Goal: Task Accomplishment & Management: Use online tool/utility

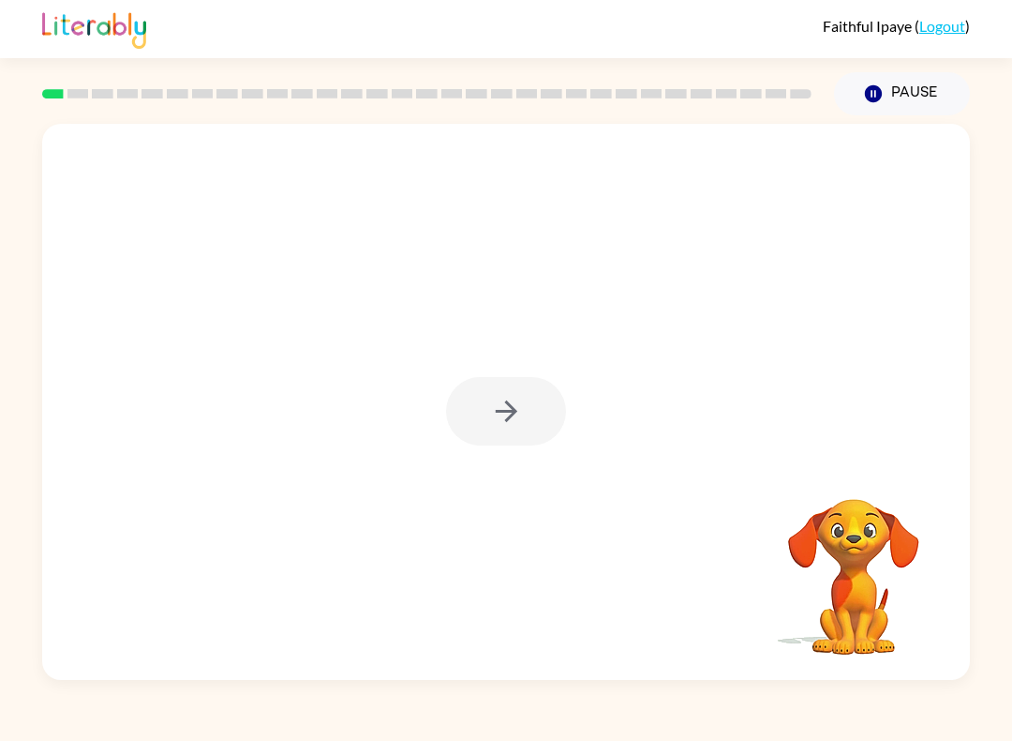
click at [854, 579] on video "Your browser must support playing .mp4 files to use Literably. Please try using…" at bounding box center [853, 563] width 187 height 187
click at [352, 300] on div at bounding box center [506, 402] width 928 height 556
click at [519, 417] on icon "button" at bounding box center [506, 411] width 33 height 33
click at [0, 365] on div "Your browser must support playing .mp4 files to use Literably. Please try using…" at bounding box center [506, 397] width 1012 height 564
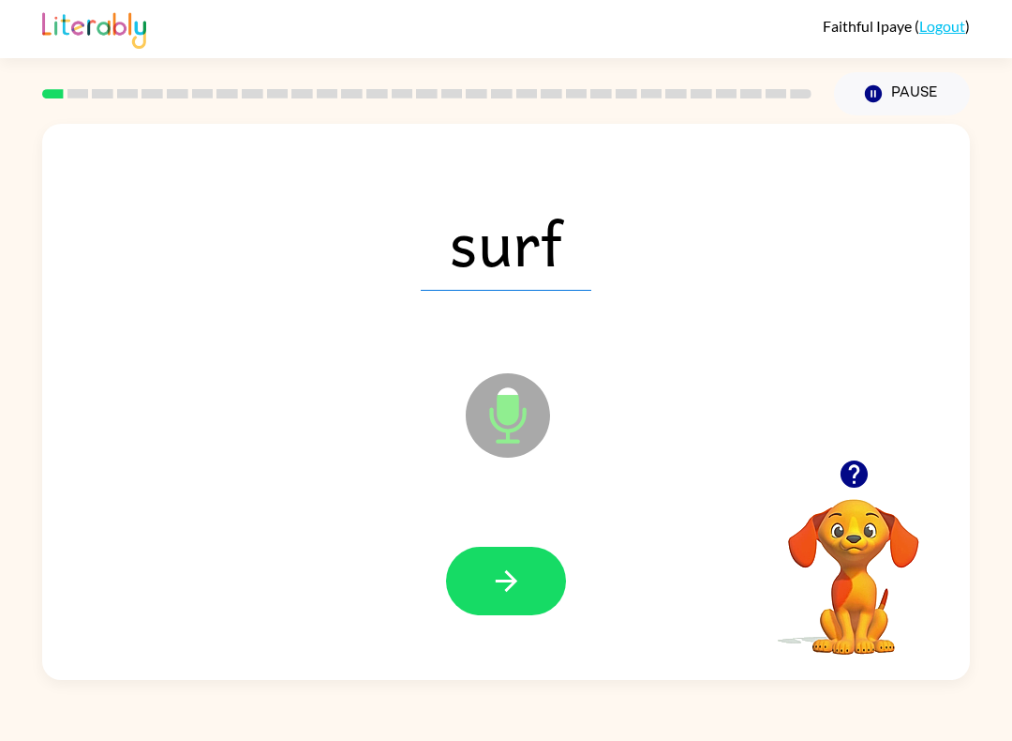
click at [457, 574] on button "button" at bounding box center [506, 580] width 120 height 68
click at [517, 565] on icon "button" at bounding box center [506, 580] width 33 height 33
click at [558, 556] on div at bounding box center [506, 580] width 120 height 68
click at [553, 575] on button "button" at bounding box center [506, 580] width 120 height 68
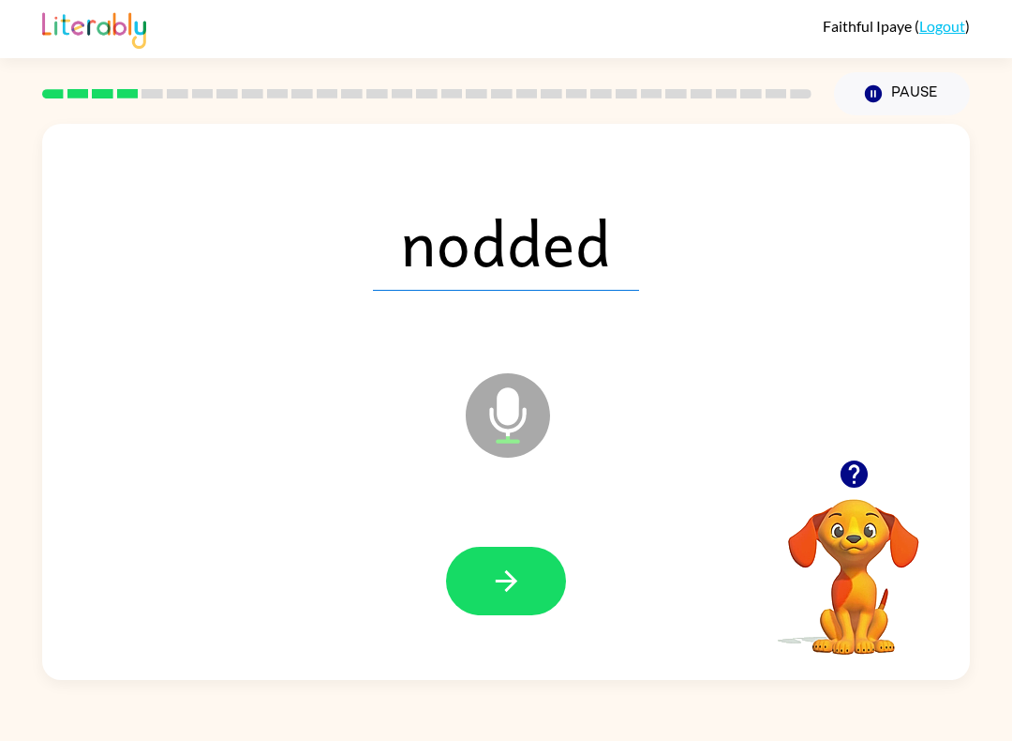
click at [535, 592] on button "button" at bounding box center [506, 580] width 120 height 68
click at [556, 584] on button "button" at bounding box center [506, 580] width 120 height 68
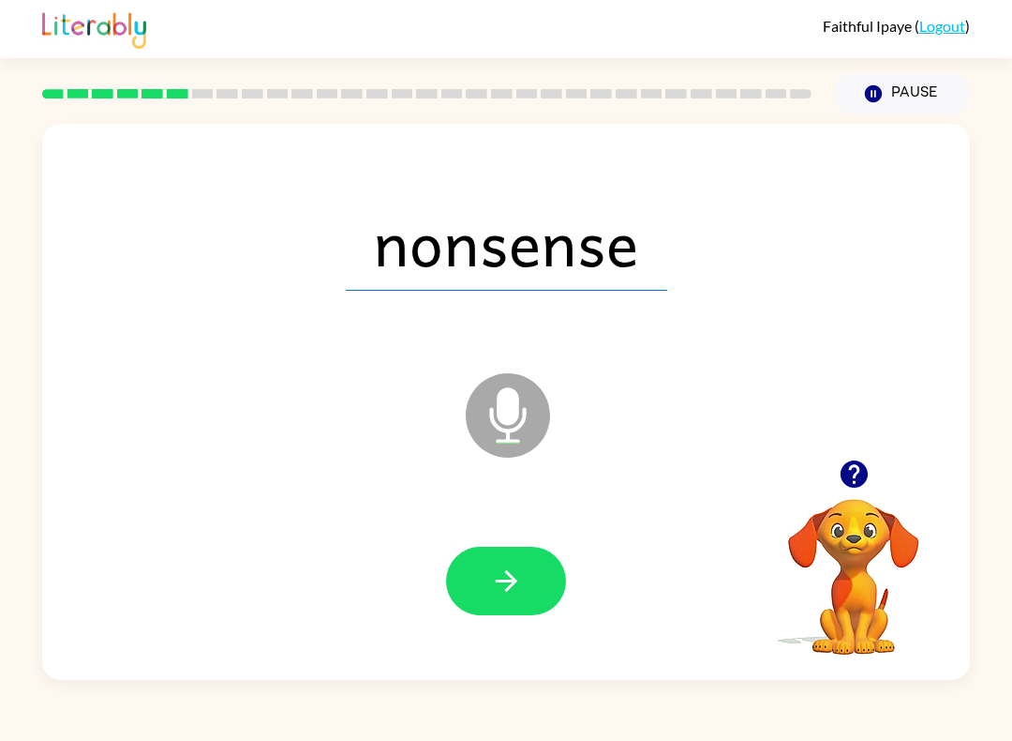
click at [478, 547] on button "button" at bounding box center [506, 580] width 120 height 68
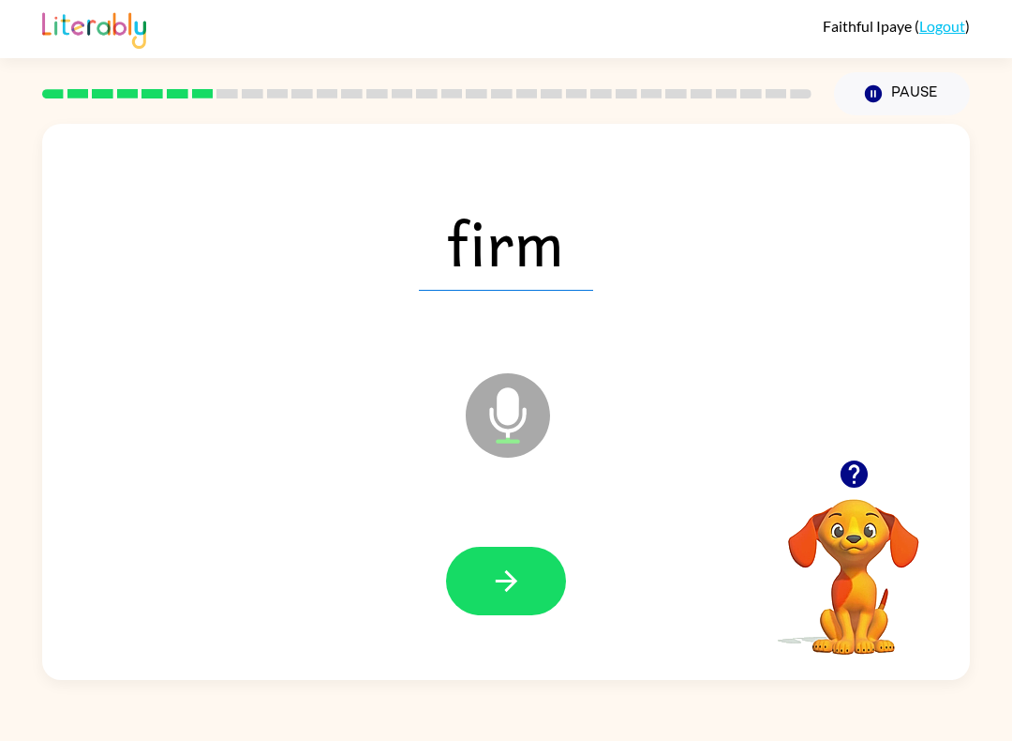
click at [893, 440] on div "firm Microphone The Microphone is here when it is your turn to talk" at bounding box center [506, 402] width 928 height 556
click at [853, 482] on icon "button" at bounding box center [854, 473] width 33 height 33
click at [557, 578] on button "button" at bounding box center [506, 580] width 120 height 68
click at [556, 589] on button "button" at bounding box center [506, 580] width 120 height 68
click at [523, 561] on button "button" at bounding box center [506, 580] width 120 height 68
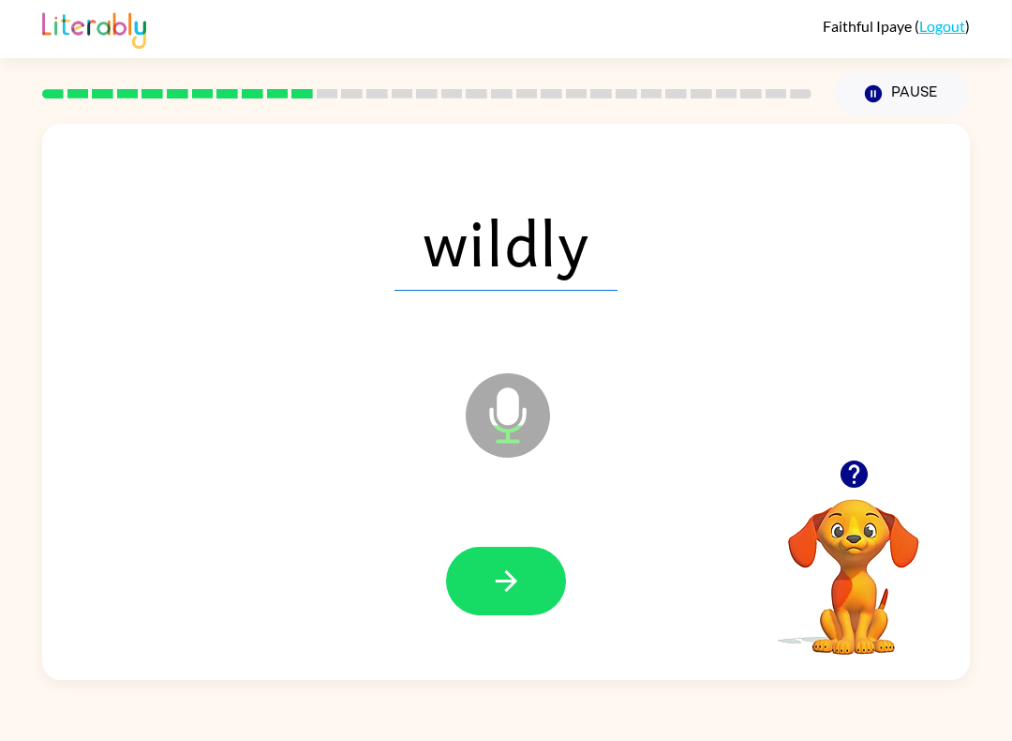
click at [556, 648] on div at bounding box center [506, 581] width 890 height 160
click at [550, 548] on div at bounding box center [506, 580] width 120 height 68
click at [533, 567] on button "button" at bounding box center [506, 580] width 120 height 68
click at [531, 581] on button "button" at bounding box center [506, 580] width 120 height 68
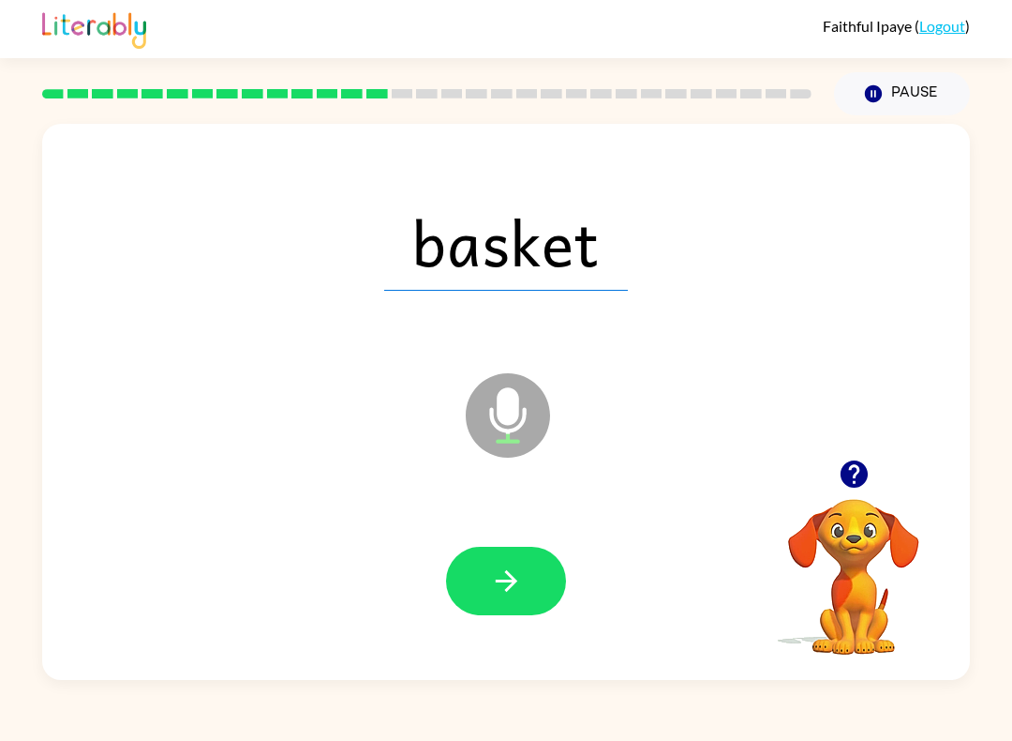
click at [555, 567] on button "button" at bounding box center [506, 580] width 120 height 68
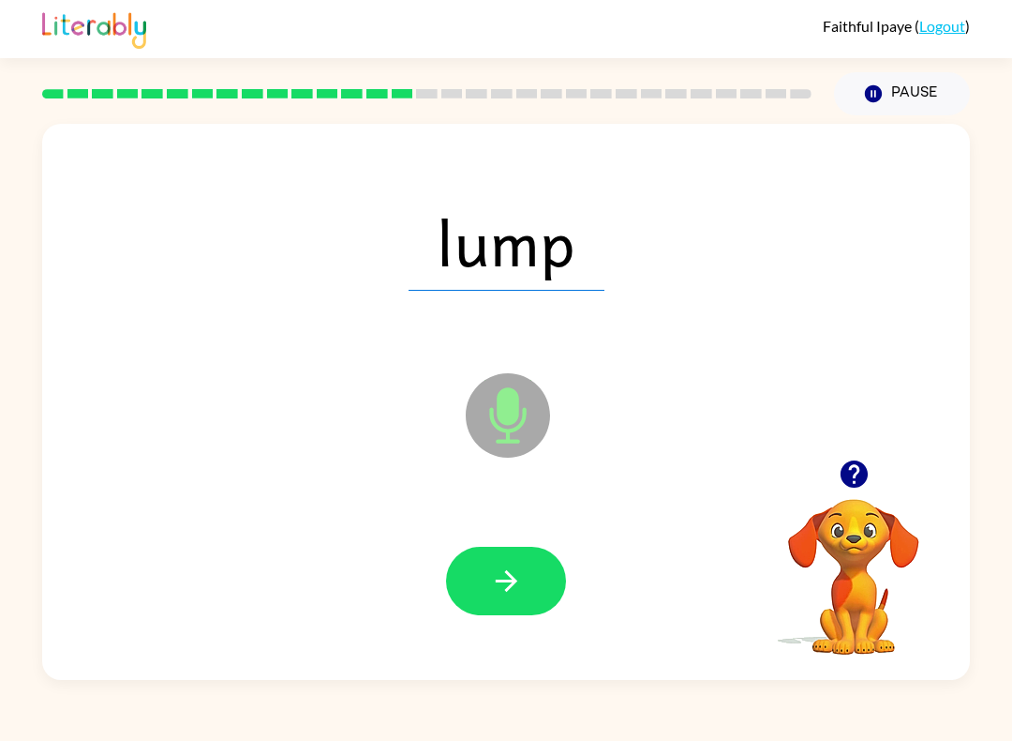
click at [489, 615] on button "button" at bounding box center [506, 580] width 120 height 68
click at [486, 615] on button "button" at bounding box center [506, 580] width 120 height 68
click at [561, 565] on button "button" at bounding box center [506, 580] width 120 height 68
click at [531, 588] on button "button" at bounding box center [506, 580] width 120 height 68
click at [550, 567] on button "button" at bounding box center [506, 580] width 120 height 68
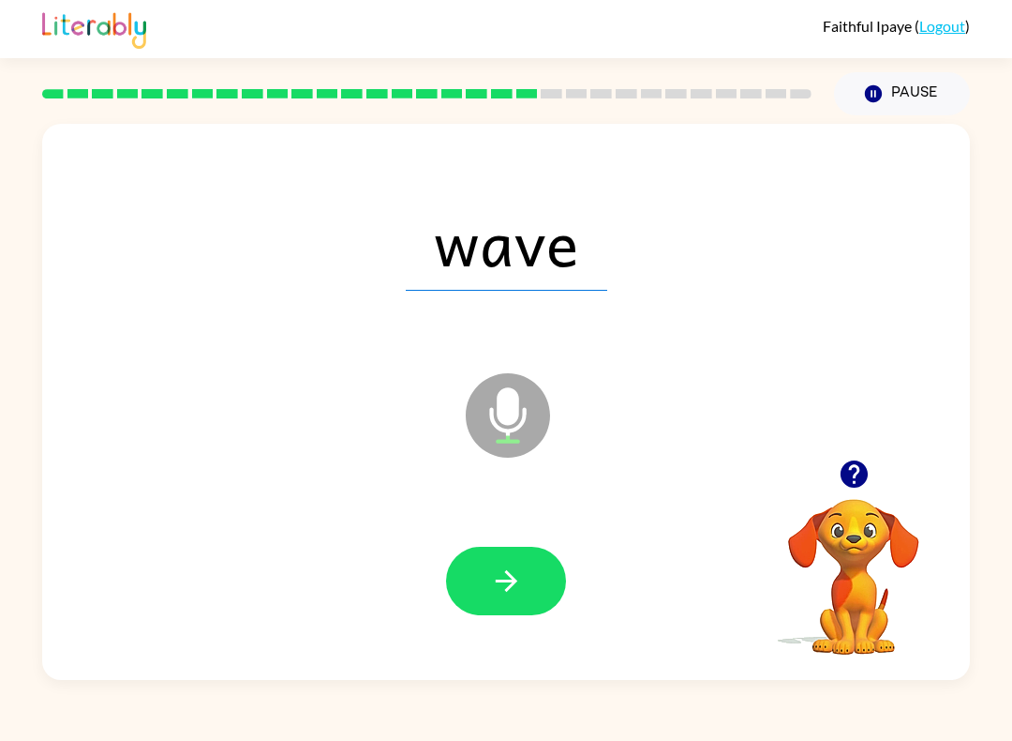
click at [556, 557] on button "button" at bounding box center [506, 580] width 120 height 68
click at [469, 575] on button "button" at bounding box center [506, 580] width 120 height 68
click at [511, 597] on icon "button" at bounding box center [506, 580] width 33 height 33
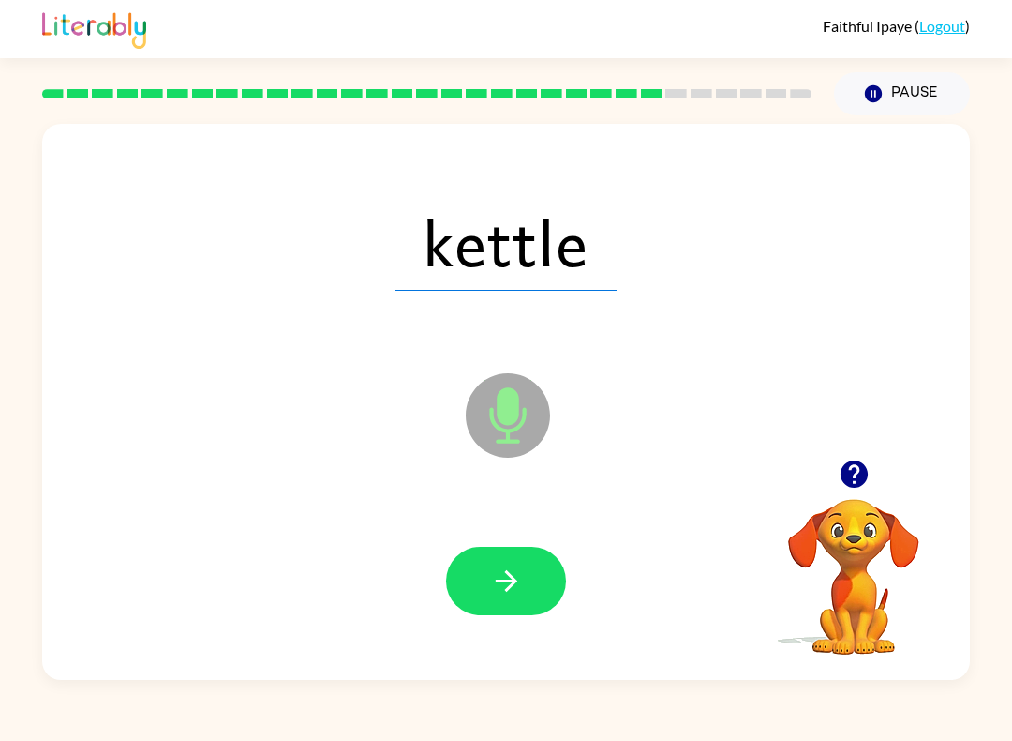
click at [525, 582] on button "button" at bounding box center [506, 580] width 120 height 68
click at [537, 539] on div at bounding box center [506, 581] width 890 height 160
click at [513, 595] on icon "button" at bounding box center [506, 580] width 33 height 33
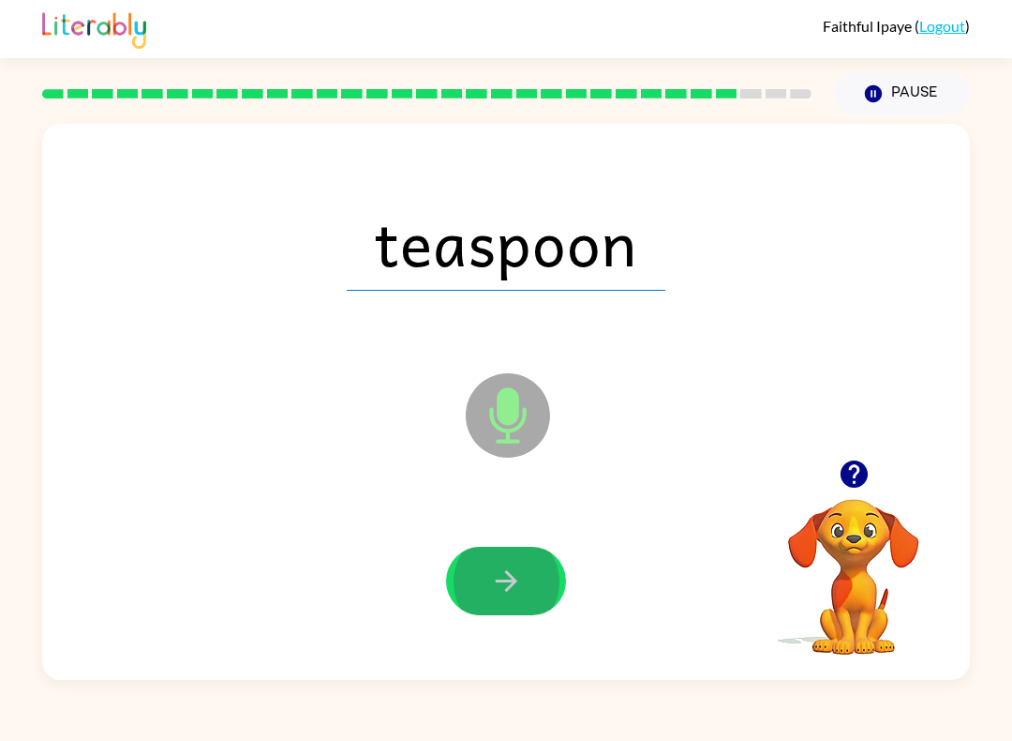
click at [506, 581] on button "button" at bounding box center [506, 580] width 120 height 68
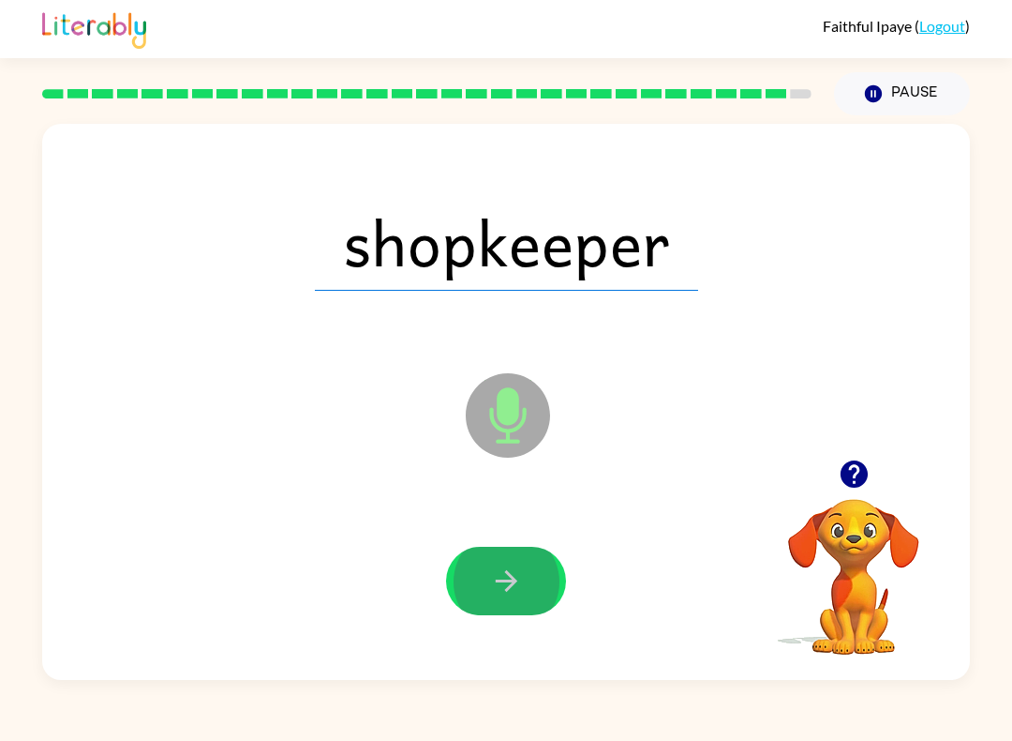
click at [506, 581] on button "button" at bounding box center [506, 580] width 120 height 68
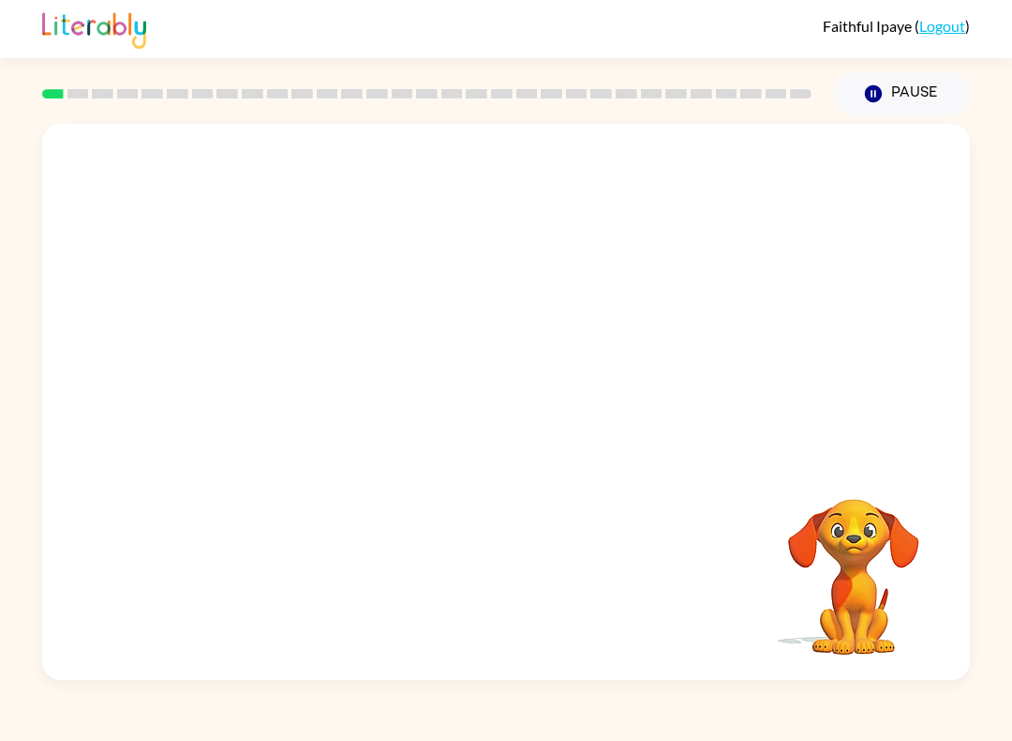
click at [936, 95] on button "Pause Pause" at bounding box center [902, 93] width 136 height 43
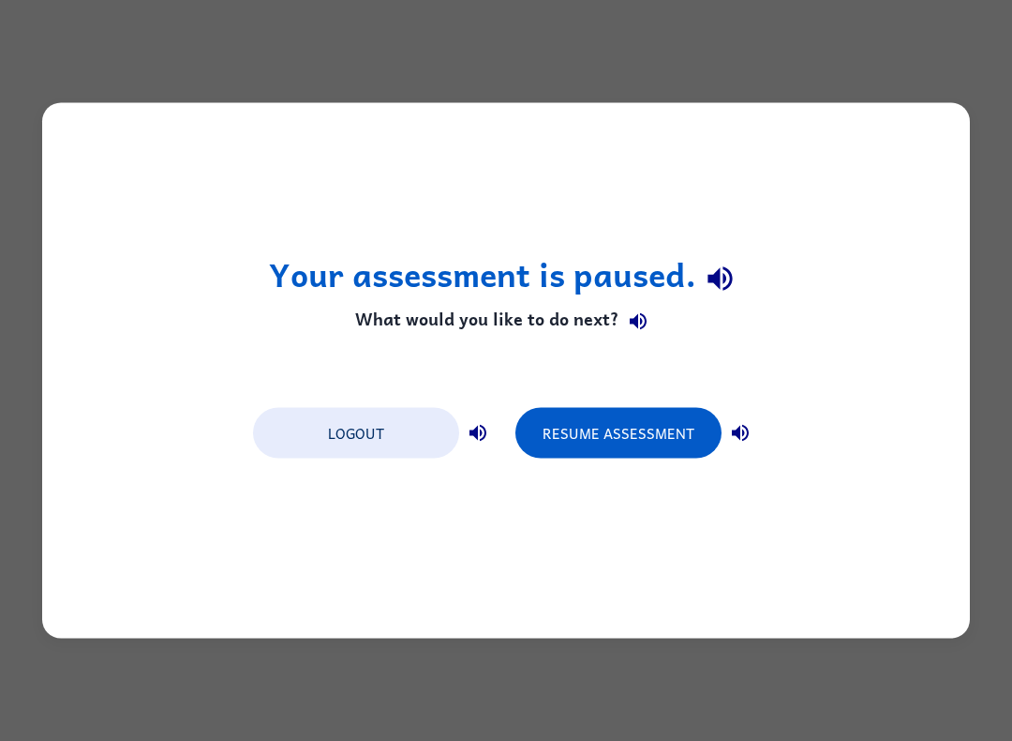
click at [673, 421] on button "Resume Assessment" at bounding box center [619, 433] width 206 height 51
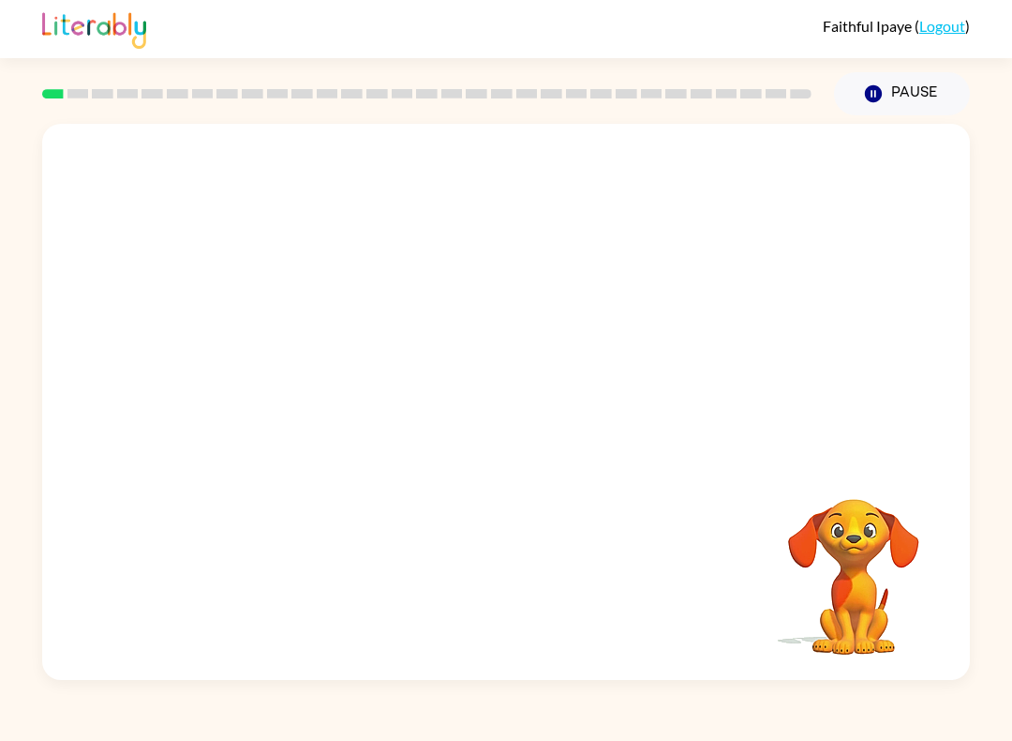
click at [913, 29] on span "Faithful Ipaye" at bounding box center [869, 26] width 92 height 18
click at [899, 34] on span "Faithful Ipaye" at bounding box center [869, 26] width 92 height 18
click at [829, 355] on div at bounding box center [506, 292] width 928 height 336
click at [172, 521] on div "Your browser must support playing .mp4 files to use Literably. Please try using…" at bounding box center [506, 402] width 928 height 556
click at [146, 497] on div "Your browser must support playing .mp4 files to use Literably. Please try using…" at bounding box center [506, 402] width 928 height 556
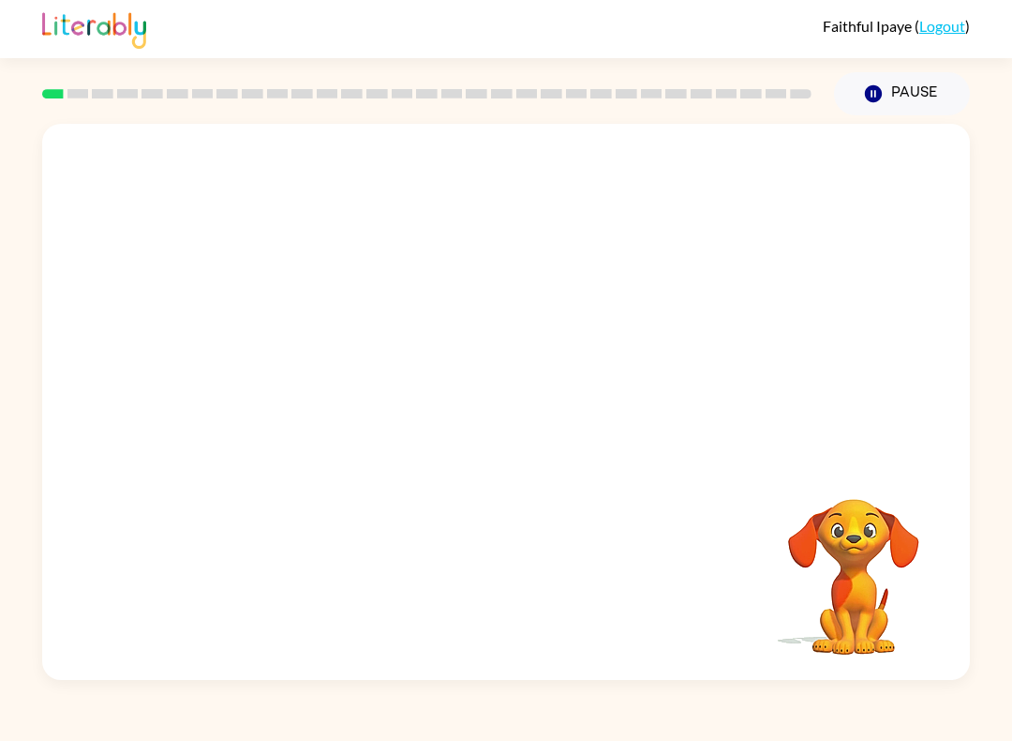
click at [146, 492] on div "Your browser must support playing .mp4 files to use Literably. Please try using…" at bounding box center [506, 402] width 928 height 556
click at [472, 494] on div "Your browser must support playing .mp4 files to use Literably. Please try using…" at bounding box center [506, 402] width 928 height 556
click at [902, 95] on button "Pause Pause" at bounding box center [902, 93] width 136 height 43
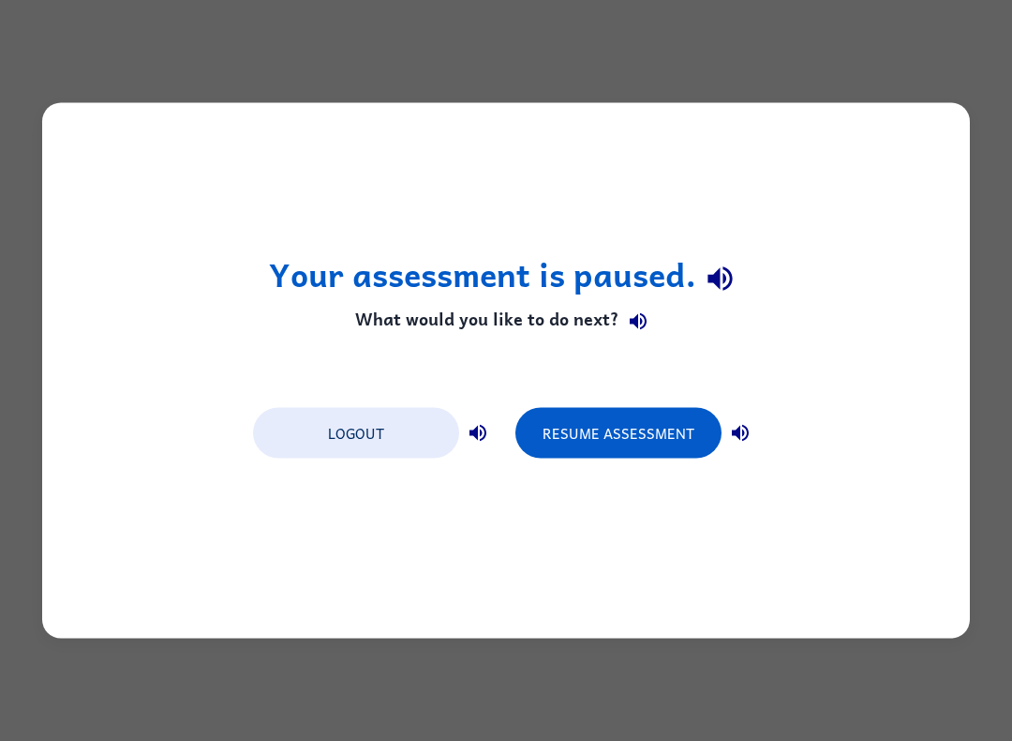
click at [984, 113] on div "Your assessment is paused. What would you like to do next? Logout Resume Assess…" at bounding box center [506, 370] width 1012 height 741
click at [980, 158] on div "Your assessment is paused. What would you like to do next? Logout Resume Assess…" at bounding box center [506, 370] width 1012 height 741
click at [980, 157] on div "Your assessment is paused. What would you like to do next? Logout Resume Assess…" at bounding box center [506, 370] width 1012 height 741
click at [1001, 165] on div "Your assessment is paused. What would you like to do next? Logout Resume Assess…" at bounding box center [506, 370] width 1012 height 741
click at [965, 47] on div "Your assessment is paused. What would you like to do next? Logout Resume Assess…" at bounding box center [506, 370] width 1012 height 741
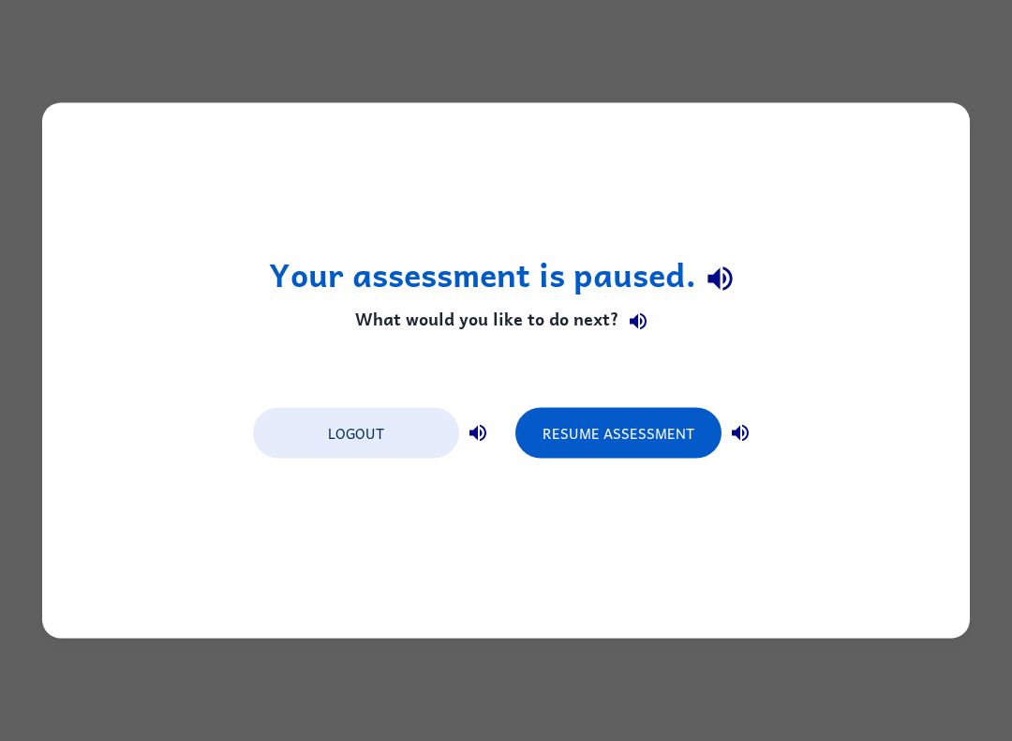
click at [584, 291] on h1 "Your assessment is paused." at bounding box center [506, 278] width 475 height 48
click at [609, 310] on h4 "What would you like to do next?" at bounding box center [506, 320] width 475 height 37
click at [728, 643] on div "Your assessment is paused. What would you like to do next? Logout Resume Assess…" at bounding box center [506, 370] width 1012 height 741
click at [728, 642] on div "Your assessment is paused. What would you like to do next? Logout Resume Assess…" at bounding box center [506, 370] width 1012 height 741
click at [772, 621] on div "Your assessment is paused. What would you like to do next? Logout Resume Assess…" at bounding box center [506, 370] width 928 height 535
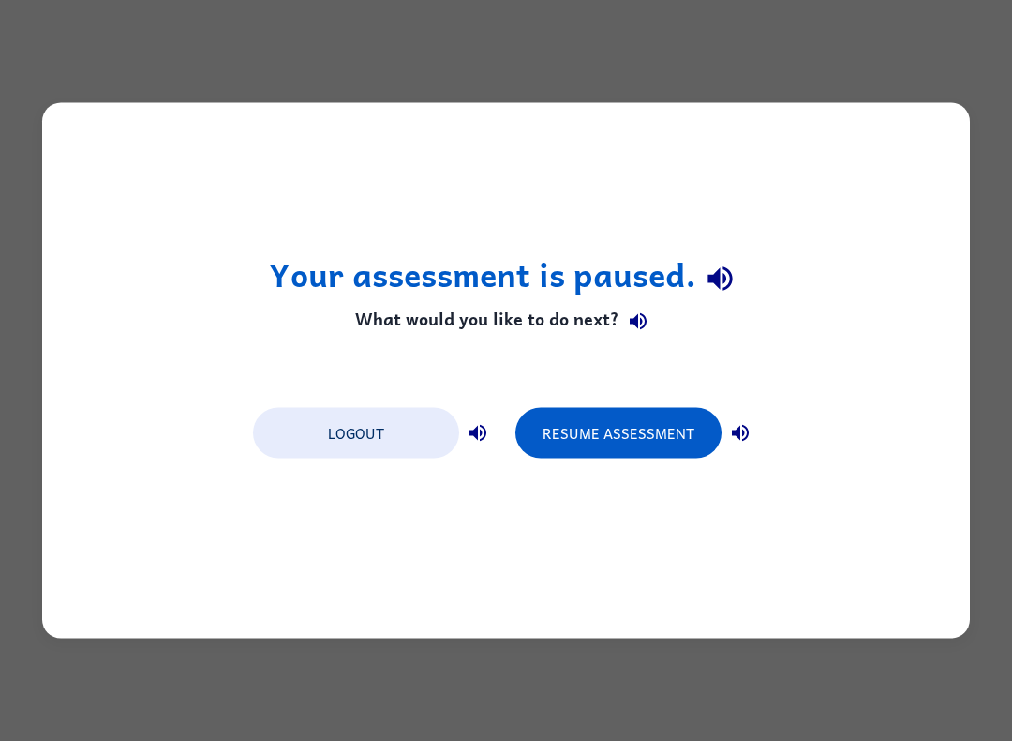
click at [768, 414] on div "Logout Resume Assessment" at bounding box center [506, 431] width 525 height 71
click at [698, 437] on button "Resume Assessment" at bounding box center [619, 433] width 206 height 51
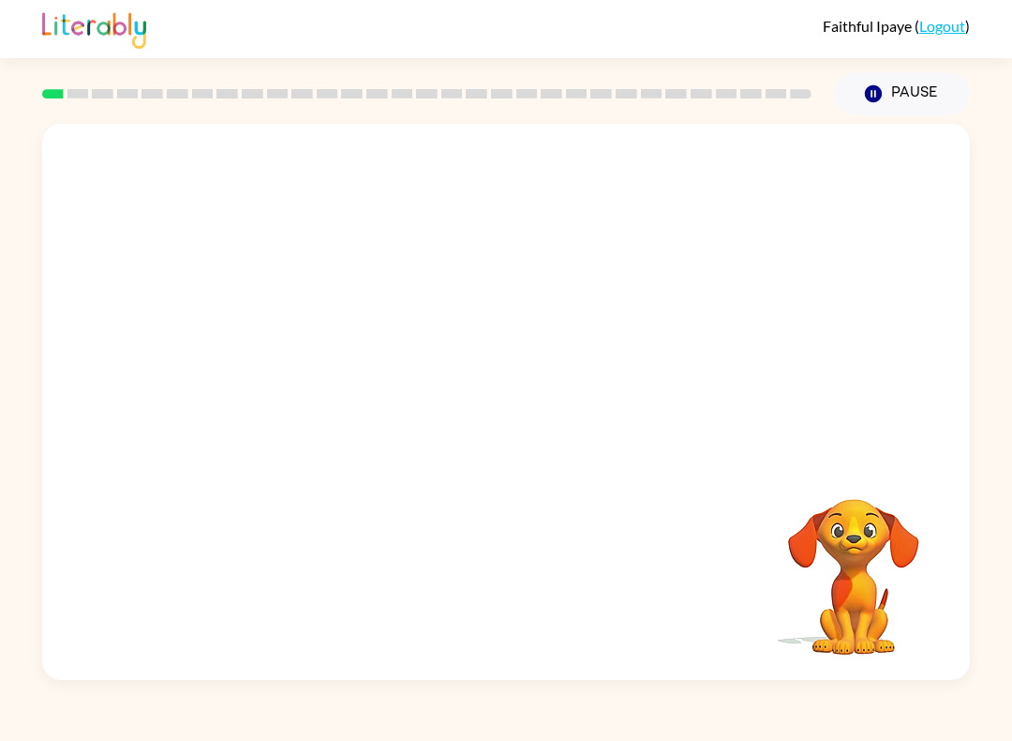
click at [1006, 376] on div "Your browser must support playing .mp4 files to use Literably. Please try using…" at bounding box center [506, 397] width 1012 height 564
click at [1005, 376] on div "Your browser must support playing .mp4 files to use Literably. Please try using…" at bounding box center [506, 397] width 1012 height 564
click at [1009, 372] on div "Your browser must support playing .mp4 files to use Literably. Please try using…" at bounding box center [506, 397] width 1012 height 564
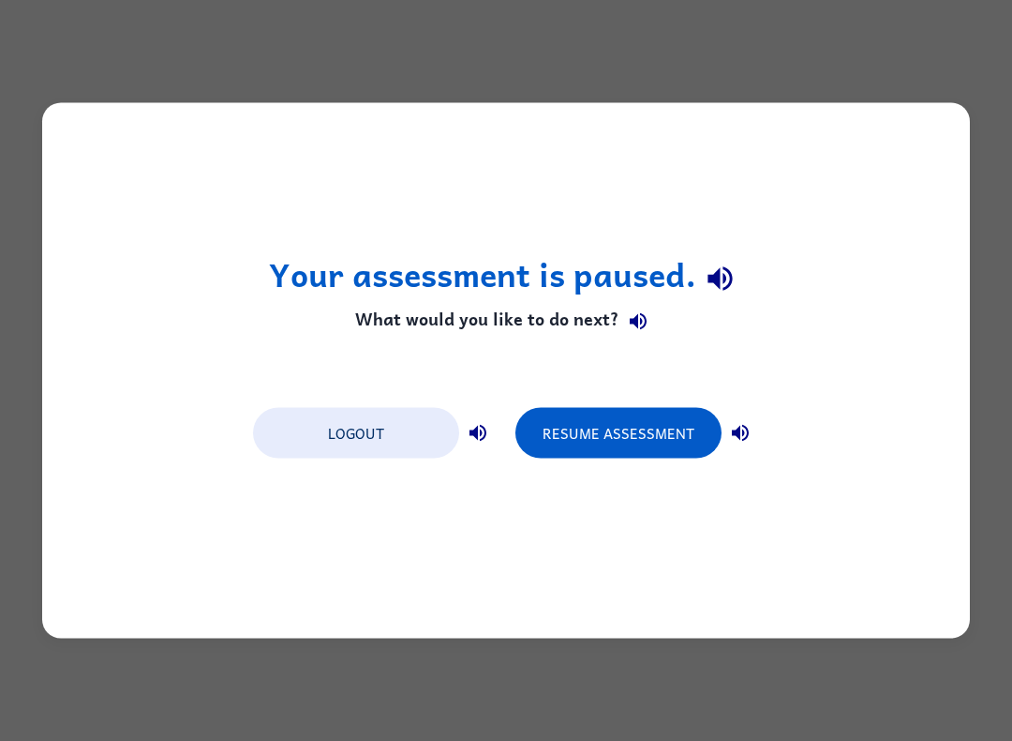
click at [681, 457] on button "Resume Assessment" at bounding box center [619, 433] width 206 height 51
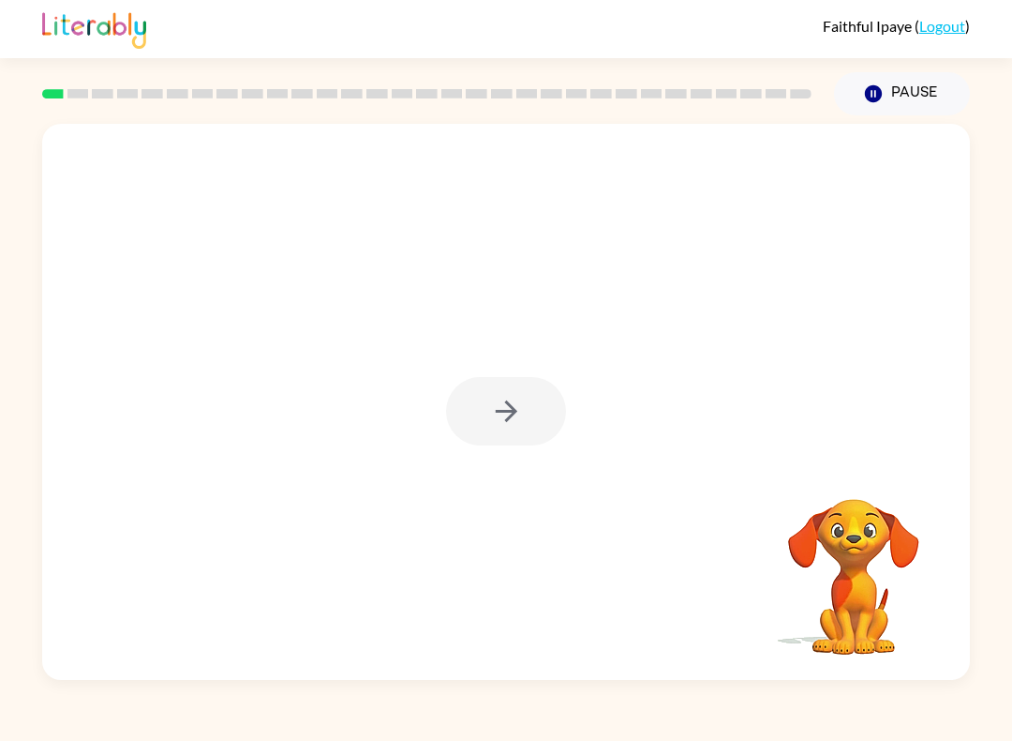
click at [474, 409] on div at bounding box center [506, 411] width 120 height 68
click at [456, 433] on button "button" at bounding box center [506, 411] width 120 height 68
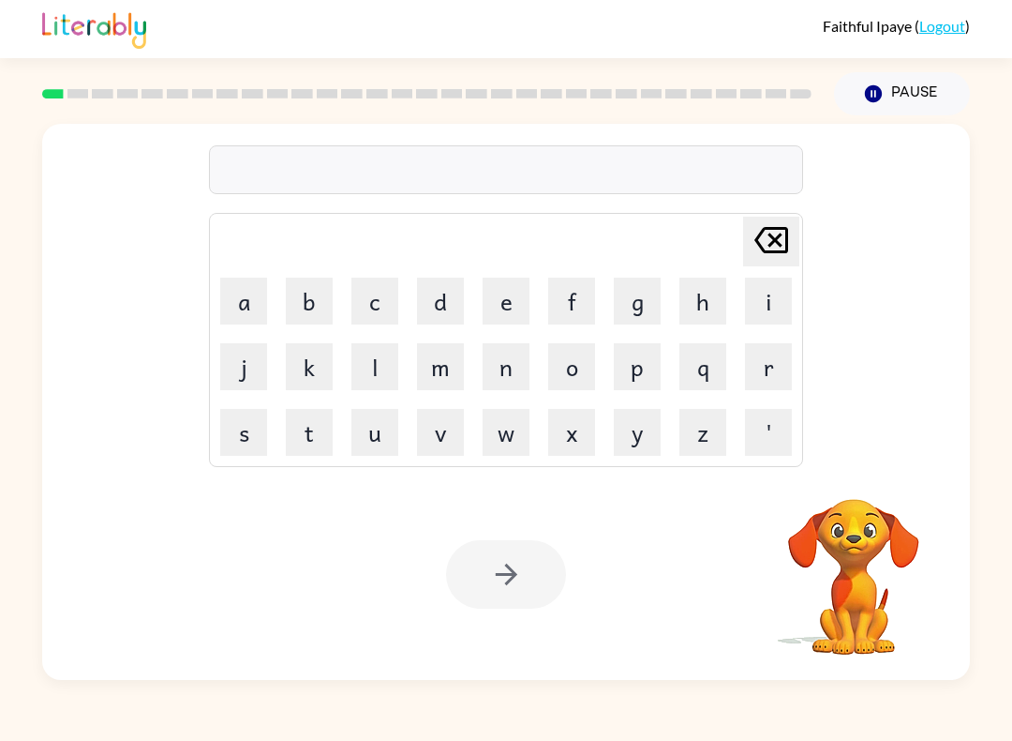
click at [225, 435] on button "s" at bounding box center [243, 432] width 47 height 47
click at [770, 234] on icon "[PERSON_NAME] last character input" at bounding box center [771, 239] width 45 height 45
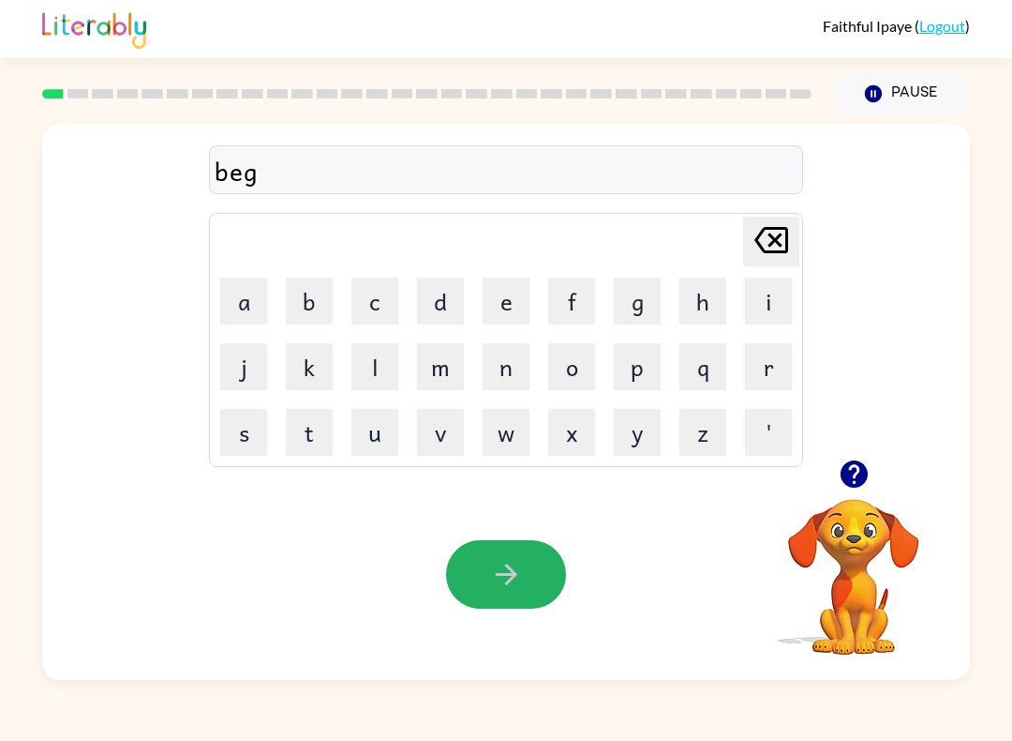
click at [501, 604] on button "button" at bounding box center [506, 574] width 120 height 68
click at [738, 164] on div at bounding box center [506, 169] width 594 height 49
click at [706, 186] on div at bounding box center [506, 169] width 594 height 49
click at [775, 172] on div at bounding box center [506, 169] width 594 height 49
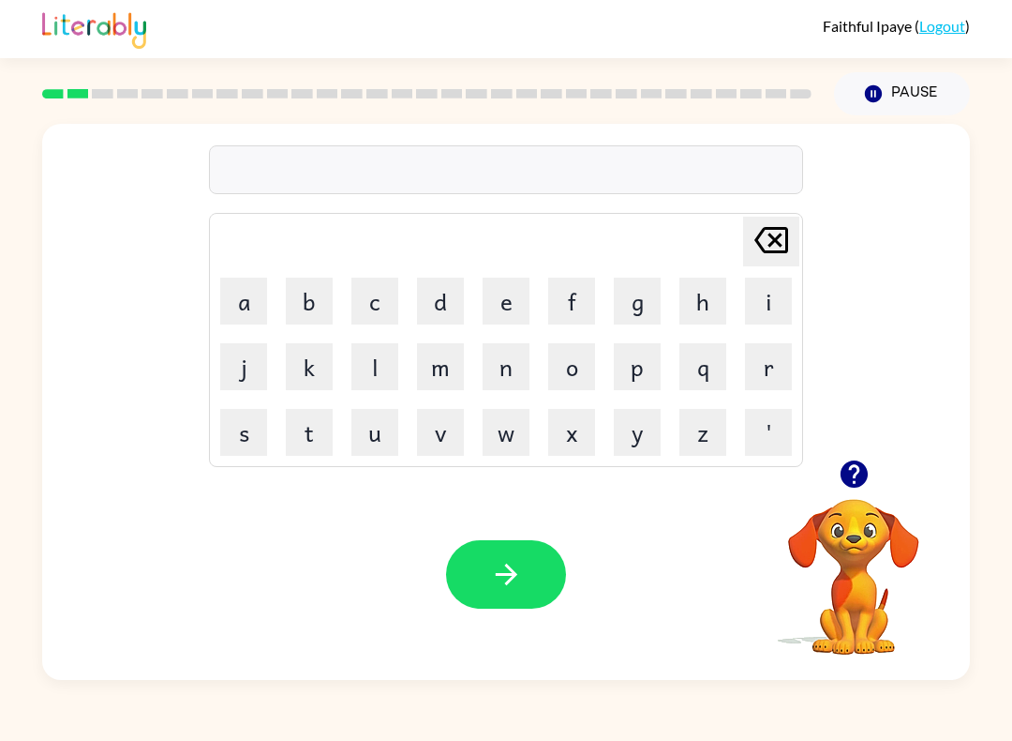
click at [771, 170] on div at bounding box center [506, 169] width 594 height 49
click at [860, 476] on icon "button" at bounding box center [853, 473] width 27 height 27
click at [541, 575] on button "button" at bounding box center [506, 574] width 120 height 68
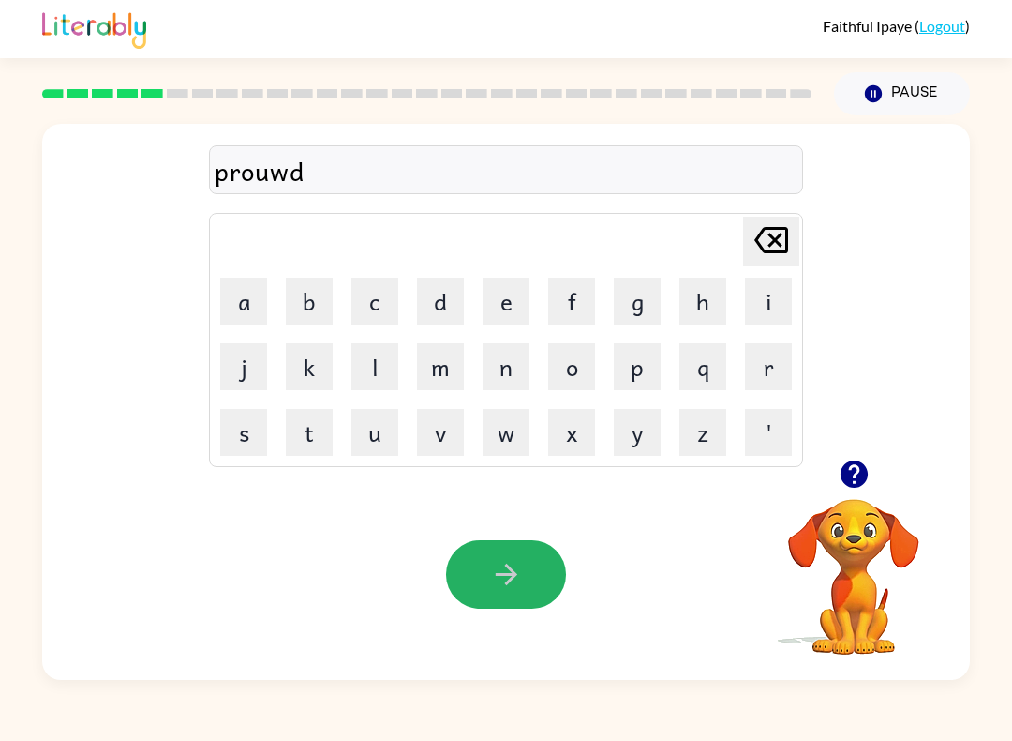
click at [506, 575] on button "button" at bounding box center [506, 574] width 120 height 68
click at [518, 588] on icon "button" at bounding box center [506, 574] width 33 height 33
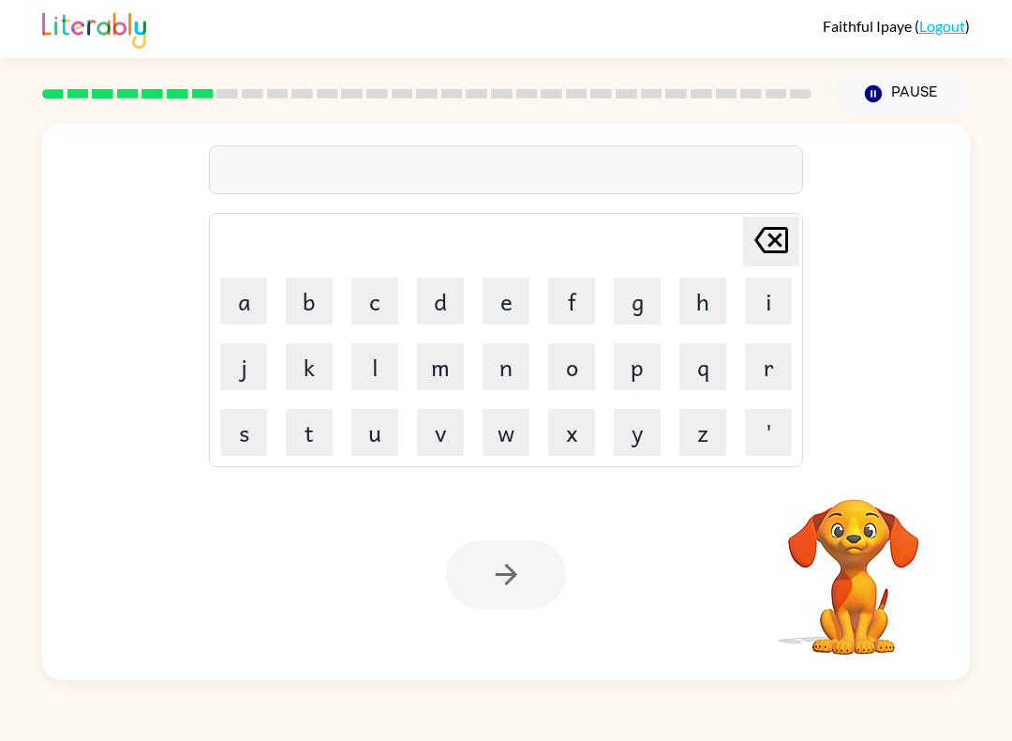
click at [863, 531] on video "Your browser must support playing .mp4 files to use Literably. Please try using…" at bounding box center [853, 563] width 187 height 187
click at [882, 516] on video "Your browser must support playing .mp4 files to use Literably. Please try using…" at bounding box center [853, 563] width 187 height 187
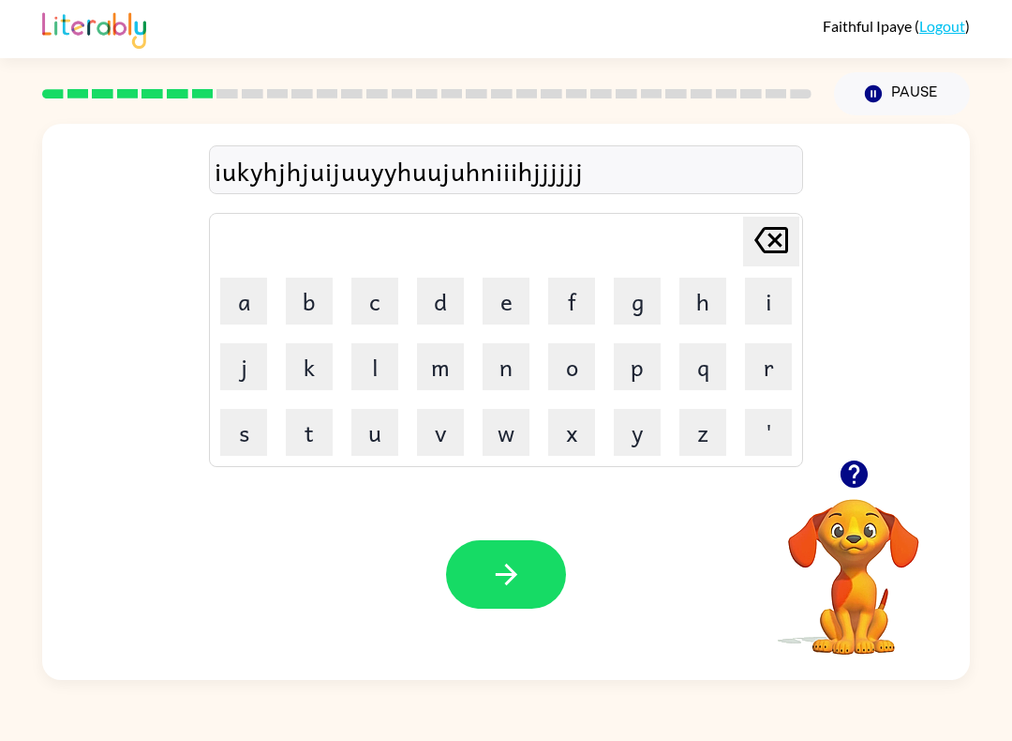
click at [875, 583] on video "Your browser must support playing .mp4 files to use Literably. Please try using…" at bounding box center [853, 563] width 187 height 187
click at [853, 456] on button "button" at bounding box center [854, 474] width 48 height 48
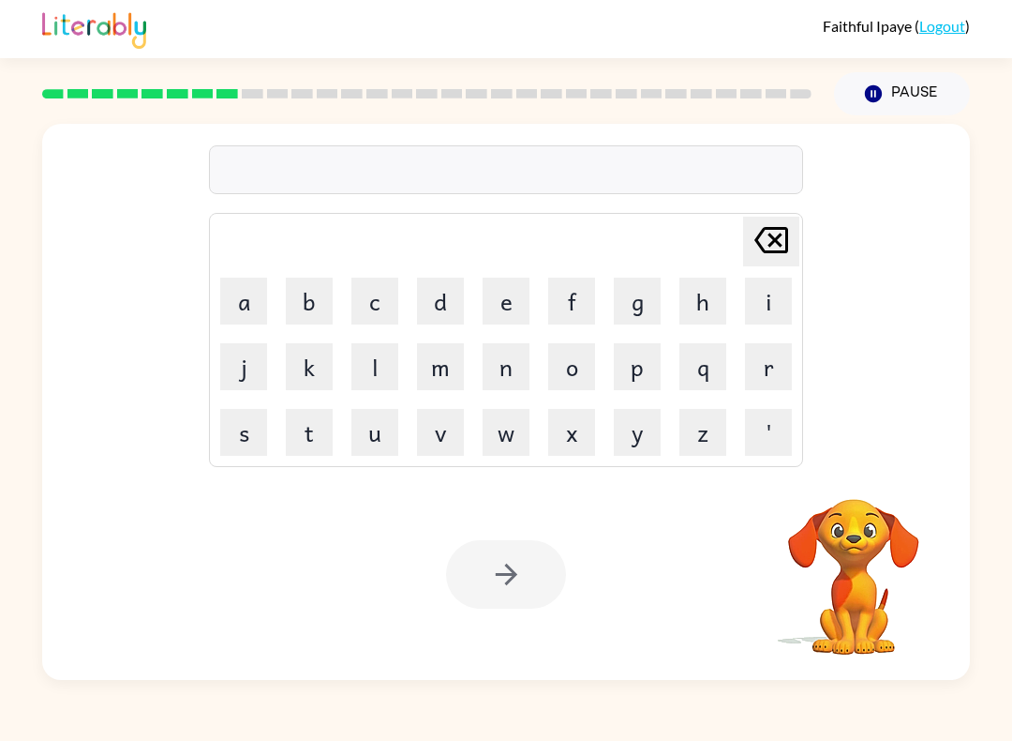
click at [864, 485] on video "Your browser must support playing .mp4 files to use Literably. Please try using…" at bounding box center [853, 563] width 187 height 187
click at [863, 484] on video "Your browser must support playing .mp4 files to use Literably. Please try using…" at bounding box center [853, 563] width 187 height 187
click at [901, 516] on video "Your browser must support playing .mp4 files to use Literably. Please try using…" at bounding box center [853, 563] width 187 height 187
click at [883, 519] on video "Your browser must support playing .mp4 files to use Literably. Please try using…" at bounding box center [853, 563] width 187 height 187
click at [882, 519] on video "Your browser must support playing .mp4 files to use Literably. Please try using…" at bounding box center [853, 563] width 187 height 187
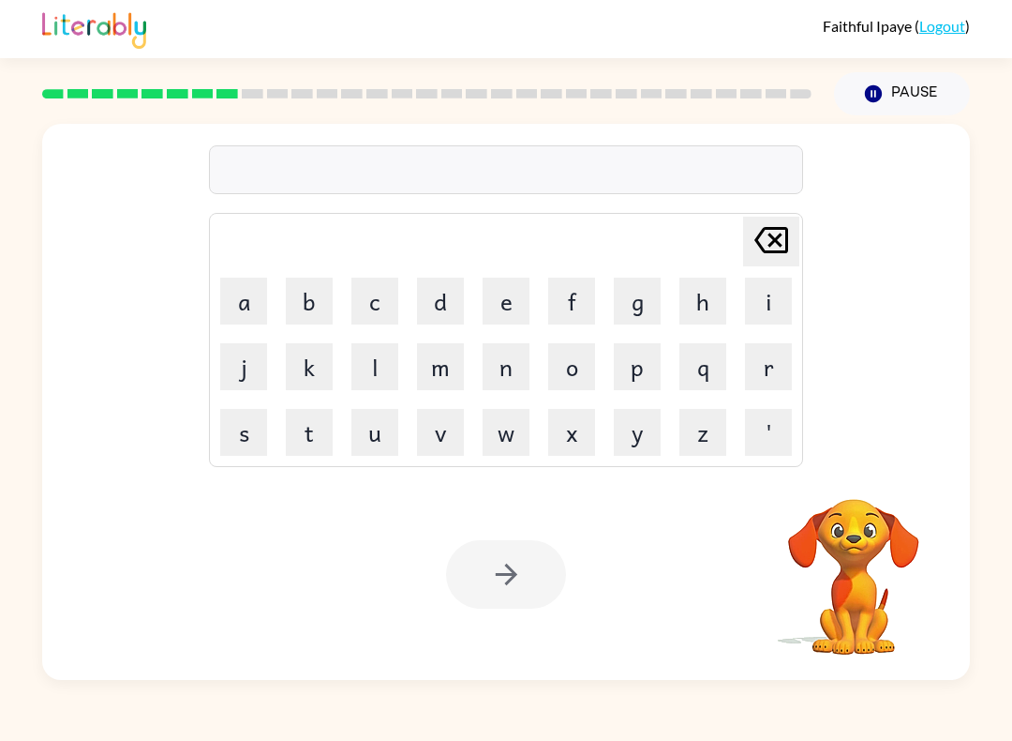
click at [875, 518] on video "Your browser must support playing .mp4 files to use Literably. Please try using…" at bounding box center [853, 563] width 187 height 187
click at [875, 517] on video "Your browser must support playing .mp4 files to use Literably. Please try using…" at bounding box center [853, 563] width 187 height 187
click at [874, 512] on video "Your browser must support playing .mp4 files to use Literably. Please try using…" at bounding box center [853, 563] width 187 height 187
click at [873, 511] on video "Your browser must support playing .mp4 files to use Literably. Please try using…" at bounding box center [853, 563] width 187 height 187
click at [868, 513] on video "Your browser must support playing .mp4 files to use Literably. Please try using…" at bounding box center [853, 563] width 187 height 187
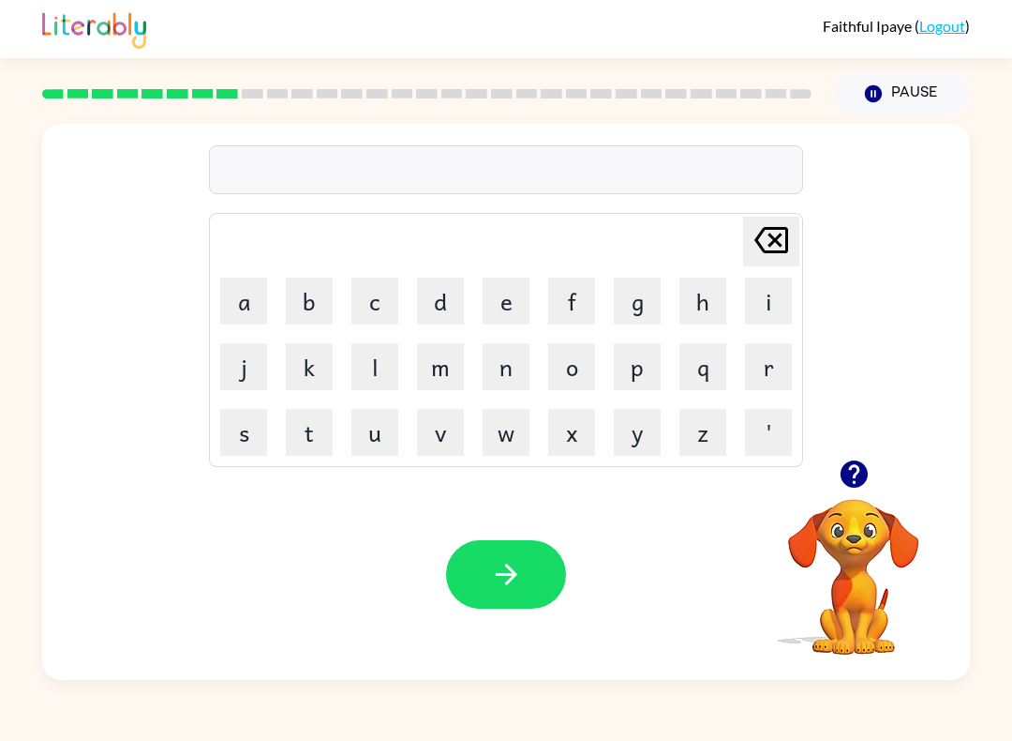
click at [867, 512] on video "Your browser must support playing .mp4 files to use Literably. Please try using…" at bounding box center [853, 563] width 187 height 187
click at [852, 469] on icon "button" at bounding box center [854, 473] width 33 height 33
click at [808, 279] on div "[PERSON_NAME] last character input a b c d e f g h i j k l m n o p q r s t u v …" at bounding box center [506, 292] width 928 height 336
click at [778, 294] on button "i" at bounding box center [768, 300] width 47 height 47
click at [765, 282] on button "i" at bounding box center [768, 300] width 47 height 47
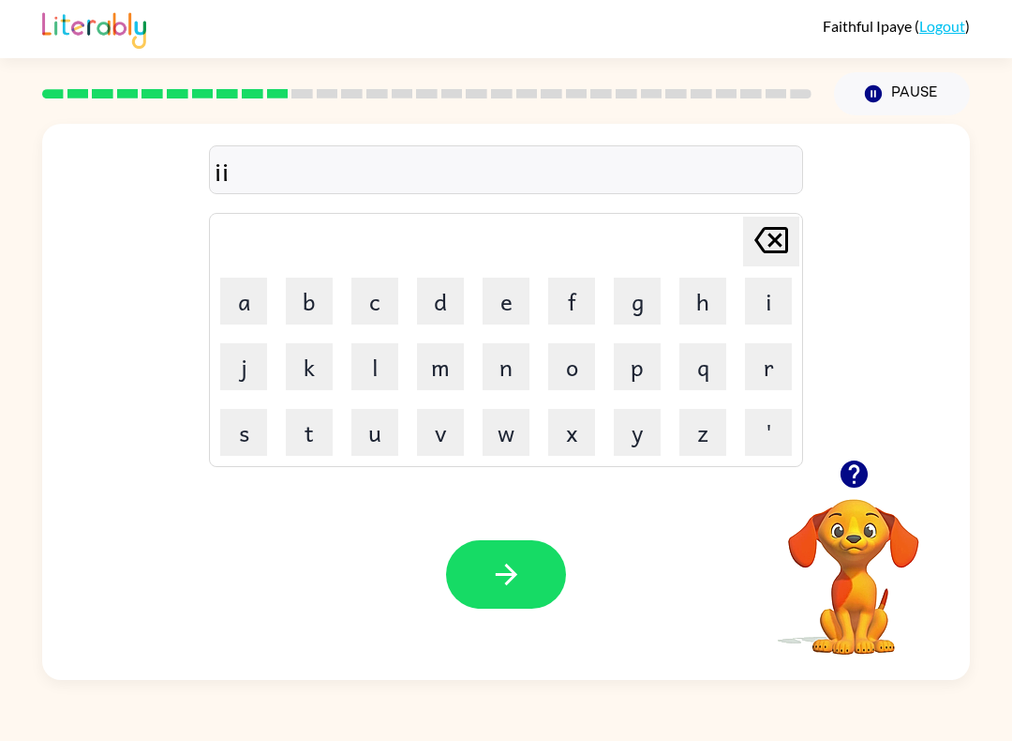
click at [773, 303] on button "i" at bounding box center [768, 300] width 47 height 47
click at [773, 302] on button "i" at bounding box center [768, 300] width 47 height 47
click at [772, 300] on button "i" at bounding box center [768, 300] width 47 height 47
click at [761, 238] on icon "[PERSON_NAME] last character input" at bounding box center [771, 239] width 45 height 45
click at [761, 237] on icon "[PERSON_NAME] last character input" at bounding box center [771, 239] width 45 height 45
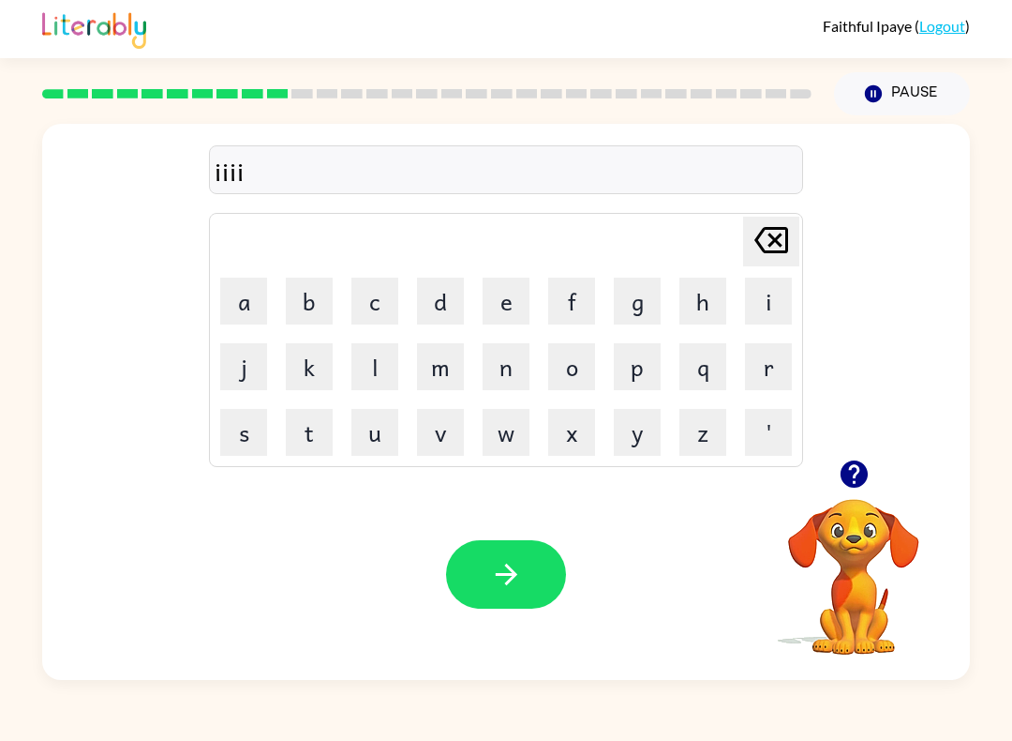
click at [761, 236] on icon "[PERSON_NAME] last character input" at bounding box center [771, 239] width 45 height 45
click at [760, 236] on icon "[PERSON_NAME] last character input" at bounding box center [771, 239] width 45 height 45
click at [724, 247] on td "[PERSON_NAME] last character input" at bounding box center [506, 242] width 589 height 52
click at [772, 243] on icon at bounding box center [772, 240] width 34 height 26
click at [785, 292] on button "i" at bounding box center [768, 300] width 47 height 47
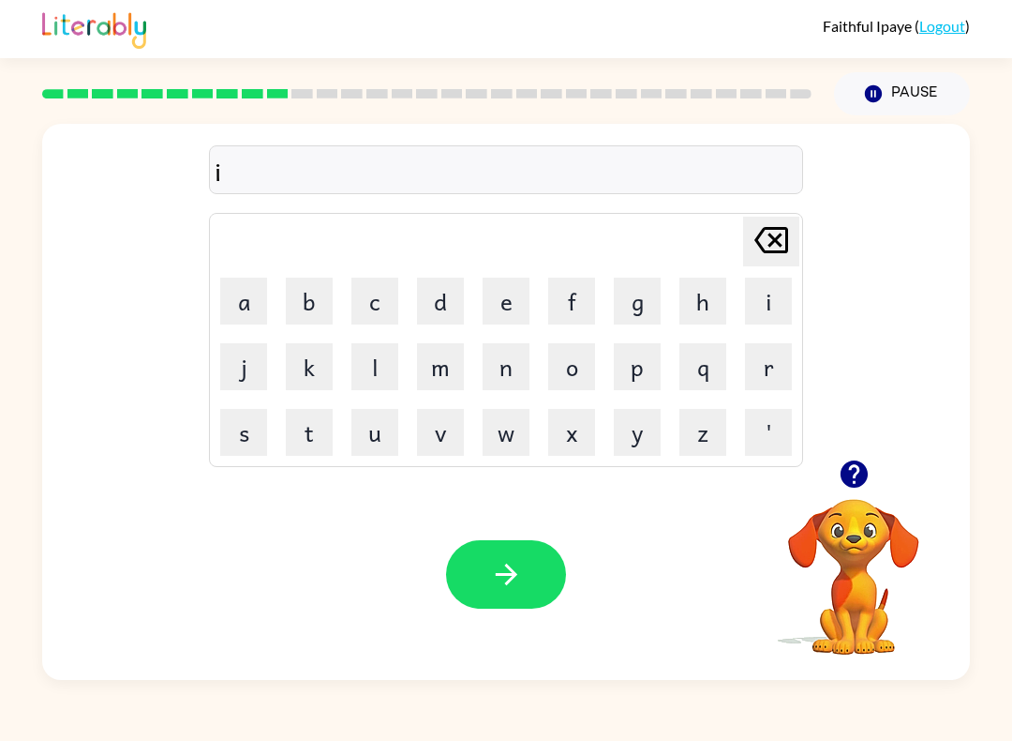
click at [506, 353] on button "n" at bounding box center [506, 366] width 47 height 47
click at [755, 242] on icon "[PERSON_NAME] last character input" at bounding box center [771, 239] width 45 height 45
click at [775, 254] on icon "[PERSON_NAME] last character input" at bounding box center [771, 239] width 45 height 45
click at [231, 285] on button "a" at bounding box center [243, 300] width 47 height 47
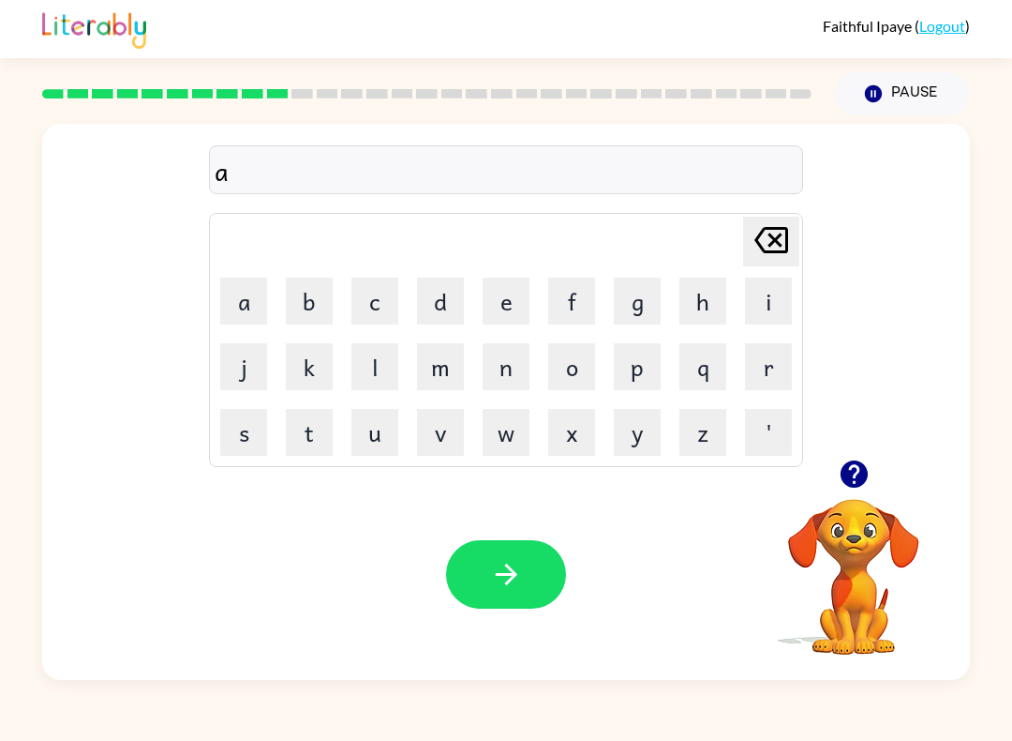
click at [323, 283] on button "b" at bounding box center [309, 300] width 47 height 47
click at [369, 320] on button "c" at bounding box center [375, 300] width 47 height 47
click at [450, 305] on button "d" at bounding box center [440, 300] width 47 height 47
click at [519, 290] on button "e" at bounding box center [506, 300] width 47 height 47
click at [576, 292] on button "f" at bounding box center [571, 300] width 47 height 47
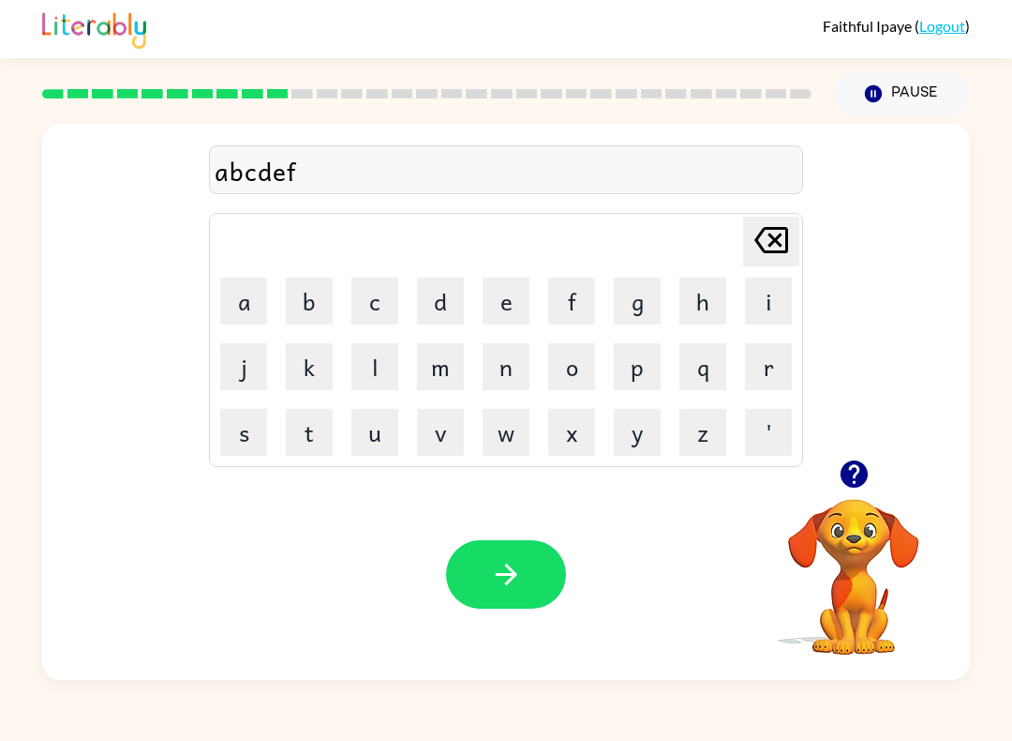
click at [658, 292] on button "g" at bounding box center [637, 300] width 47 height 47
click at [702, 289] on button "h" at bounding box center [703, 300] width 47 height 47
click at [790, 286] on button "i" at bounding box center [768, 300] width 47 height 47
click at [792, 247] on button "[PERSON_NAME] last character input" at bounding box center [771, 242] width 56 height 50
click at [791, 247] on button "[PERSON_NAME] last character input" at bounding box center [771, 242] width 56 height 50
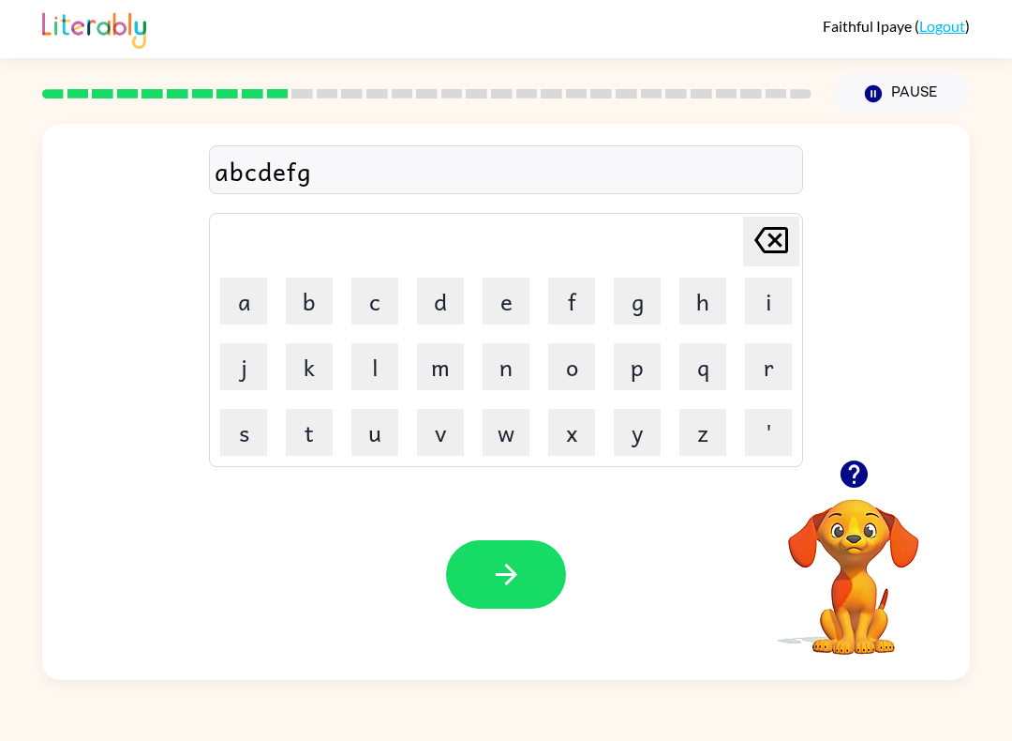
click at [770, 242] on icon at bounding box center [772, 240] width 34 height 26
click at [770, 241] on icon at bounding box center [772, 240] width 34 height 26
click at [776, 237] on icon "[PERSON_NAME] last character input" at bounding box center [771, 239] width 45 height 45
click at [765, 263] on div "[PERSON_NAME] last character input" at bounding box center [771, 241] width 45 height 48
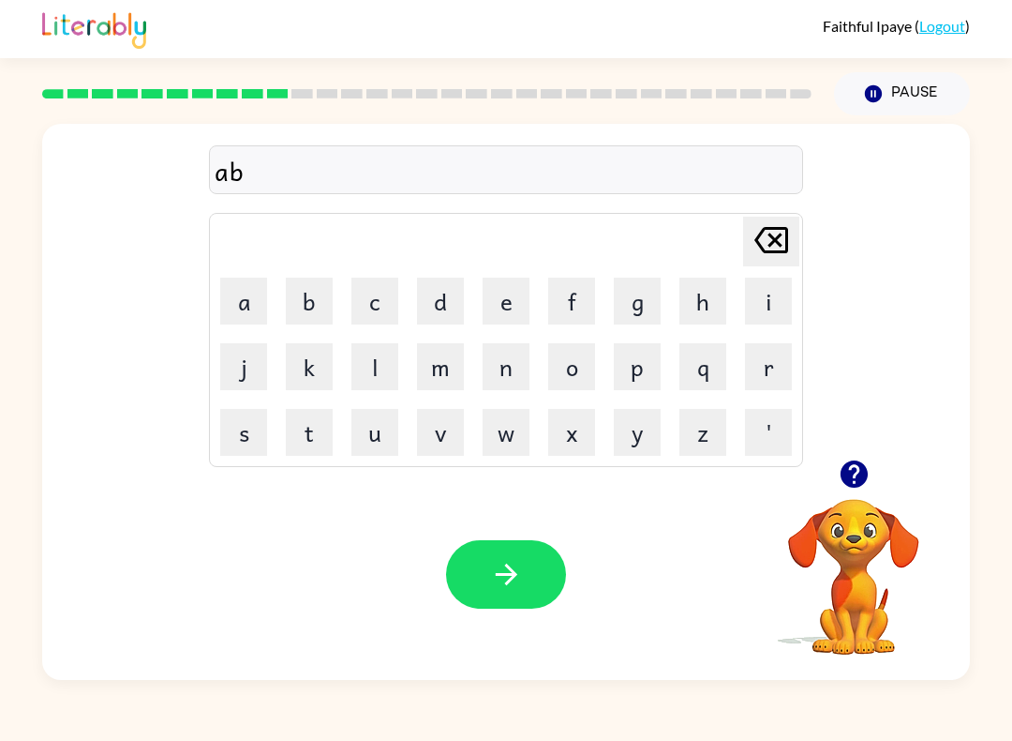
click at [769, 265] on div "[PERSON_NAME] last character input" at bounding box center [771, 241] width 45 height 48
click at [771, 268] on table "[PERSON_NAME] last character input a b c d e f g h i j k l m n o p q r s t u v …" at bounding box center [506, 340] width 592 height 252
click at [771, 265] on div "[PERSON_NAME] last character input" at bounding box center [771, 241] width 45 height 48
click at [773, 268] on table "[PERSON_NAME] last character input a b c d e f g h i j k l m n o p q r s t u v …" at bounding box center [506, 340] width 592 height 252
click at [775, 254] on icon "[PERSON_NAME] last character input" at bounding box center [771, 239] width 45 height 45
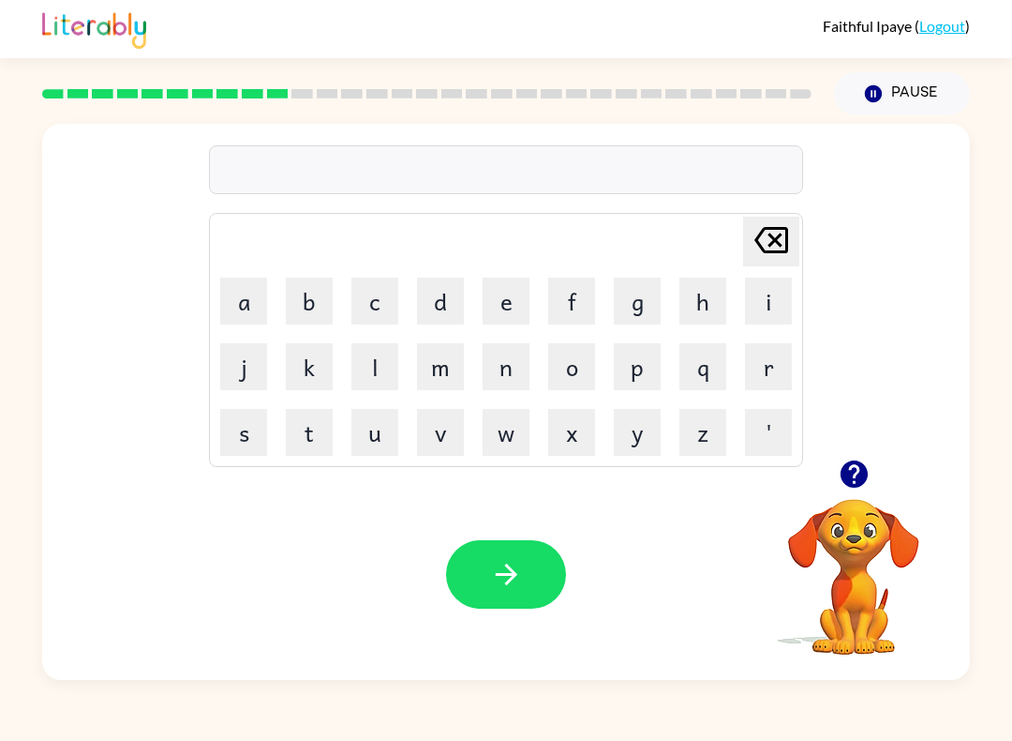
click at [774, 253] on icon at bounding box center [772, 240] width 34 height 26
click at [788, 289] on button "i" at bounding box center [768, 300] width 47 height 47
click at [774, 227] on icon "[PERSON_NAME] last character input" at bounding box center [771, 239] width 45 height 45
click at [781, 294] on button "i" at bounding box center [768, 300] width 47 height 47
click at [786, 262] on icon "[PERSON_NAME] last character input" at bounding box center [771, 239] width 45 height 45
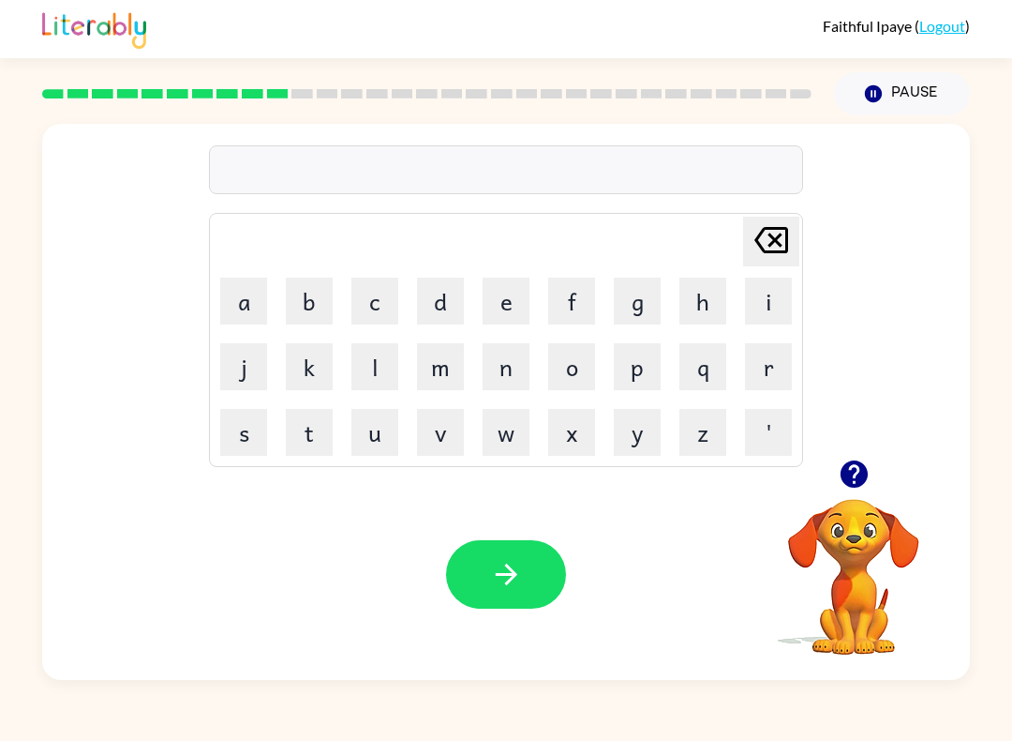
click at [785, 261] on icon "[PERSON_NAME] last character input" at bounding box center [771, 239] width 45 height 45
click at [775, 296] on button "i" at bounding box center [768, 300] width 47 height 47
click at [777, 228] on icon at bounding box center [772, 240] width 34 height 26
click at [771, 296] on button "i" at bounding box center [768, 300] width 47 height 47
click at [777, 293] on button "i" at bounding box center [768, 300] width 47 height 47
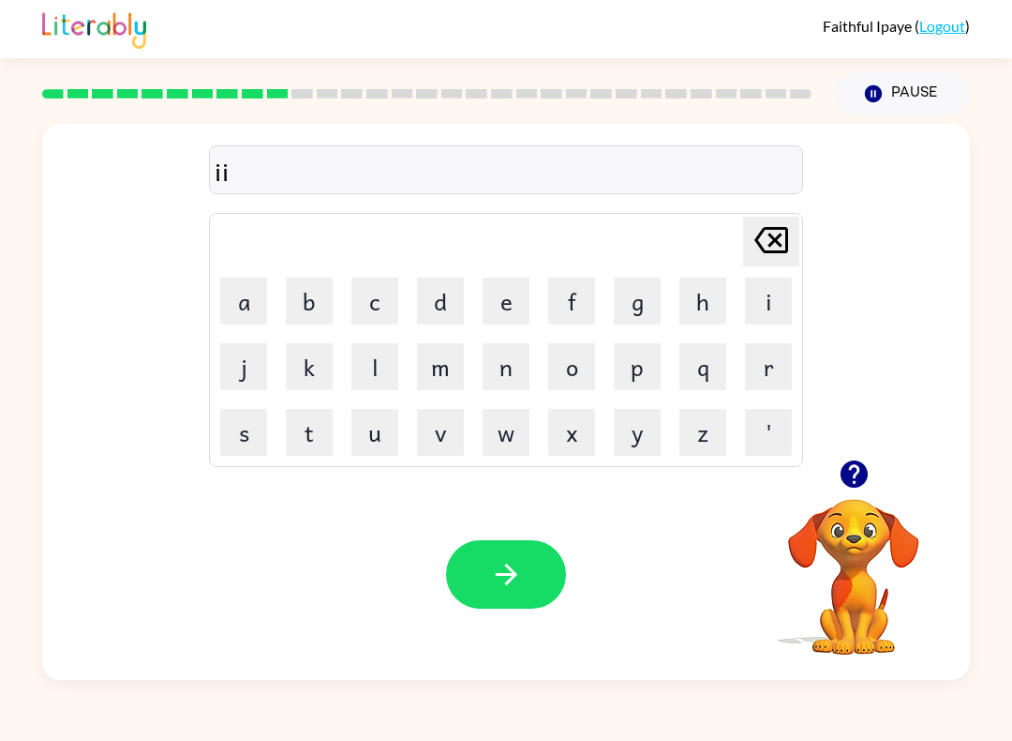
click at [773, 241] on icon "[PERSON_NAME] last character input" at bounding box center [771, 239] width 45 height 45
click at [785, 239] on icon "[PERSON_NAME] last character input" at bounding box center [771, 239] width 45 height 45
click at [707, 303] on button "h" at bounding box center [703, 300] width 47 height 47
click at [782, 232] on icon at bounding box center [772, 240] width 34 height 26
click at [774, 302] on button "i" at bounding box center [768, 300] width 47 height 47
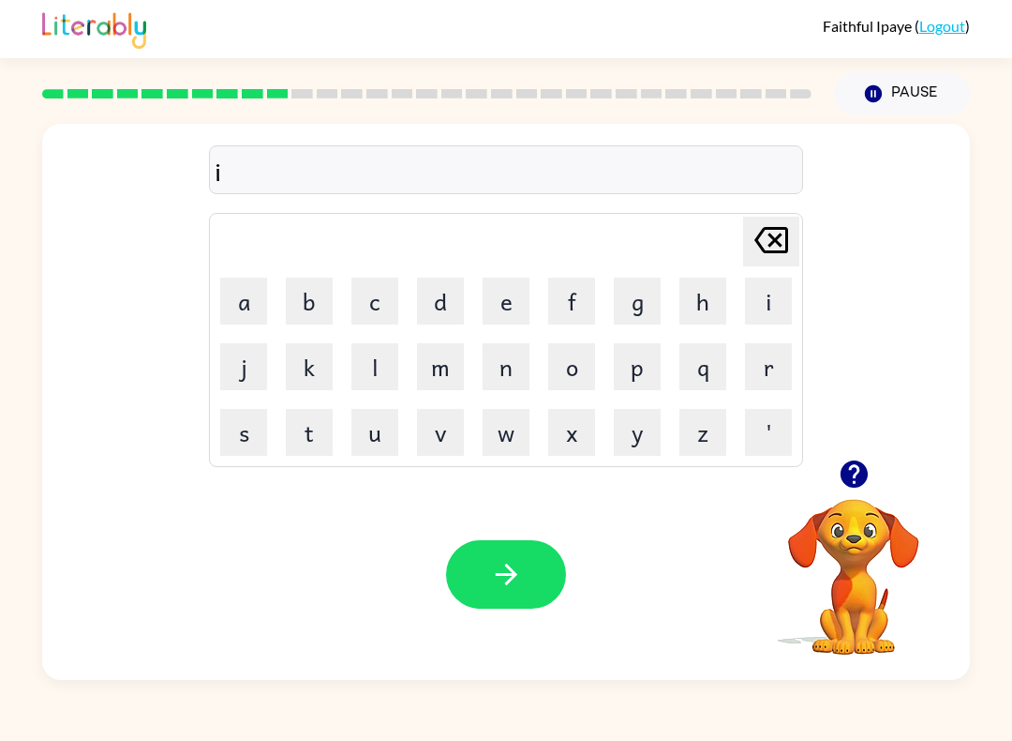
click at [771, 228] on icon at bounding box center [772, 240] width 34 height 26
click at [797, 243] on button "[PERSON_NAME] last character input" at bounding box center [771, 242] width 56 height 50
click at [785, 286] on button "i" at bounding box center [768, 300] width 47 height 47
click at [782, 306] on button "i" at bounding box center [768, 300] width 47 height 47
click at [539, 569] on button "button" at bounding box center [506, 574] width 120 height 68
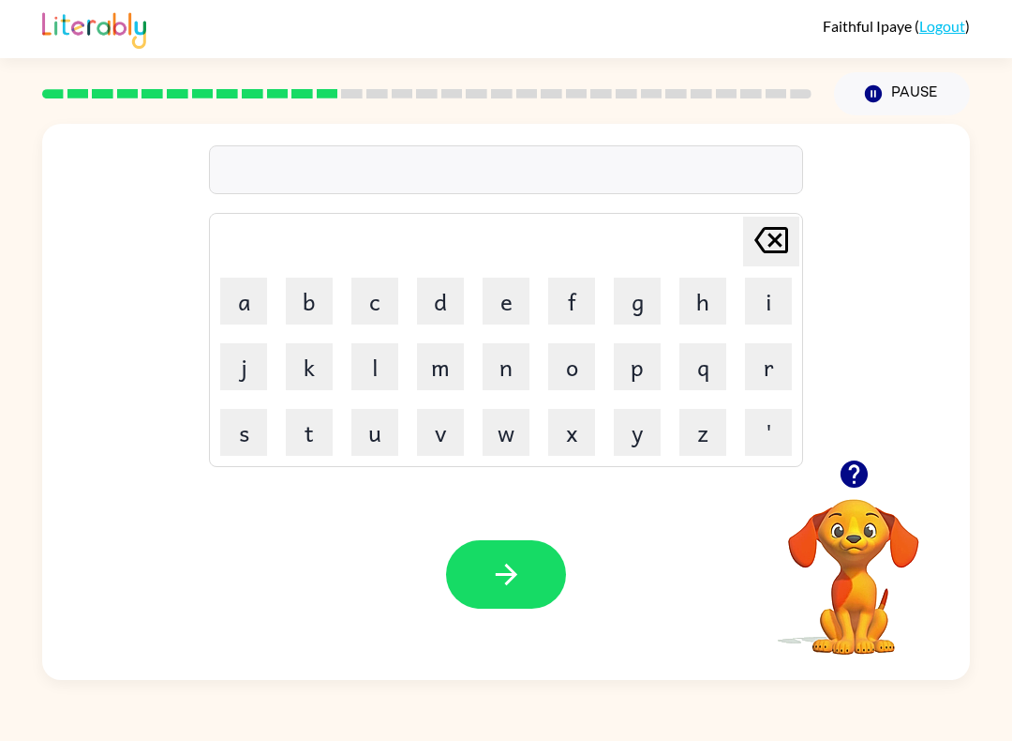
click at [1007, 350] on div "[PERSON_NAME] last character input a b c d e f g h i j k l m n o p q r s t u v …" at bounding box center [506, 397] width 1012 height 564
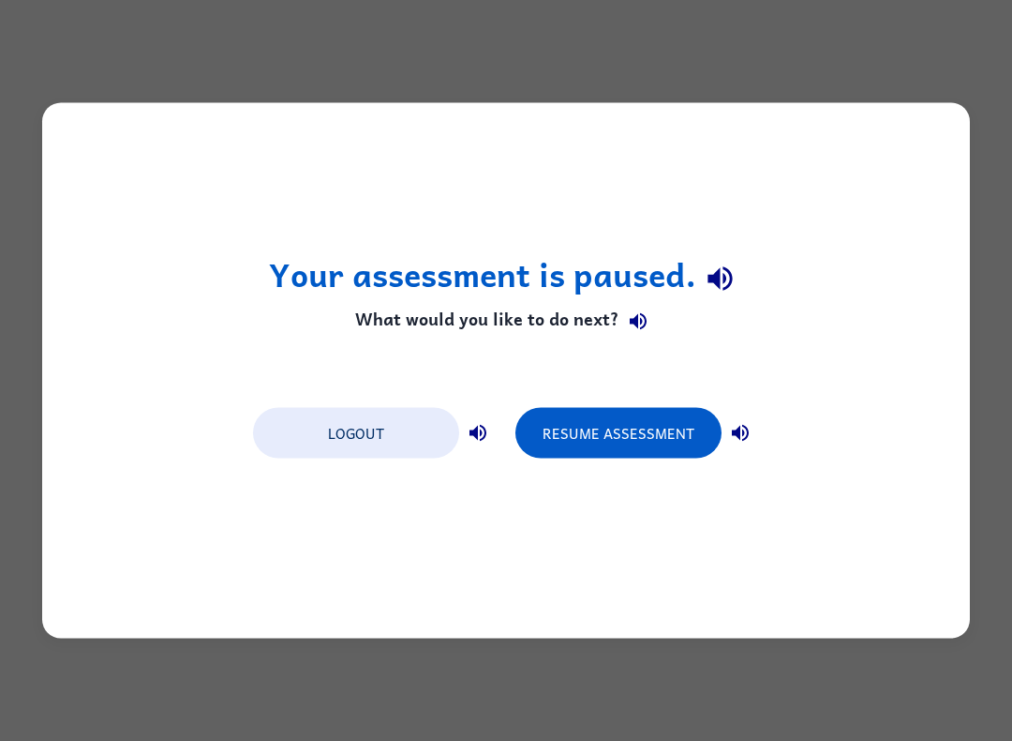
click at [924, 112] on div "Your assessment is paused. What would you like to do next? Logout Resume Assess…" at bounding box center [506, 370] width 928 height 535
click at [940, 78] on div "Your assessment is paused. What would you like to do next? Logout Resume Assess…" at bounding box center [506, 370] width 1012 height 741
click at [939, 77] on div "Your assessment is paused. What would you like to do next? Logout Resume Assess…" at bounding box center [506, 370] width 1012 height 741
click at [992, 65] on div "Your assessment is paused. What would you like to do next? Logout Resume Assess…" at bounding box center [506, 370] width 1012 height 741
click at [629, 317] on icon "button" at bounding box center [638, 320] width 22 height 22
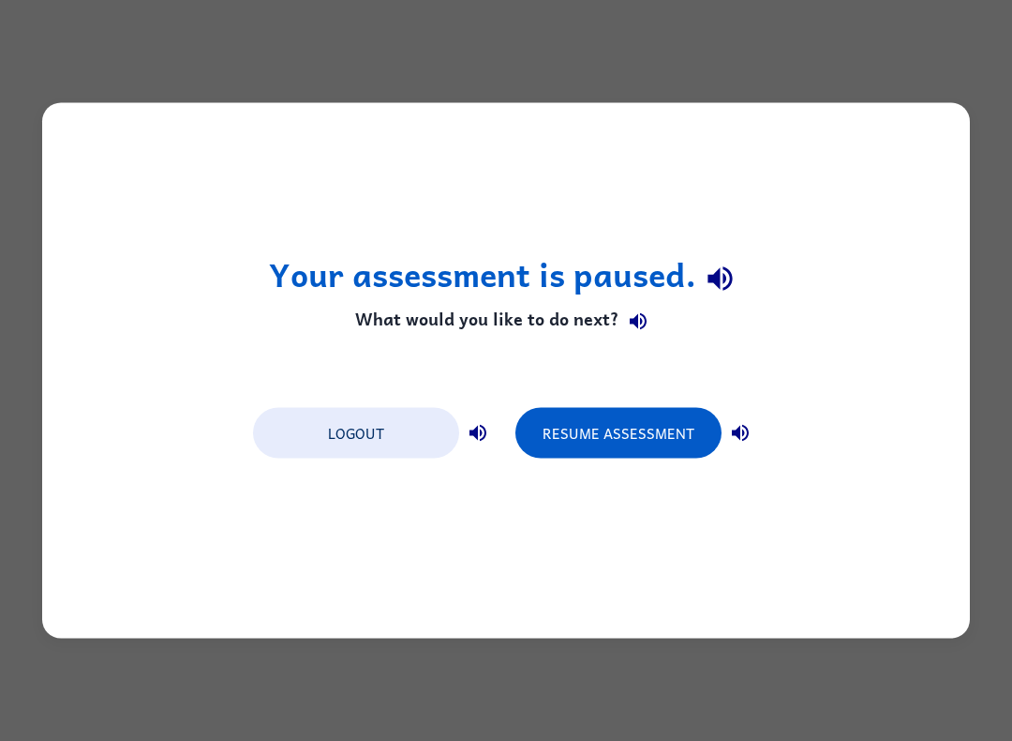
click at [782, 648] on div "Your assessment is paused. What would you like to do next? Logout Resume Assess…" at bounding box center [506, 370] width 1012 height 741
click at [753, 681] on div "Your assessment is paused. What would you like to do next? Logout Resume Assess…" at bounding box center [506, 370] width 1012 height 741
click at [700, 426] on button "Resume Assessment" at bounding box center [619, 433] width 206 height 51
click at [674, 412] on button "Resume Assessment" at bounding box center [619, 433] width 206 height 51
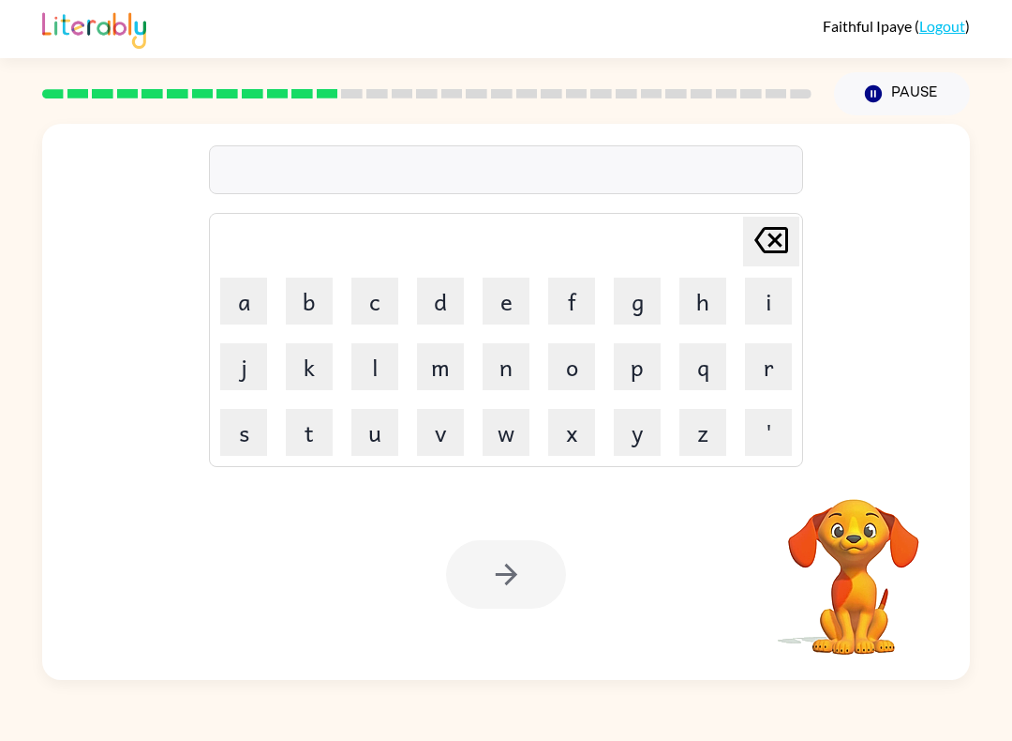
click at [456, 435] on button "v" at bounding box center [440, 432] width 47 height 47
click at [575, 371] on button "o" at bounding box center [571, 366] width 47 height 47
click at [384, 348] on button "l" at bounding box center [375, 366] width 47 height 47
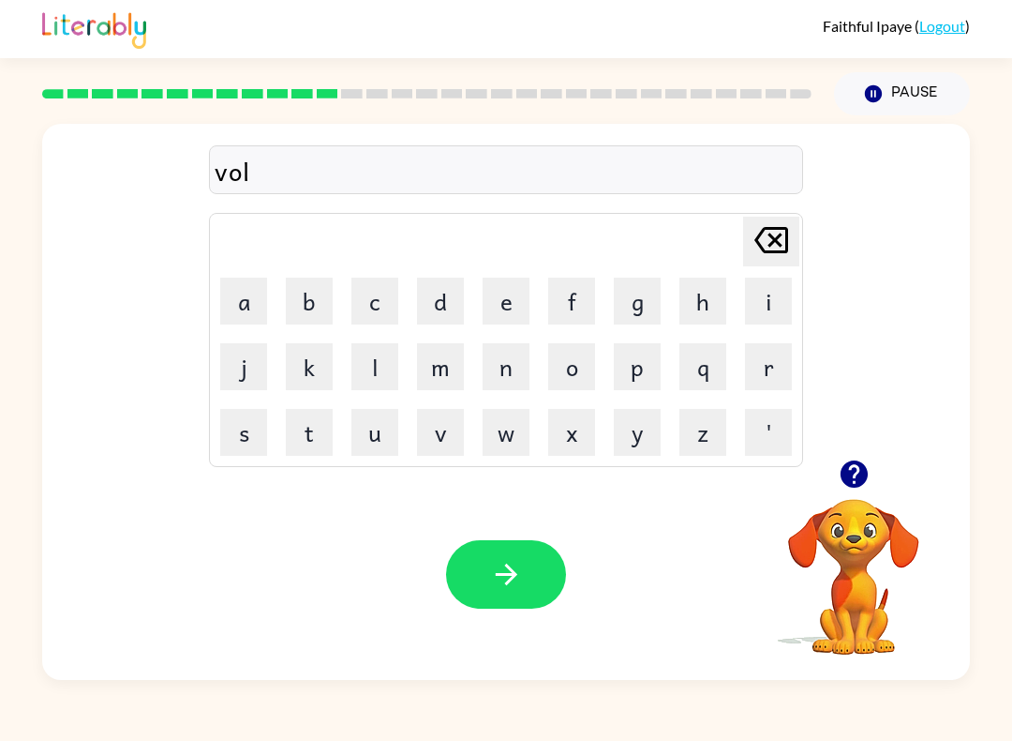
click at [775, 233] on icon "[PERSON_NAME] last character input" at bounding box center [771, 239] width 45 height 45
click at [774, 232] on icon "[PERSON_NAME] last character input" at bounding box center [771, 239] width 45 height 45
click at [777, 233] on icon "[PERSON_NAME] last character input" at bounding box center [771, 239] width 45 height 45
click at [776, 233] on icon "[PERSON_NAME] last character input" at bounding box center [771, 239] width 45 height 45
click at [543, 566] on button "button" at bounding box center [506, 574] width 120 height 68
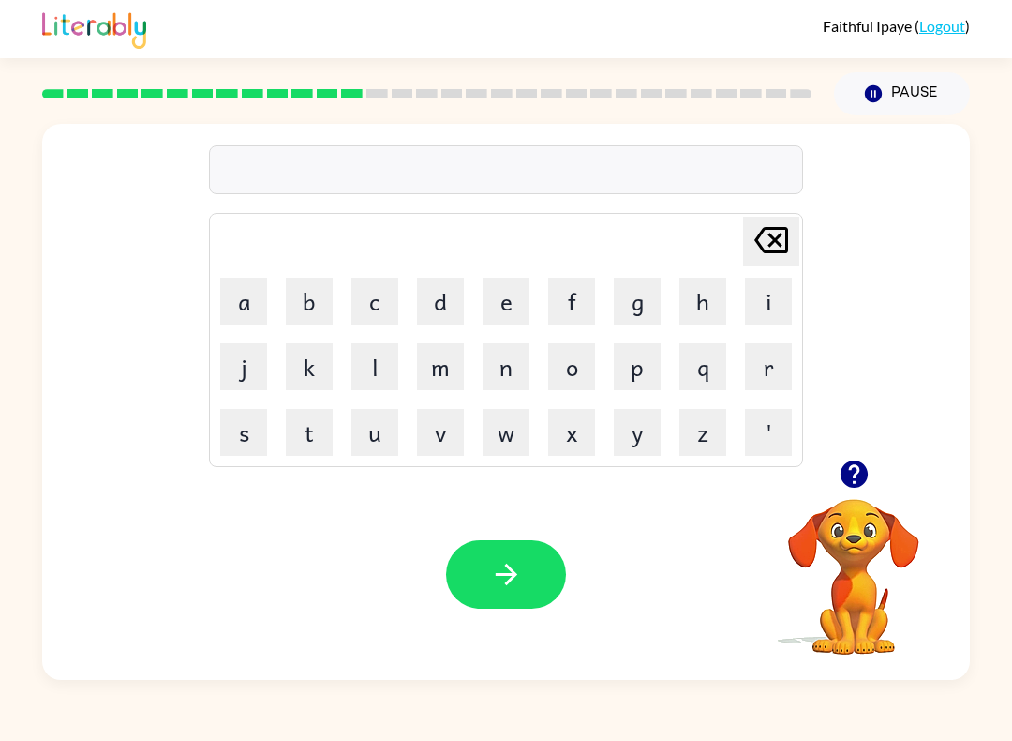
click at [854, 481] on icon "button" at bounding box center [853, 473] width 27 height 27
click at [756, 466] on div "[PERSON_NAME] last character input a b c d e f g h i j k l m n o p q r s t u v …" at bounding box center [506, 340] width 594 height 254
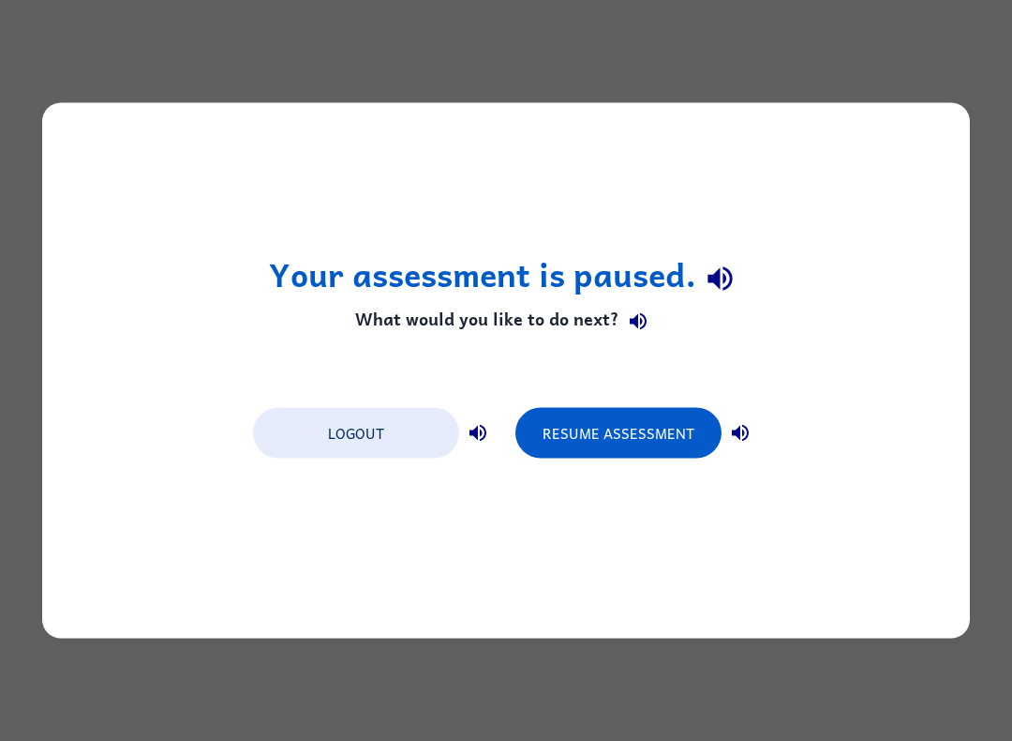
click at [664, 443] on button "Resume Assessment" at bounding box center [619, 433] width 206 height 51
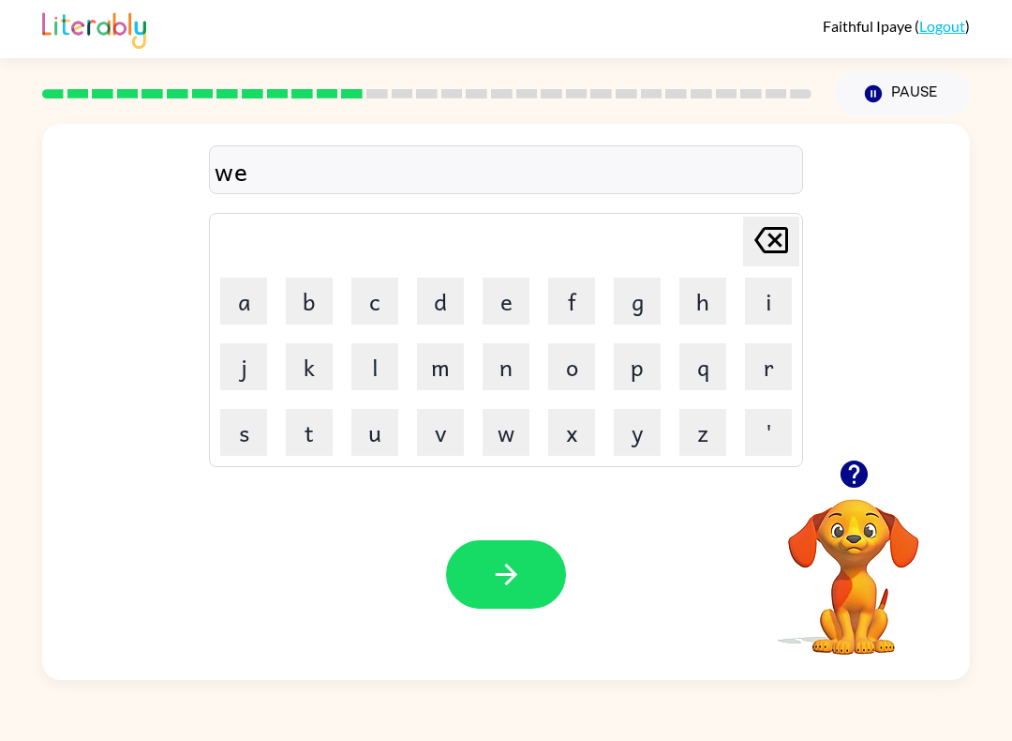
click at [216, 173] on div "we" at bounding box center [506, 170] width 583 height 39
click at [216, 164] on div "we" at bounding box center [506, 170] width 583 height 39
click at [215, 164] on div "we" at bounding box center [506, 170] width 583 height 39
click at [765, 252] on icon at bounding box center [772, 240] width 34 height 26
click at [764, 252] on icon at bounding box center [772, 240] width 34 height 26
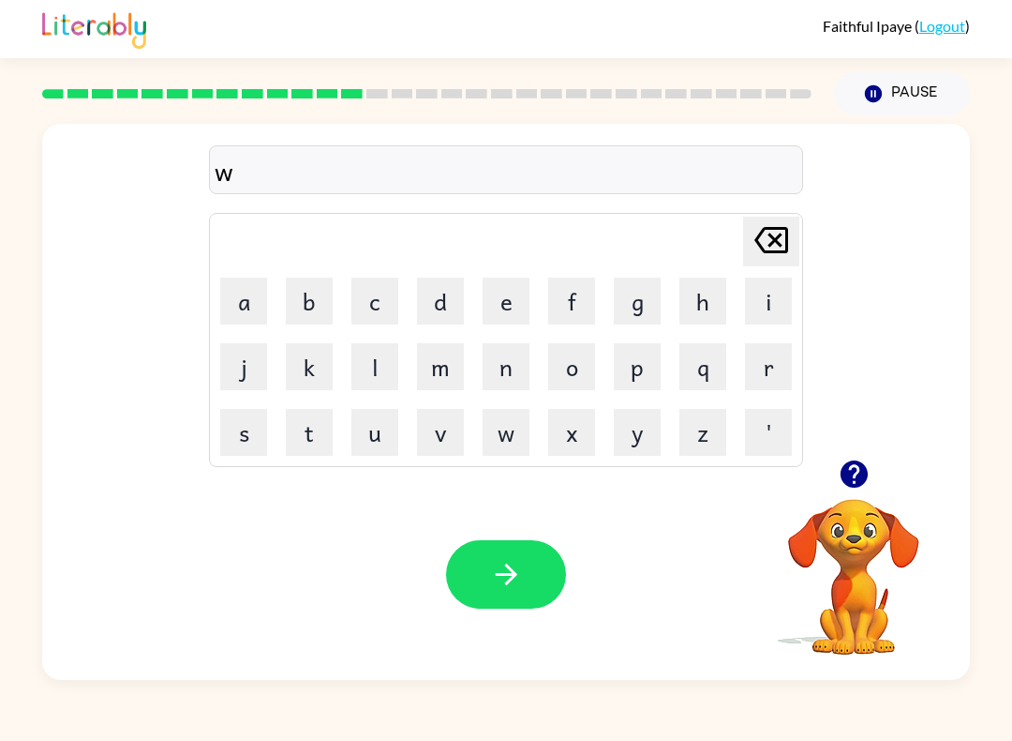
click at [770, 246] on icon "[PERSON_NAME] last character input" at bounding box center [771, 239] width 45 height 45
click at [770, 245] on icon "[PERSON_NAME] last character input" at bounding box center [771, 239] width 45 height 45
click at [1009, 398] on div "swe Delete Delete last character input a b c d e f g h i j k l m n o p q r s t …" at bounding box center [506, 397] width 1012 height 564
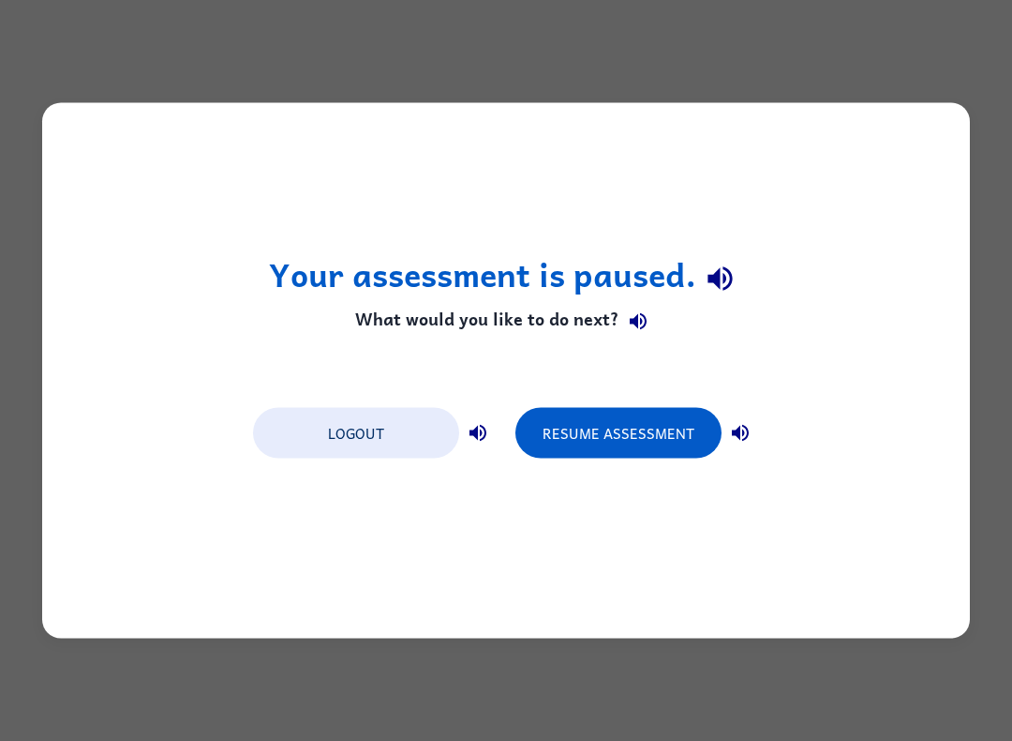
click at [592, 440] on button "Resume Assessment" at bounding box center [619, 433] width 206 height 51
click at [571, 446] on button "Resume Assessment" at bounding box center [619, 433] width 206 height 51
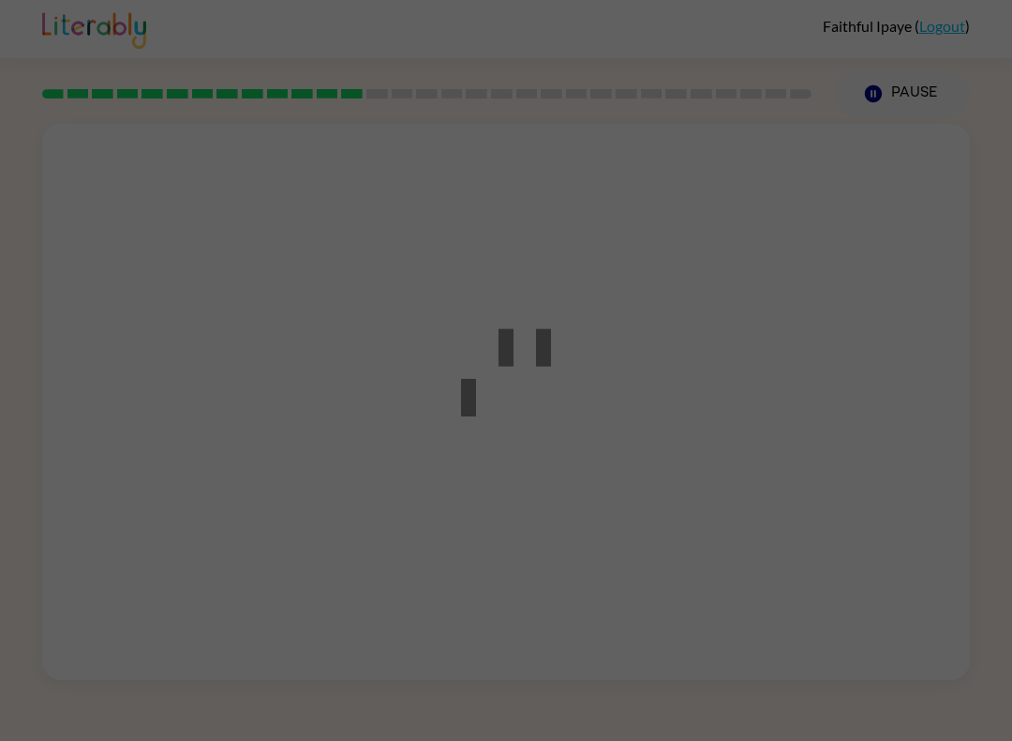
click at [541, 434] on div at bounding box center [506, 370] width 169 height 212
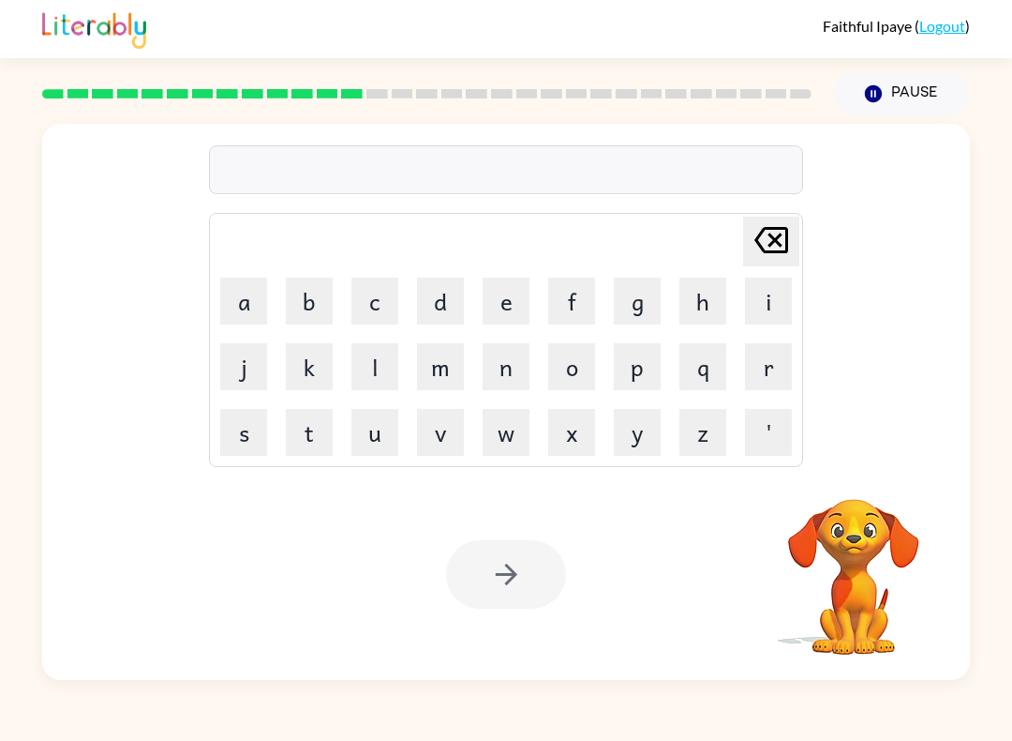
click at [225, 433] on button "s" at bounding box center [243, 432] width 47 height 47
click at [487, 319] on button "e" at bounding box center [506, 300] width 47 height 47
click at [460, 301] on button "d" at bounding box center [440, 300] width 47 height 47
click at [491, 290] on button "e" at bounding box center [506, 300] width 47 height 47
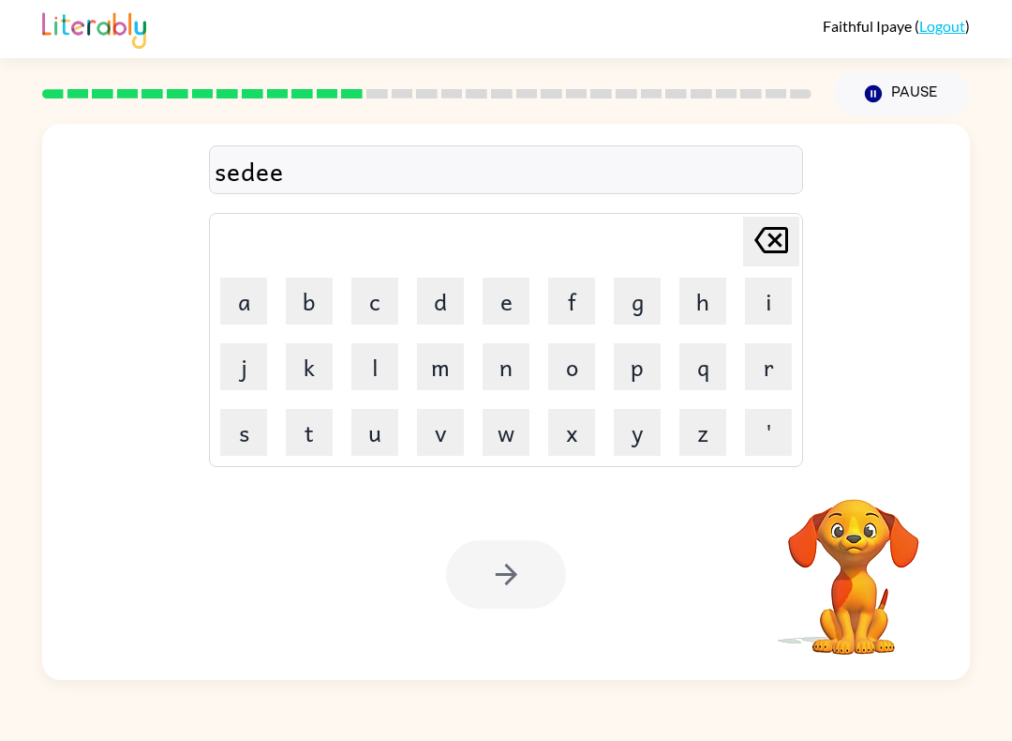
click at [743, 245] on button "[PERSON_NAME] last character input" at bounding box center [771, 242] width 56 height 50
click at [743, 244] on button "[PERSON_NAME] last character input" at bounding box center [771, 242] width 56 height 50
click at [749, 232] on icon "[PERSON_NAME] last character input" at bounding box center [771, 239] width 45 height 45
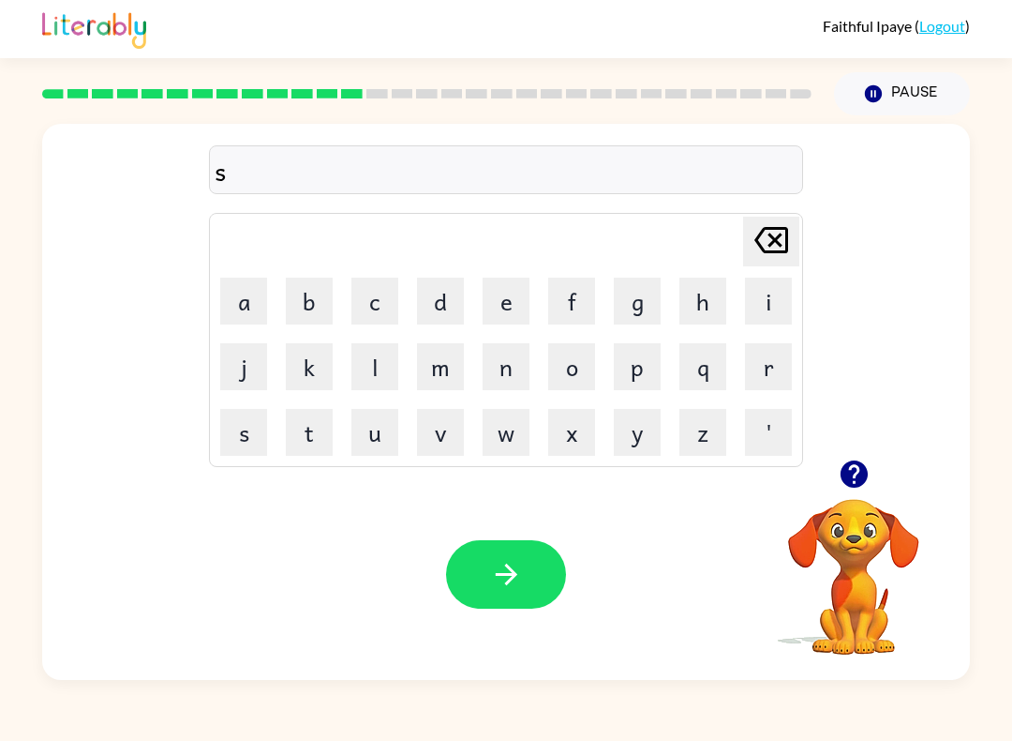
click at [515, 301] on button "e" at bounding box center [506, 300] width 47 height 47
click at [768, 218] on icon "[PERSON_NAME] last character input" at bounding box center [771, 239] width 45 height 45
click at [505, 441] on button "w" at bounding box center [506, 432] width 47 height 47
click at [522, 337] on td "n" at bounding box center [506, 367] width 64 height 64
click at [512, 307] on button "e" at bounding box center [506, 300] width 47 height 47
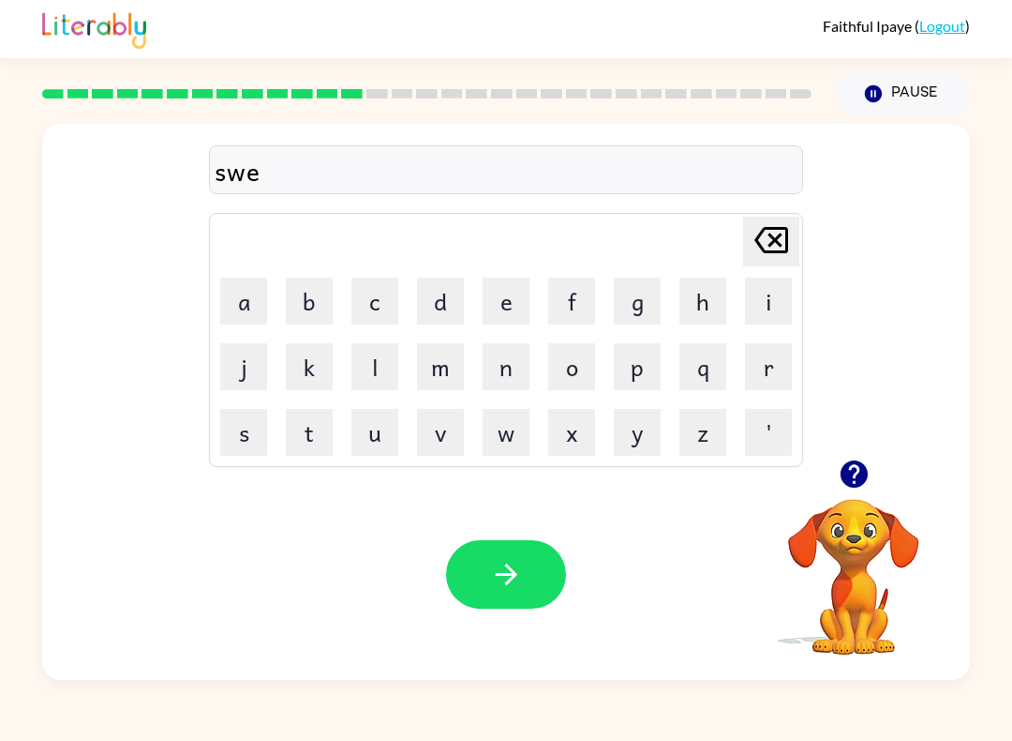
click at [311, 444] on button "t" at bounding box center [309, 432] width 47 height 47
click at [320, 338] on td "k" at bounding box center [309, 367] width 64 height 64
click at [505, 387] on button "n" at bounding box center [506, 366] width 47 height 47
click at [515, 396] on td "n" at bounding box center [506, 367] width 64 height 64
click at [520, 359] on button "n" at bounding box center [506, 366] width 47 height 47
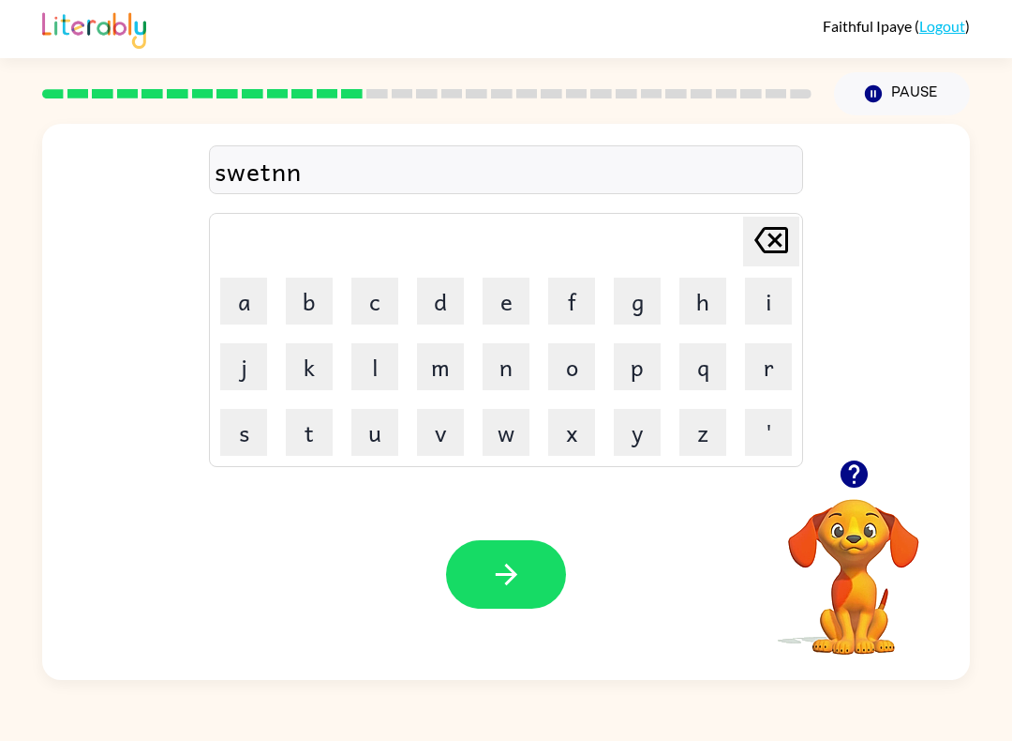
click at [785, 232] on icon "[PERSON_NAME] last character input" at bounding box center [771, 239] width 45 height 45
click at [512, 293] on button "e" at bounding box center [506, 300] width 47 height 47
click at [266, 449] on button "s" at bounding box center [243, 432] width 47 height 47
click at [265, 448] on button "s" at bounding box center [243, 432] width 47 height 47
click at [928, 433] on div "swetness [PERSON_NAME] last character input a b c d e f g h i j k l m n o p q r…" at bounding box center [506, 292] width 928 height 336
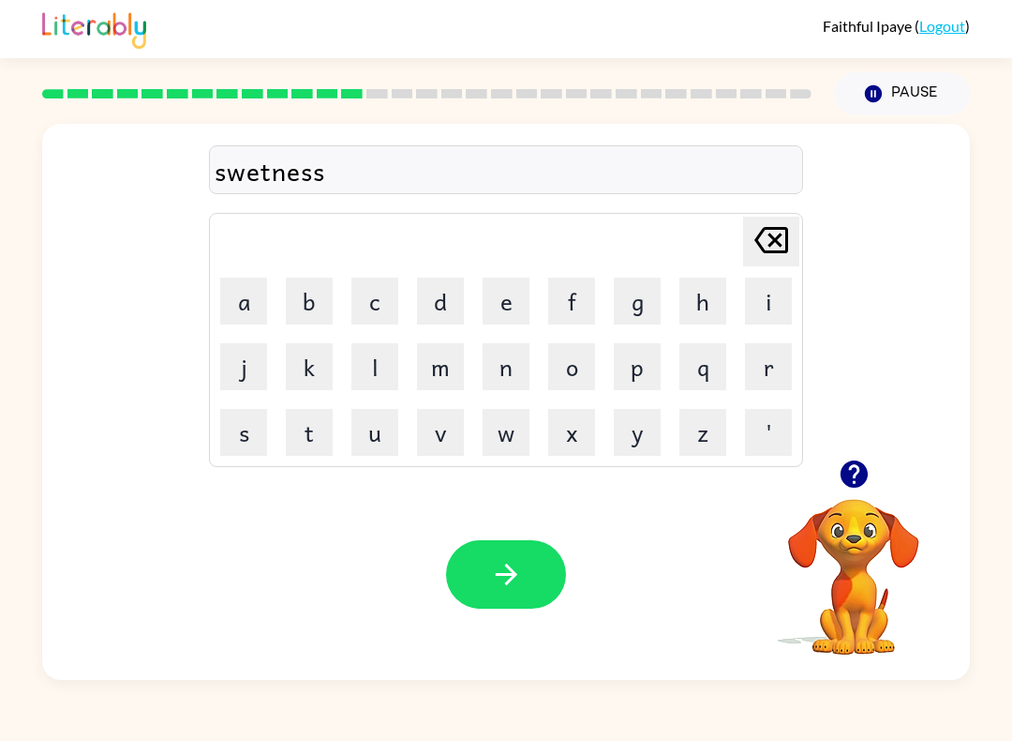
click at [521, 532] on div "Your browser must support playing .mp4 files to use Literably. Please try using…" at bounding box center [506, 574] width 928 height 211
click at [494, 605] on button "button" at bounding box center [506, 574] width 120 height 68
click at [532, 573] on div at bounding box center [506, 574] width 120 height 68
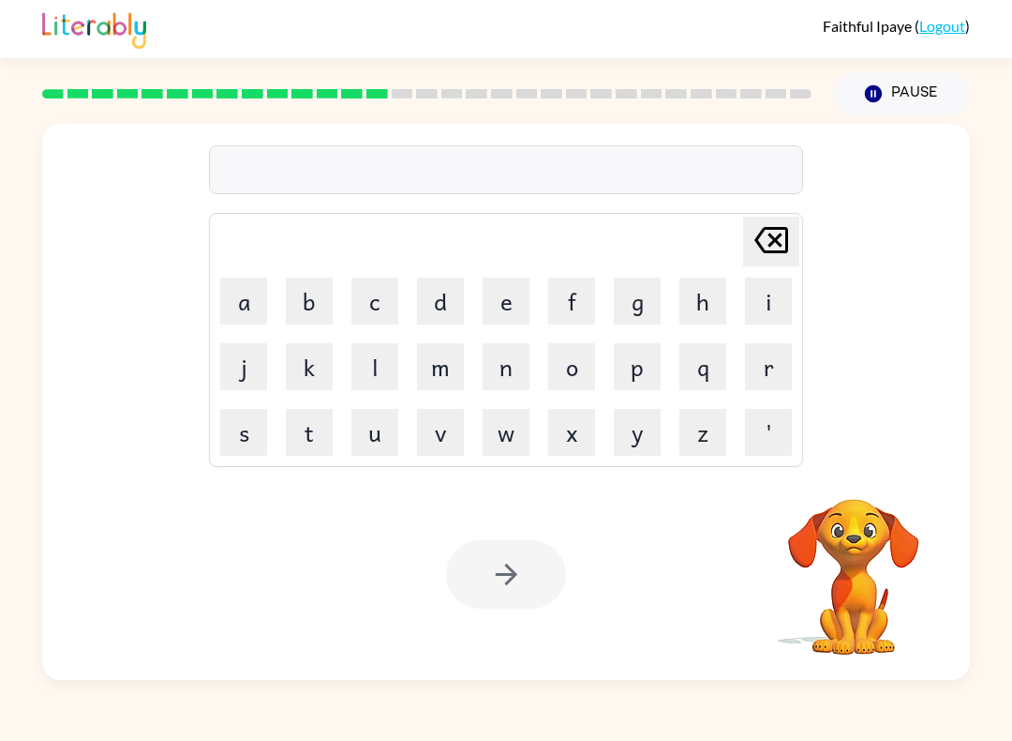
click at [503, 593] on div at bounding box center [506, 574] width 120 height 68
click at [502, 593] on div at bounding box center [506, 574] width 120 height 68
click at [539, 558] on div at bounding box center [506, 574] width 120 height 68
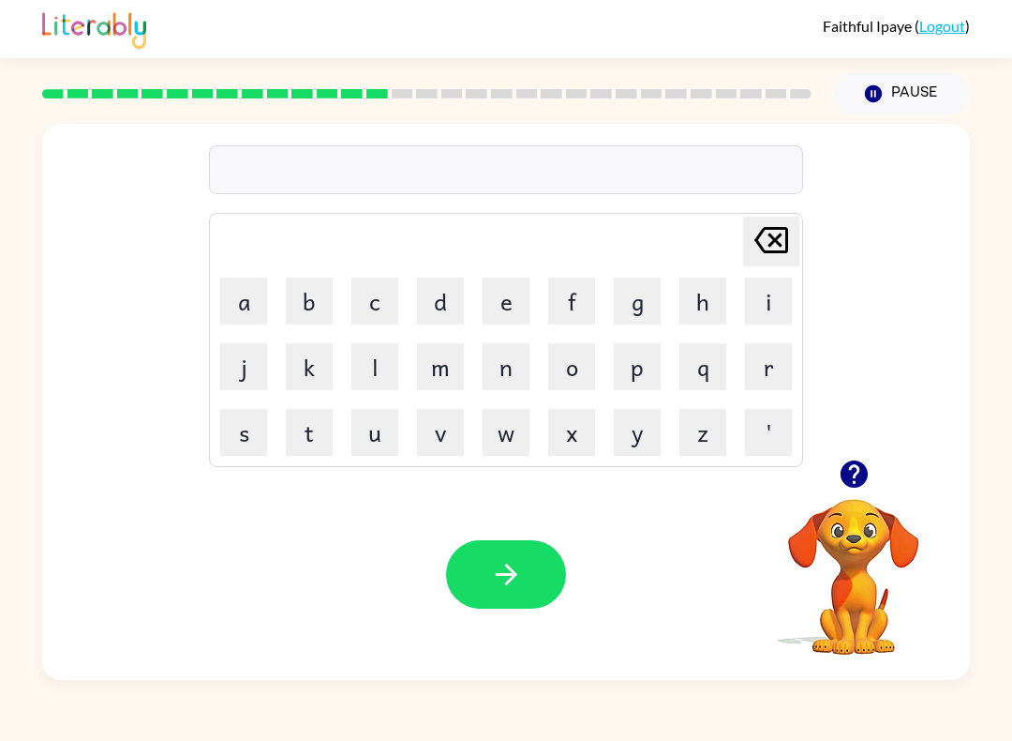
click at [622, 372] on button "p" at bounding box center [637, 366] width 47 height 47
click at [758, 304] on button "i" at bounding box center [768, 300] width 47 height 47
click at [382, 357] on button "l" at bounding box center [375, 366] width 47 height 47
click at [584, 368] on button "o" at bounding box center [571, 366] width 47 height 47
click at [316, 448] on button "t" at bounding box center [309, 432] width 47 height 47
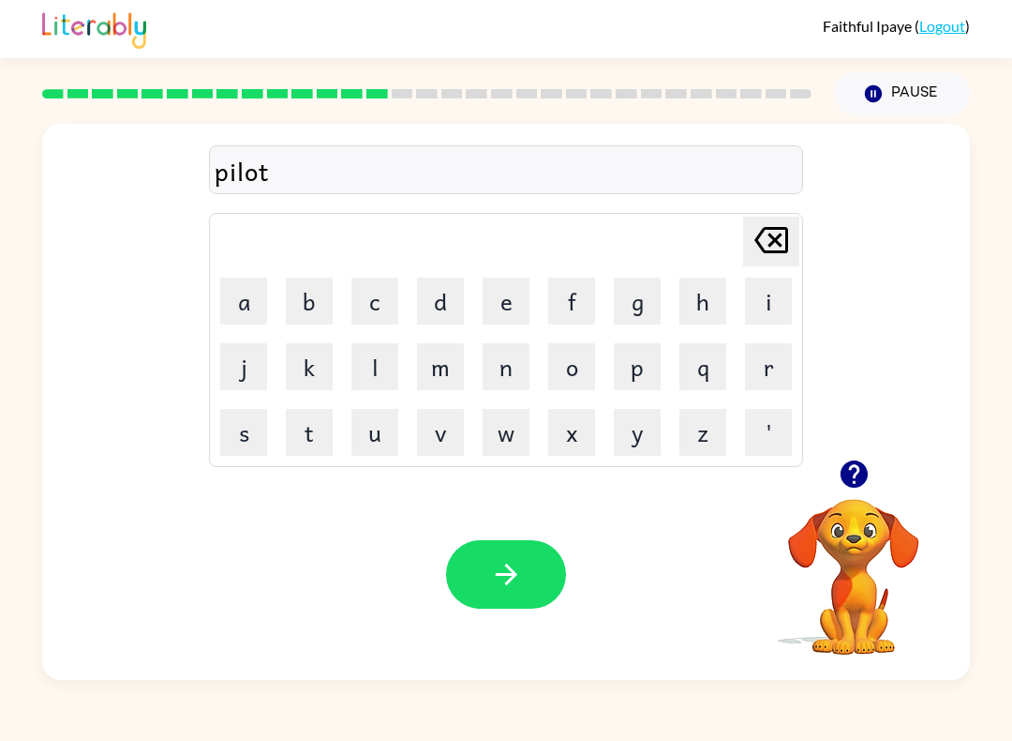
click at [546, 568] on button "button" at bounding box center [506, 574] width 120 height 68
click at [577, 369] on button "o" at bounding box center [571, 366] width 47 height 47
click at [773, 227] on icon "[PERSON_NAME] last character input" at bounding box center [771, 239] width 45 height 45
click at [742, 197] on div "o Delete Delete last character input a b c d e f g h i j k l m n o p q r s t u …" at bounding box center [506, 292] width 594 height 350
click at [785, 245] on icon "[PERSON_NAME] last character input" at bounding box center [771, 239] width 45 height 45
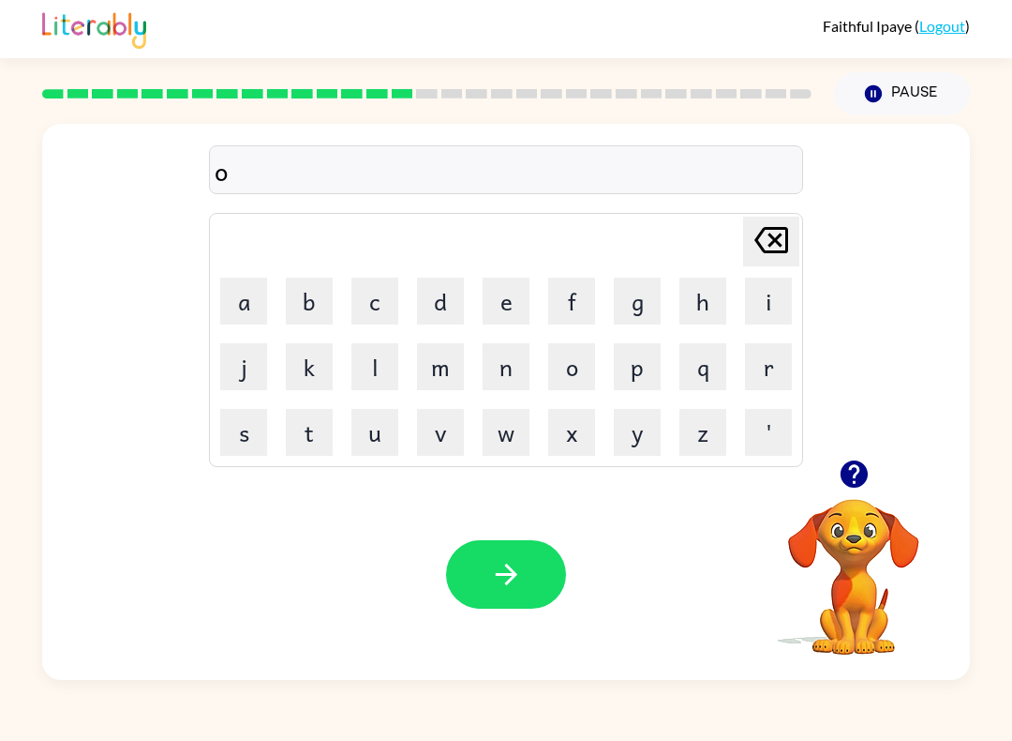
click at [784, 244] on icon at bounding box center [772, 240] width 34 height 26
click at [792, 247] on button "[PERSON_NAME] last character input" at bounding box center [771, 242] width 56 height 50
click at [646, 442] on button "y" at bounding box center [637, 432] width 47 height 47
click at [756, 244] on icon at bounding box center [772, 240] width 34 height 26
click at [756, 243] on icon "[PERSON_NAME] last character input" at bounding box center [771, 239] width 45 height 45
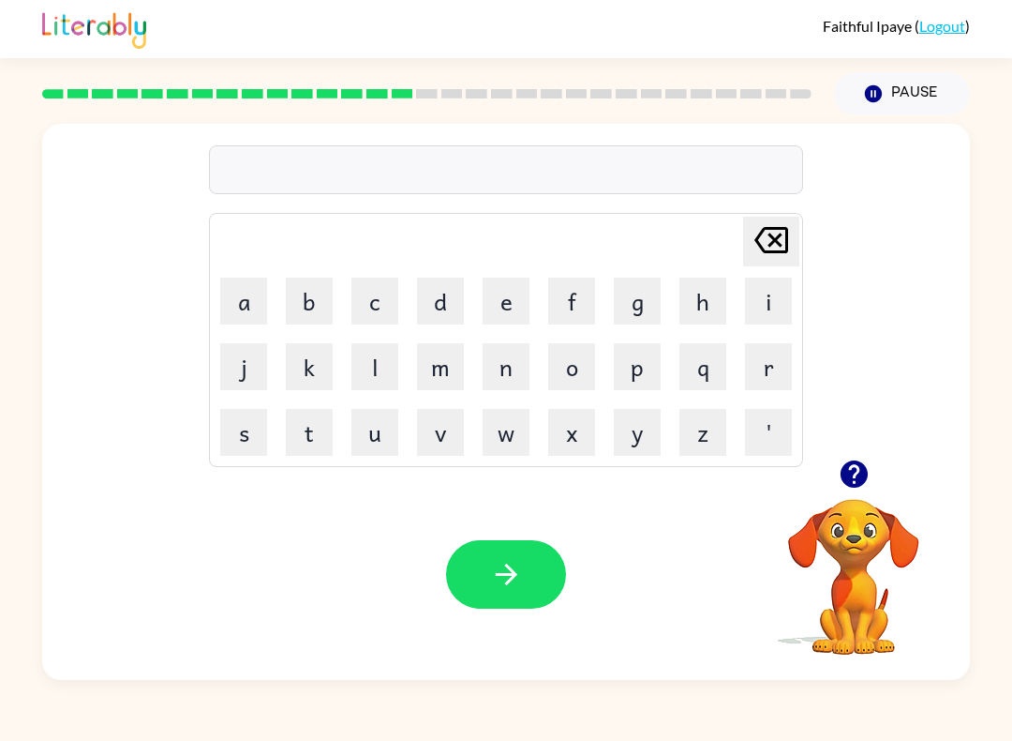
click at [782, 245] on icon at bounding box center [772, 240] width 34 height 26
click at [583, 297] on button "f" at bounding box center [571, 300] width 47 height 47
click at [583, 371] on button "o" at bounding box center [571, 366] width 47 height 47
click at [779, 358] on button "r" at bounding box center [768, 366] width 47 height 47
click at [649, 430] on button "y" at bounding box center [637, 432] width 47 height 47
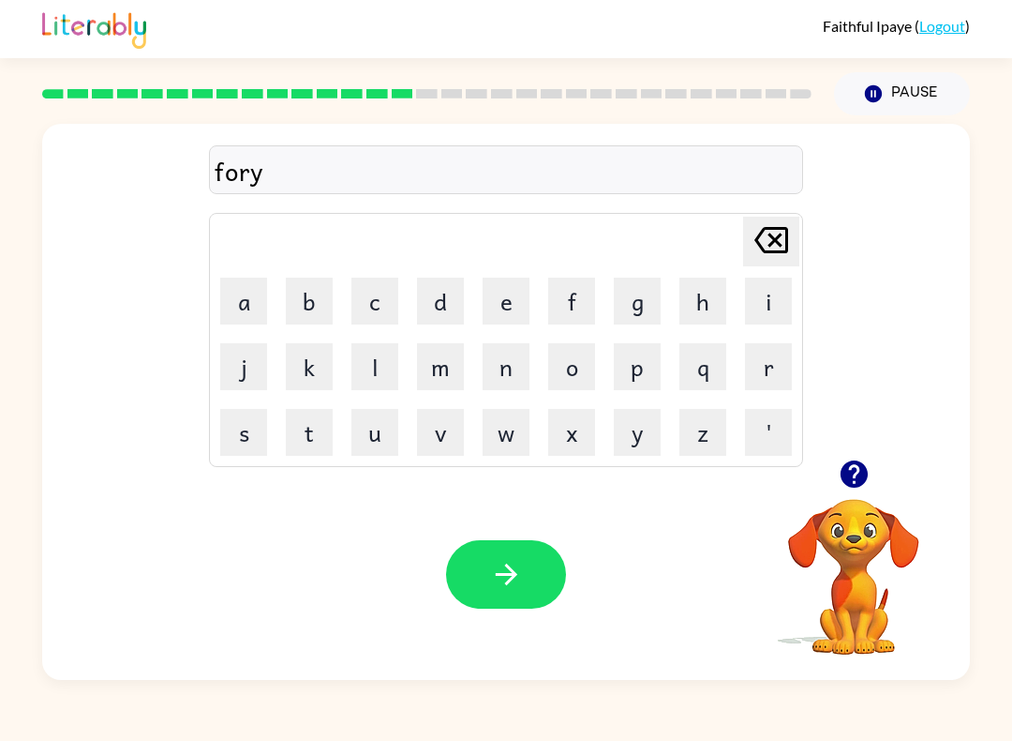
click at [520, 587] on icon "button" at bounding box center [506, 574] width 33 height 33
click at [811, 252] on div "b [PERSON_NAME] last character input a b c d e f g h i j k l m n o p q r s t u …" at bounding box center [506, 292] width 928 height 336
click at [763, 232] on icon "[PERSON_NAME] last character input" at bounding box center [771, 239] width 45 height 45
click at [856, 473] on icon "button" at bounding box center [854, 473] width 33 height 33
click at [755, 218] on icon "[PERSON_NAME] last character input" at bounding box center [771, 239] width 45 height 45
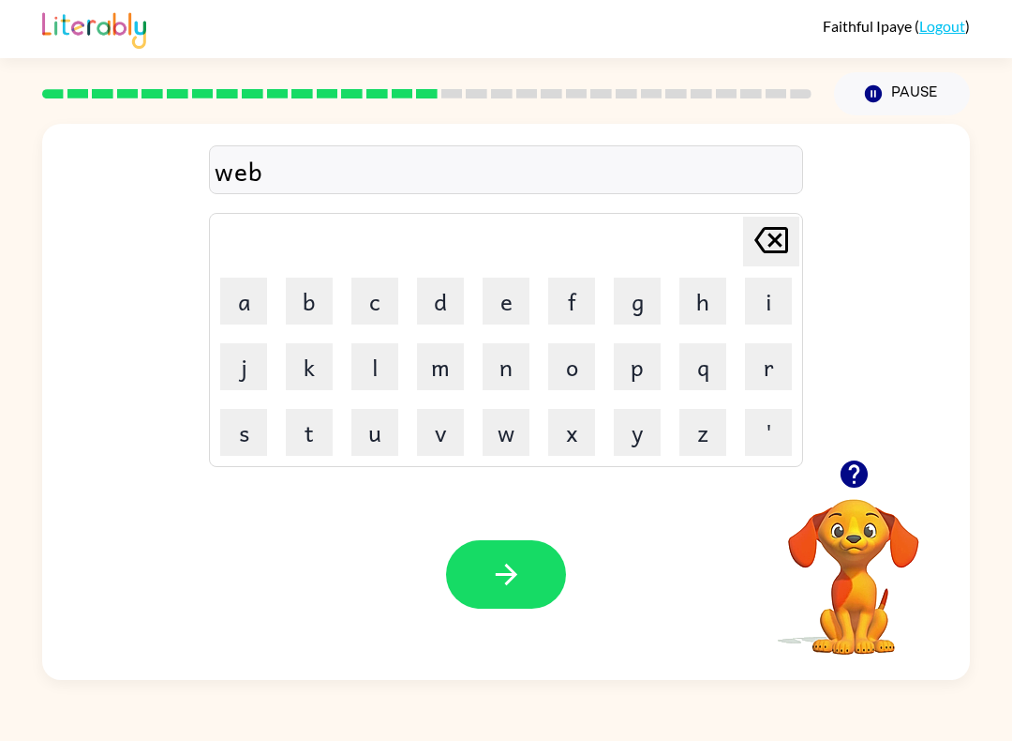
click at [765, 241] on icon "[PERSON_NAME] last character input" at bounding box center [771, 239] width 45 height 45
click at [537, 606] on button "button" at bounding box center [506, 574] width 120 height 68
click at [592, 292] on button "f" at bounding box center [571, 300] width 47 height 47
click at [758, 302] on button "i" at bounding box center [768, 300] width 47 height 47
click at [647, 366] on button "p" at bounding box center [637, 366] width 47 height 47
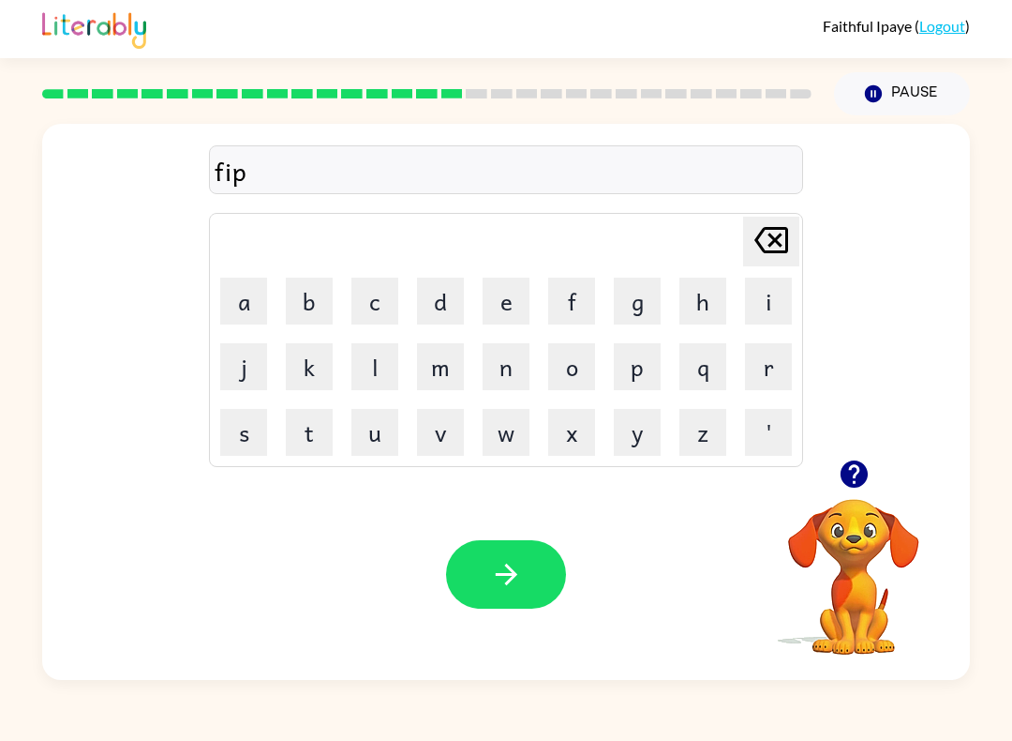
click at [758, 295] on button "i" at bounding box center [768, 300] width 47 height 47
click at [509, 367] on button "n" at bounding box center [506, 366] width 47 height 47
click at [656, 308] on button "g" at bounding box center [637, 300] width 47 height 47
click at [779, 241] on icon "[PERSON_NAME] last character input" at bounding box center [771, 239] width 45 height 45
click at [647, 289] on button "g" at bounding box center [637, 300] width 47 height 47
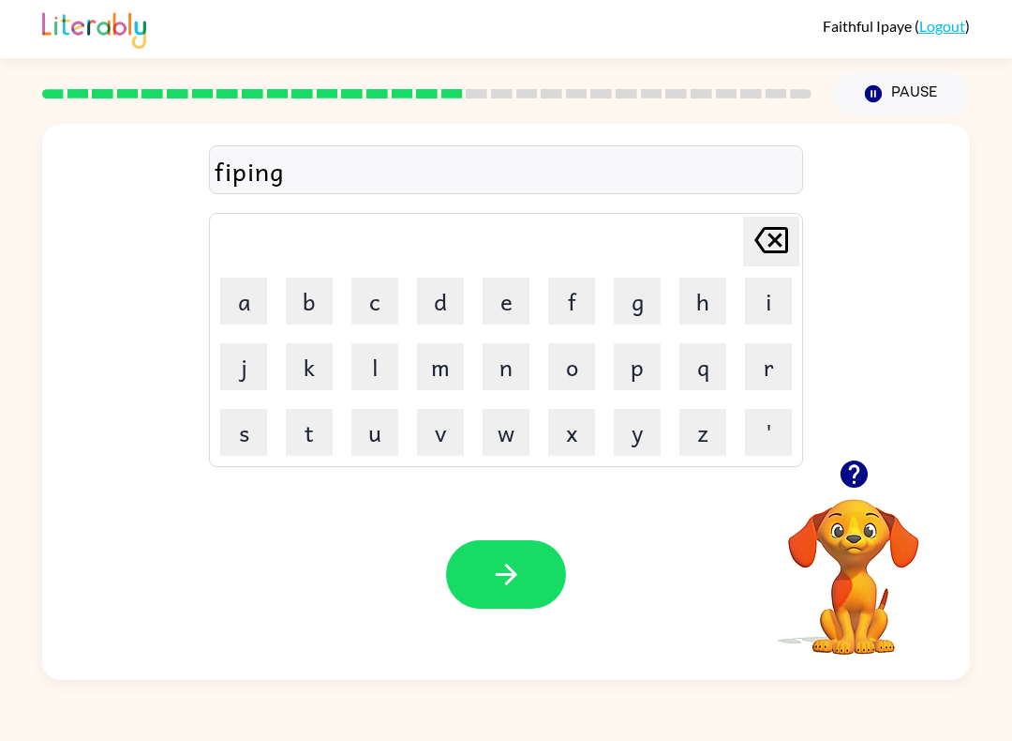
click at [500, 574] on icon "button" at bounding box center [506, 574] width 33 height 33
click at [517, 410] on button "w" at bounding box center [506, 432] width 47 height 47
click at [517, 409] on button "w" at bounding box center [506, 432] width 47 height 47
click at [512, 409] on button "w" at bounding box center [506, 432] width 47 height 47
click at [512, 407] on td "w" at bounding box center [506, 432] width 64 height 64
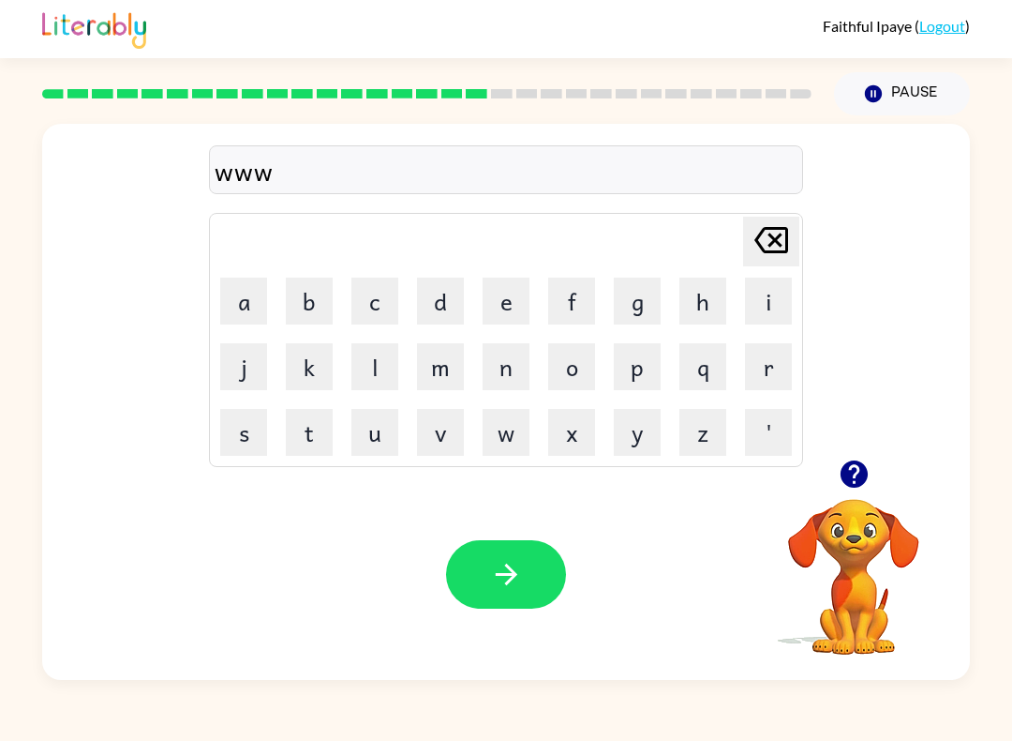
click at [872, 473] on button "button" at bounding box center [854, 474] width 48 height 48
click at [583, 347] on button "o" at bounding box center [571, 366] width 47 height 47
click at [591, 352] on button "o" at bounding box center [571, 366] width 47 height 47
click at [584, 356] on button "o" at bounding box center [571, 366] width 47 height 47
click at [583, 355] on button "o" at bounding box center [571, 366] width 47 height 47
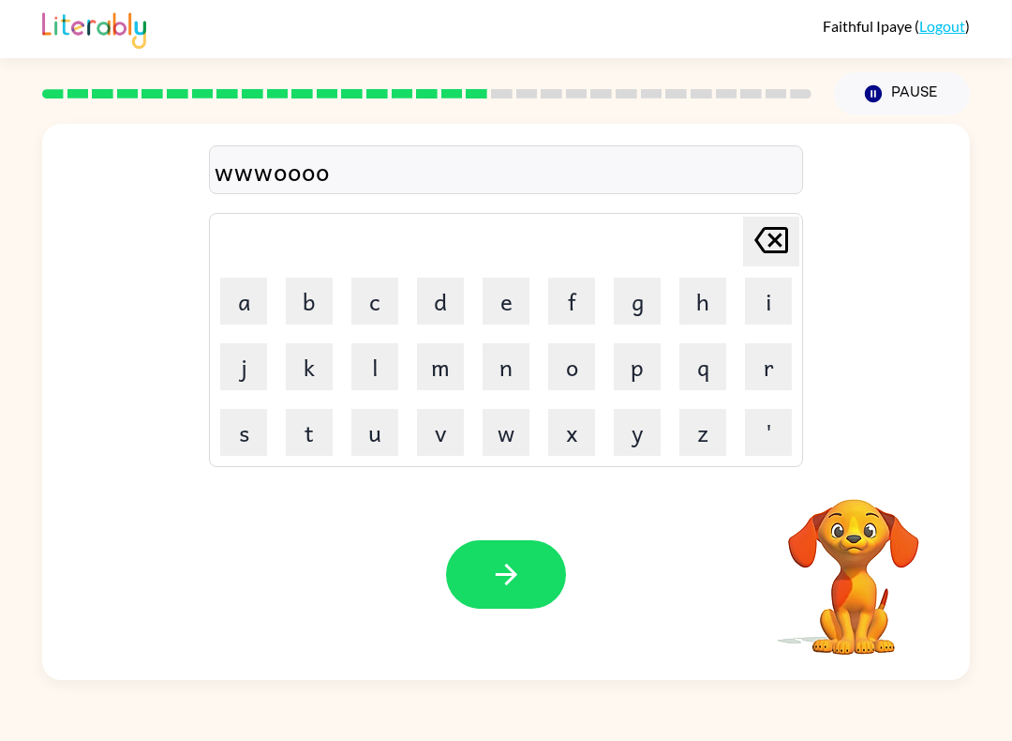
click at [778, 246] on icon "[PERSON_NAME] last character input" at bounding box center [771, 239] width 45 height 45
click at [336, 348] on td "k" at bounding box center [309, 367] width 64 height 64
click at [337, 347] on td "k" at bounding box center [309, 367] width 64 height 64
click at [767, 232] on icon "[PERSON_NAME] last character input" at bounding box center [771, 239] width 45 height 45
click at [358, 376] on button "l" at bounding box center [375, 366] width 47 height 47
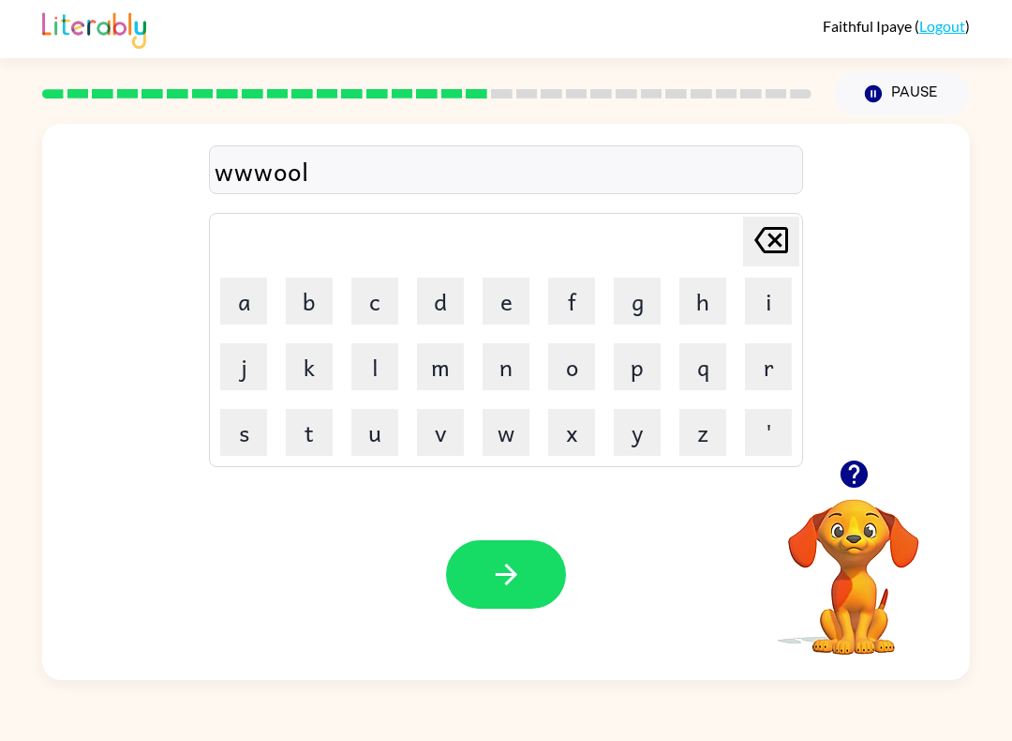
click at [770, 231] on icon "[PERSON_NAME] last character input" at bounding box center [771, 239] width 45 height 45
click at [766, 234] on icon at bounding box center [772, 240] width 34 height 26
click at [352, 362] on button "l" at bounding box center [375, 366] width 47 height 47
click at [755, 240] on icon at bounding box center [772, 240] width 34 height 26
click at [331, 363] on button "k" at bounding box center [309, 366] width 47 height 47
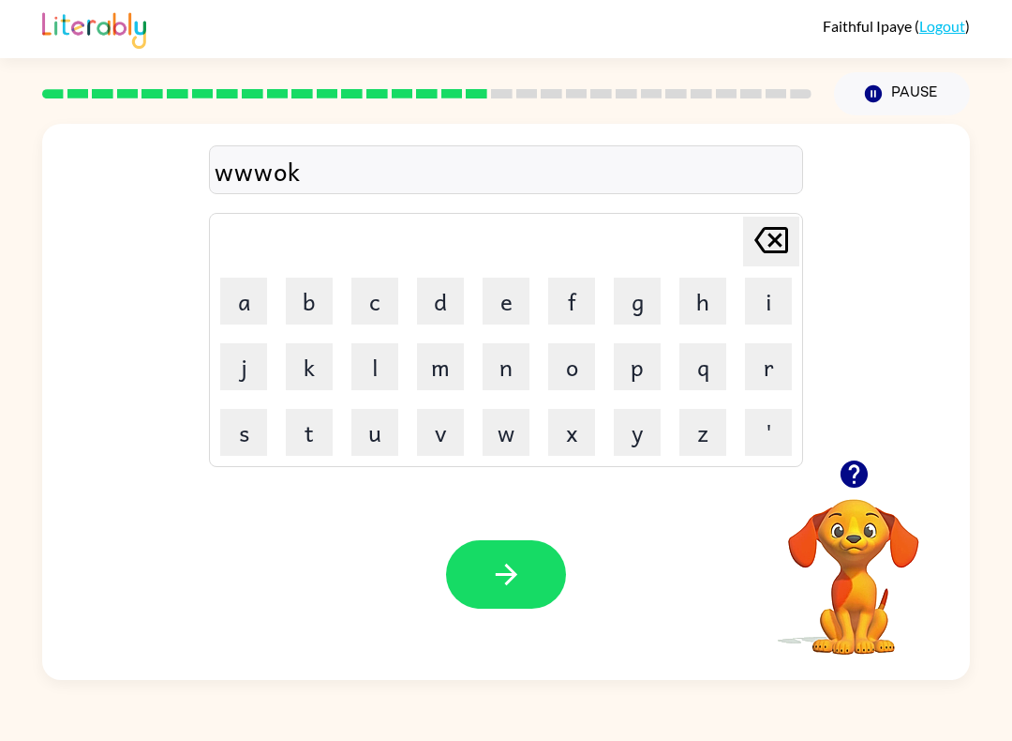
click at [762, 237] on icon "[PERSON_NAME] last character input" at bounding box center [771, 239] width 45 height 45
click at [349, 387] on td "l" at bounding box center [375, 367] width 64 height 64
click at [759, 238] on icon "[PERSON_NAME] last character input" at bounding box center [771, 239] width 45 height 45
click at [347, 368] on td "l" at bounding box center [375, 367] width 64 height 64
click at [754, 250] on icon "[PERSON_NAME] last character input" at bounding box center [771, 239] width 45 height 45
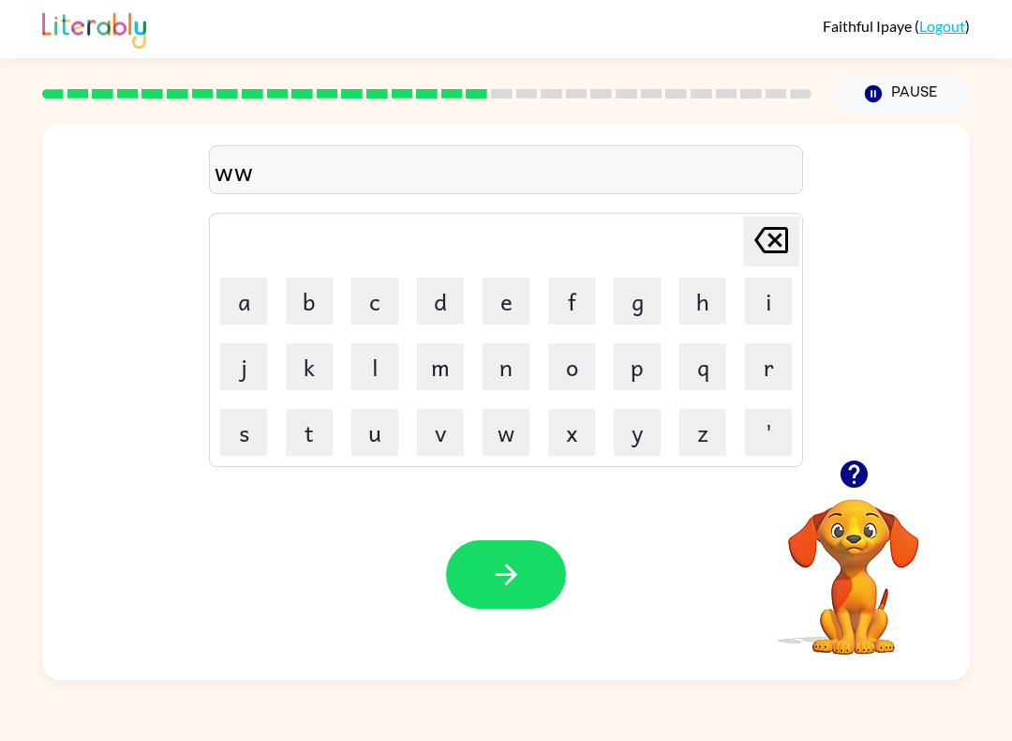
click at [352, 370] on button "l" at bounding box center [375, 366] width 47 height 47
click at [749, 252] on icon "[PERSON_NAME] last character input" at bounding box center [771, 239] width 45 height 45
click at [352, 360] on button "l" at bounding box center [375, 366] width 47 height 47
click at [751, 261] on icon "[PERSON_NAME] last character input" at bounding box center [771, 239] width 45 height 45
click at [362, 372] on button "l" at bounding box center [375, 366] width 47 height 47
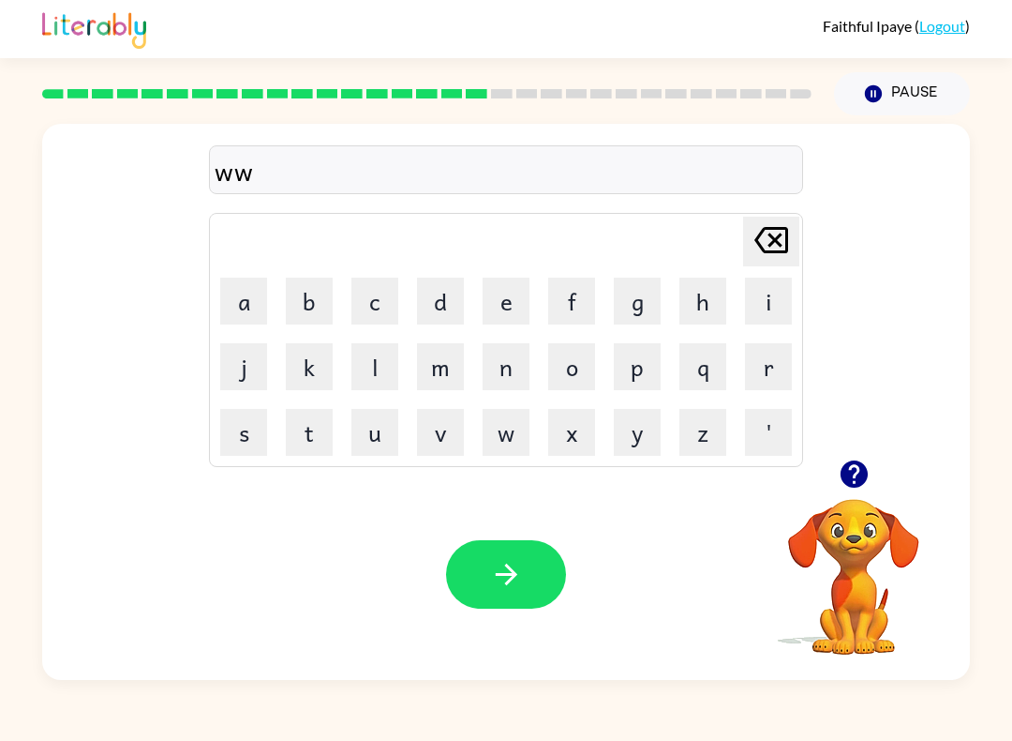
click at [779, 244] on icon "[PERSON_NAME] last character input" at bounding box center [771, 239] width 45 height 45
click at [368, 367] on button "l" at bounding box center [375, 366] width 47 height 47
click at [759, 239] on icon "[PERSON_NAME] last character input" at bounding box center [771, 239] width 45 height 45
click at [367, 387] on button "l" at bounding box center [375, 366] width 47 height 47
click at [749, 242] on icon "[PERSON_NAME] last character input" at bounding box center [771, 239] width 45 height 45
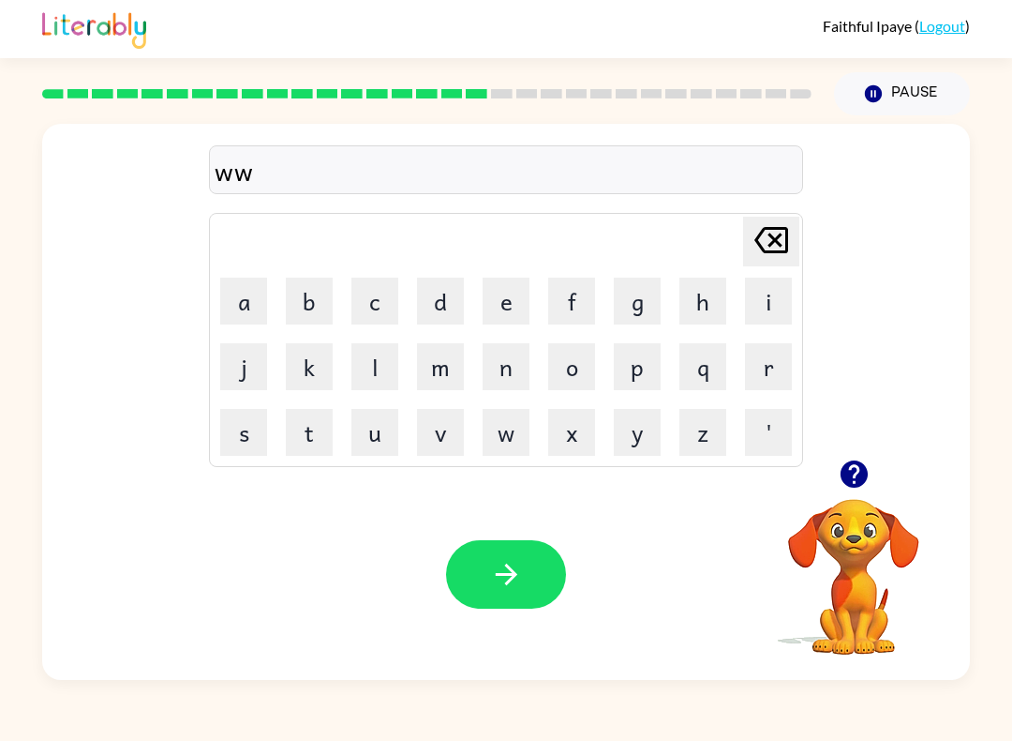
click at [382, 371] on button "l" at bounding box center [375, 366] width 47 height 47
click at [749, 242] on icon "[PERSON_NAME] last character input" at bounding box center [771, 239] width 45 height 45
click at [374, 376] on button "l" at bounding box center [375, 366] width 47 height 47
click at [751, 249] on icon "[PERSON_NAME] last character input" at bounding box center [771, 239] width 45 height 45
click at [758, 237] on icon "[PERSON_NAME] last character input" at bounding box center [771, 239] width 45 height 45
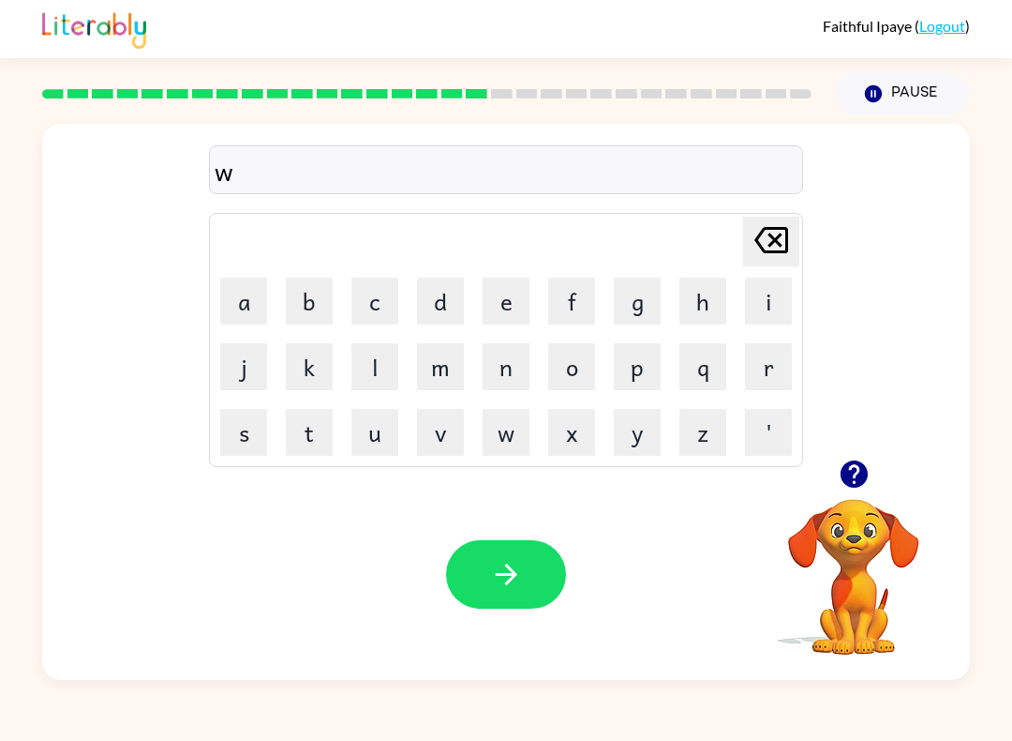
click at [354, 352] on button "l" at bounding box center [375, 366] width 47 height 47
click at [755, 254] on icon "[PERSON_NAME] last character input" at bounding box center [771, 239] width 45 height 45
click at [332, 372] on button "k" at bounding box center [309, 366] width 47 height 47
click at [782, 222] on icon "[PERSON_NAME] last character input" at bounding box center [771, 239] width 45 height 45
click at [294, 377] on button "k" at bounding box center [309, 366] width 47 height 47
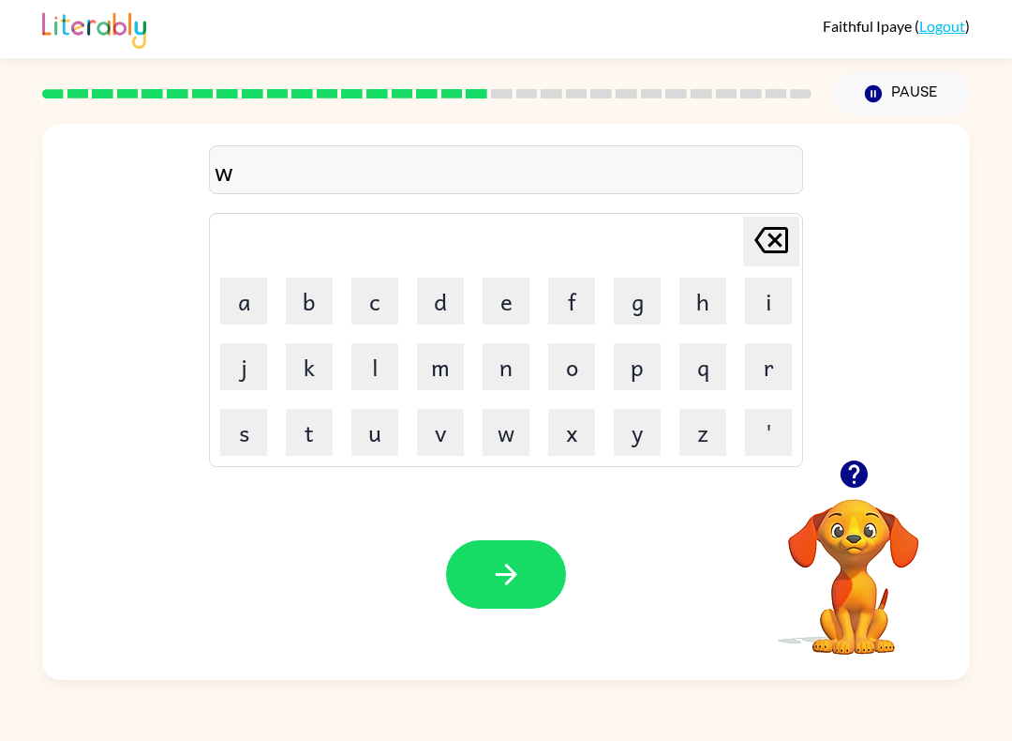
click at [782, 239] on icon at bounding box center [772, 240] width 34 height 26
click at [782, 238] on icon at bounding box center [772, 240] width 34 height 26
click at [770, 232] on icon "[PERSON_NAME] last character input" at bounding box center [771, 239] width 45 height 45
click at [756, 239] on icon "[PERSON_NAME] last character input" at bounding box center [771, 239] width 45 height 45
click at [765, 246] on icon at bounding box center [772, 240] width 34 height 26
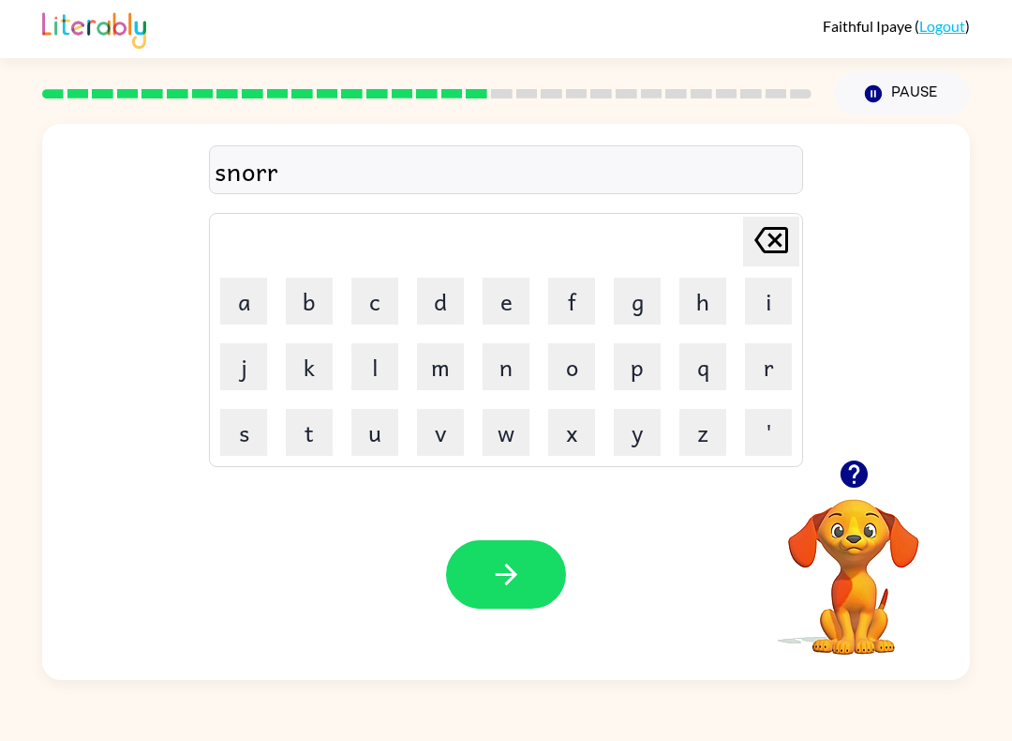
click at [766, 228] on icon at bounding box center [772, 240] width 34 height 26
click at [760, 219] on icon "[PERSON_NAME] last character input" at bounding box center [771, 239] width 45 height 45
click at [801, 215] on table "[PERSON_NAME] last character input a b c d e f g h i j k l m n o p q r s t u v …" at bounding box center [506, 340] width 592 height 252
click at [758, 234] on icon "[PERSON_NAME] last character input" at bounding box center [771, 239] width 45 height 45
click at [557, 597] on button "button" at bounding box center [506, 574] width 120 height 68
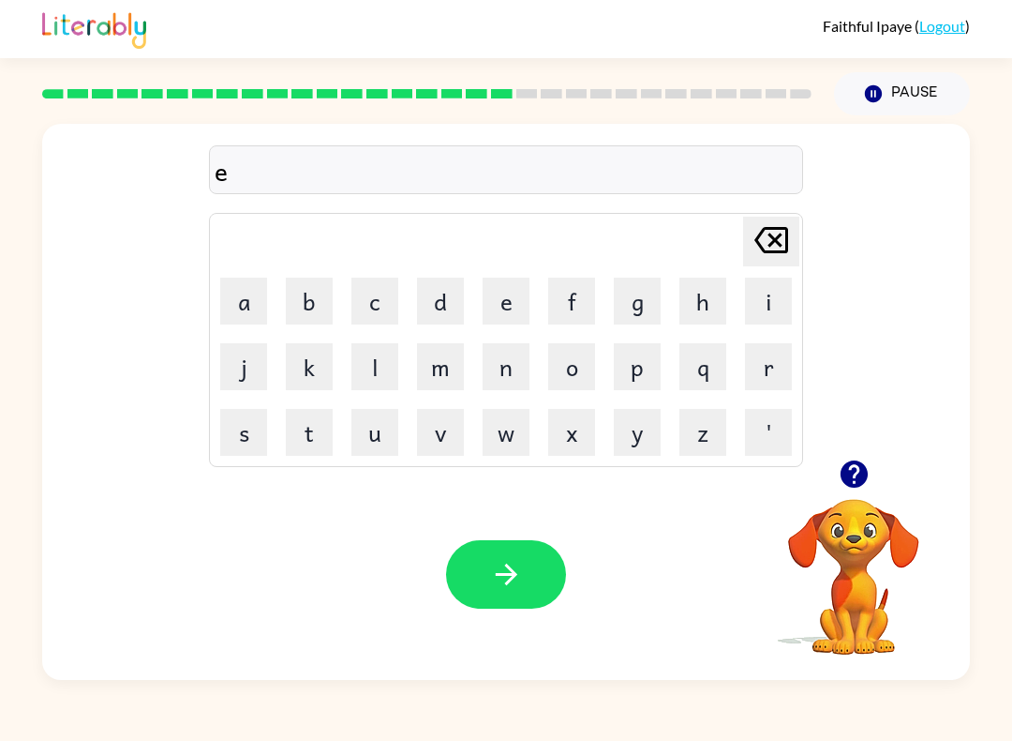
click at [229, 434] on button "s" at bounding box center [243, 432] width 47 height 47
click at [495, 301] on button "e" at bounding box center [506, 300] width 47 height 47
click at [635, 446] on button "y" at bounding box center [637, 432] width 47 height 47
click at [785, 221] on icon "[PERSON_NAME] last character input" at bounding box center [771, 239] width 45 height 45
click at [776, 241] on icon "[PERSON_NAME] last character input" at bounding box center [771, 239] width 45 height 45
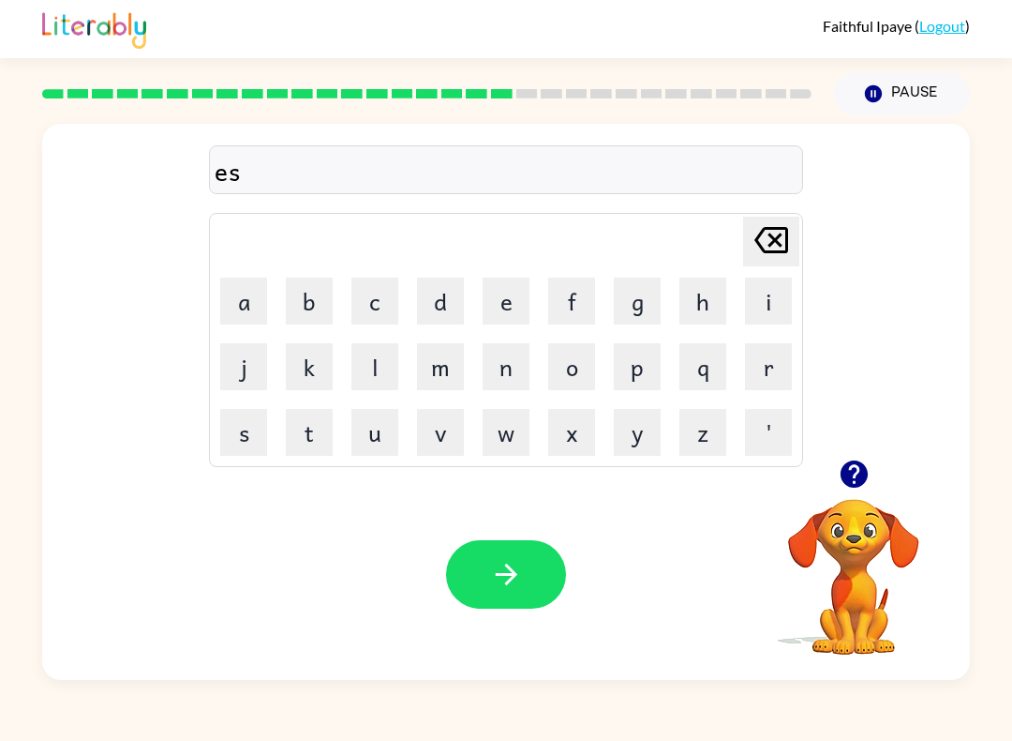
click at [775, 241] on icon "[PERSON_NAME] last character input" at bounding box center [771, 239] width 45 height 45
click at [815, 260] on div "e [PERSON_NAME] last character input a b c d e f g h i j k l m n o p q r s t u …" at bounding box center [506, 292] width 928 height 336
click at [775, 248] on icon "[PERSON_NAME] last character input" at bounding box center [771, 239] width 45 height 45
click at [450, 292] on button "d" at bounding box center [440, 300] width 47 height 47
click at [765, 295] on button "i" at bounding box center [768, 300] width 47 height 47
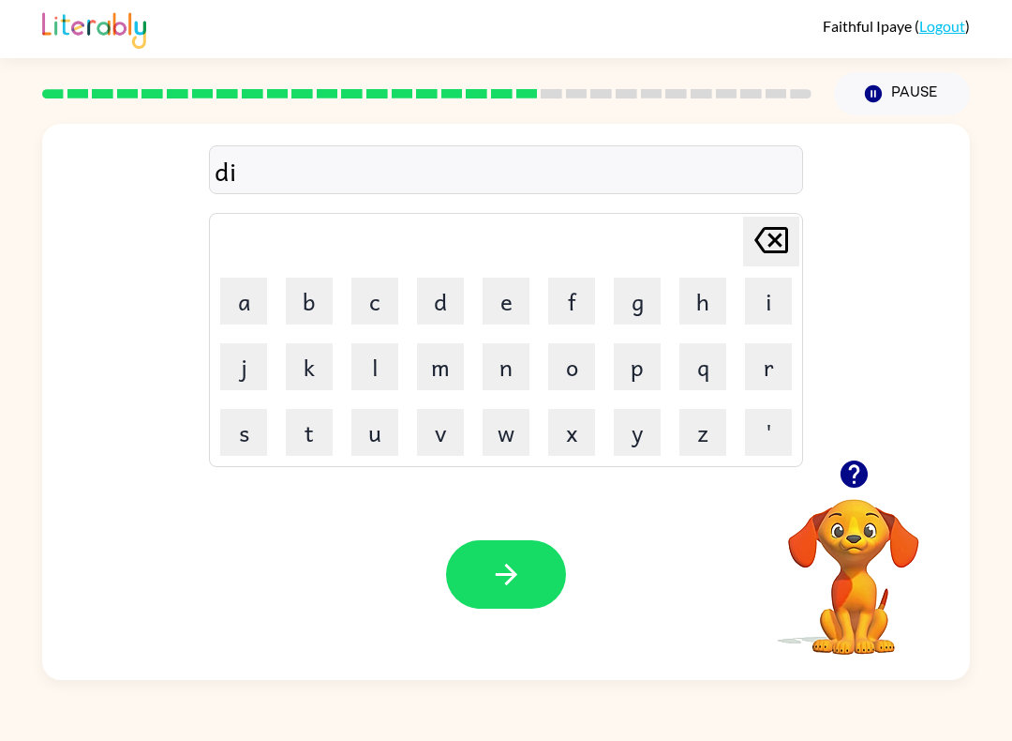
click at [243, 428] on button "s" at bounding box center [243, 432] width 47 height 47
click at [715, 298] on button "h" at bounding box center [703, 300] width 47 height 47
click at [781, 230] on icon at bounding box center [772, 240] width 34 height 26
click at [718, 279] on button "h" at bounding box center [703, 300] width 47 height 47
click at [521, 522] on div "Your browser must support playing .mp4 files to use Literably. Please try using…" at bounding box center [506, 574] width 928 height 211
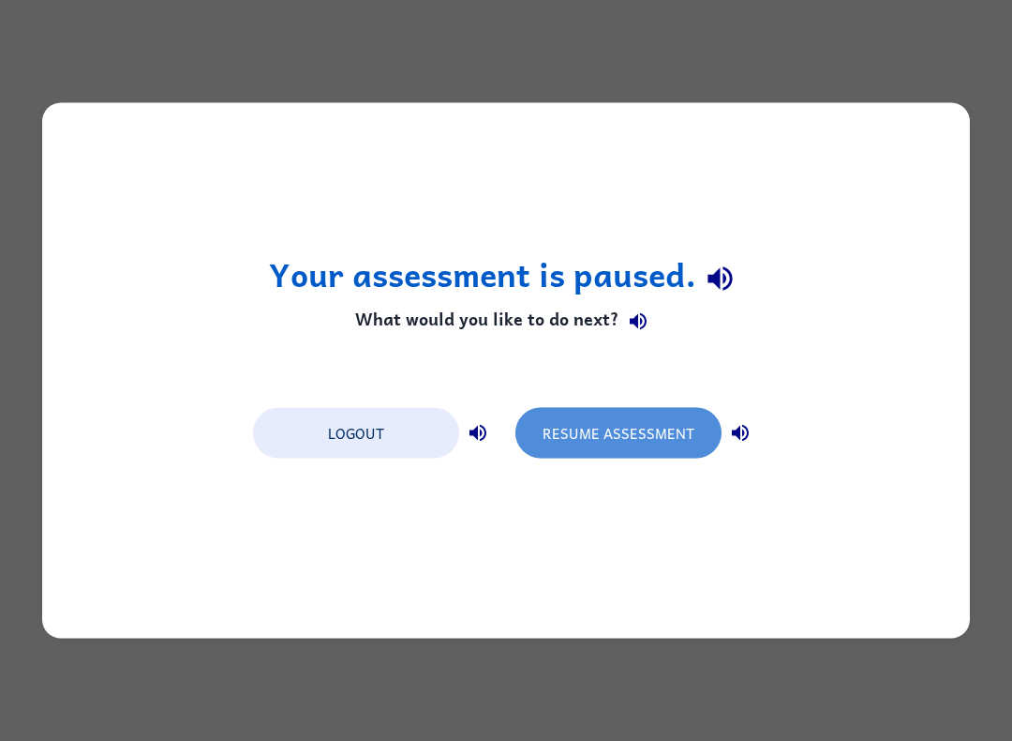
click at [688, 454] on button "Resume Assessment" at bounding box center [619, 433] width 206 height 51
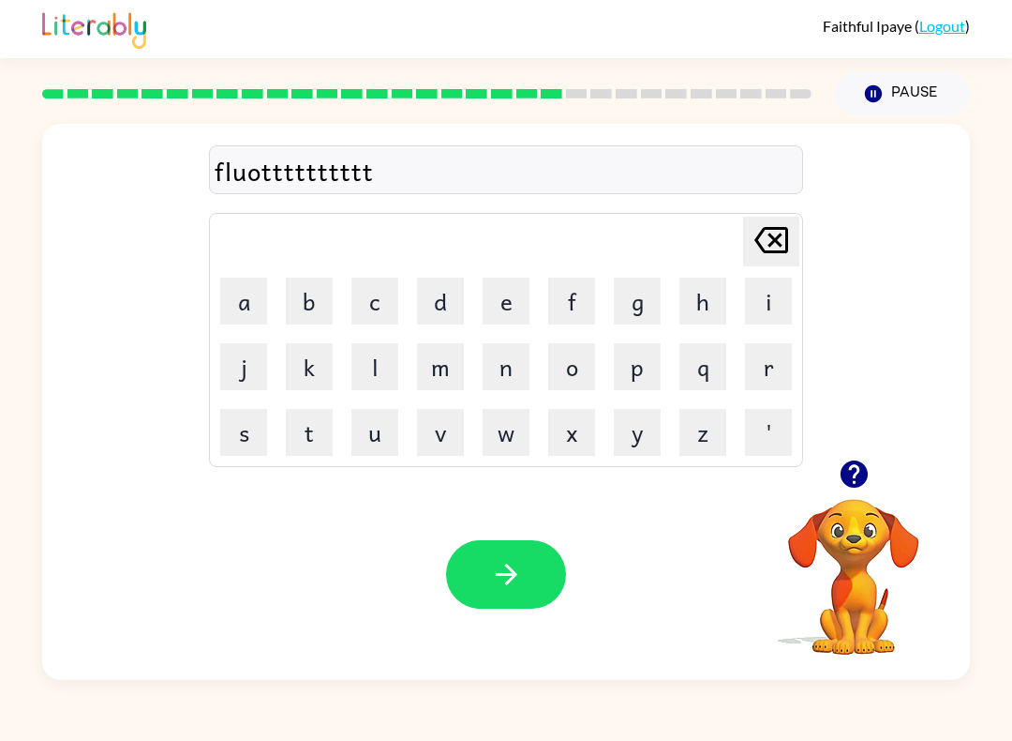
click at [1010, 423] on div "fluotttttttttt Delete Delete last character input a b c d e f g h i j k l m n o…" at bounding box center [506, 397] width 1012 height 564
click at [512, 296] on button "e" at bounding box center [506, 300] width 47 height 47
click at [482, 608] on button "button" at bounding box center [506, 574] width 120 height 68
click at [773, 244] on icon at bounding box center [772, 240] width 34 height 26
click at [782, 233] on icon at bounding box center [772, 240] width 34 height 26
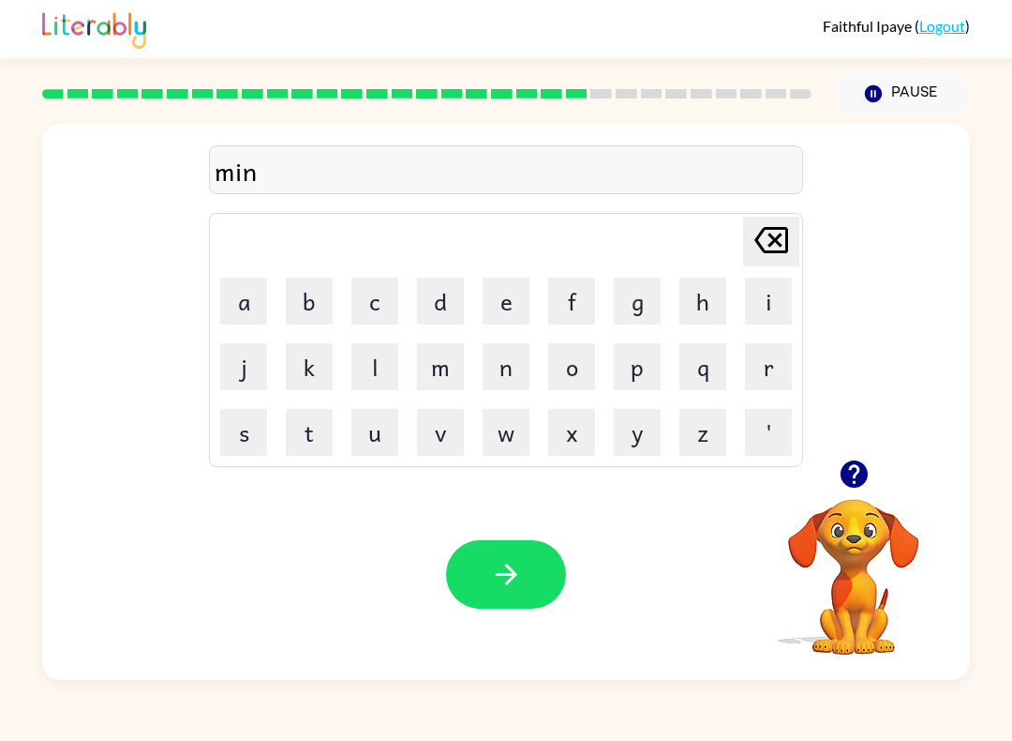
click at [784, 232] on icon at bounding box center [772, 240] width 34 height 26
click at [769, 236] on icon "[PERSON_NAME] last character input" at bounding box center [771, 239] width 45 height 45
click at [769, 242] on icon at bounding box center [772, 240] width 34 height 26
click at [536, 572] on button "button" at bounding box center [506, 574] width 120 height 68
click at [878, 599] on video "Your browser must support playing .mp4 files to use Literably. Please try using…" at bounding box center [853, 563] width 187 height 187
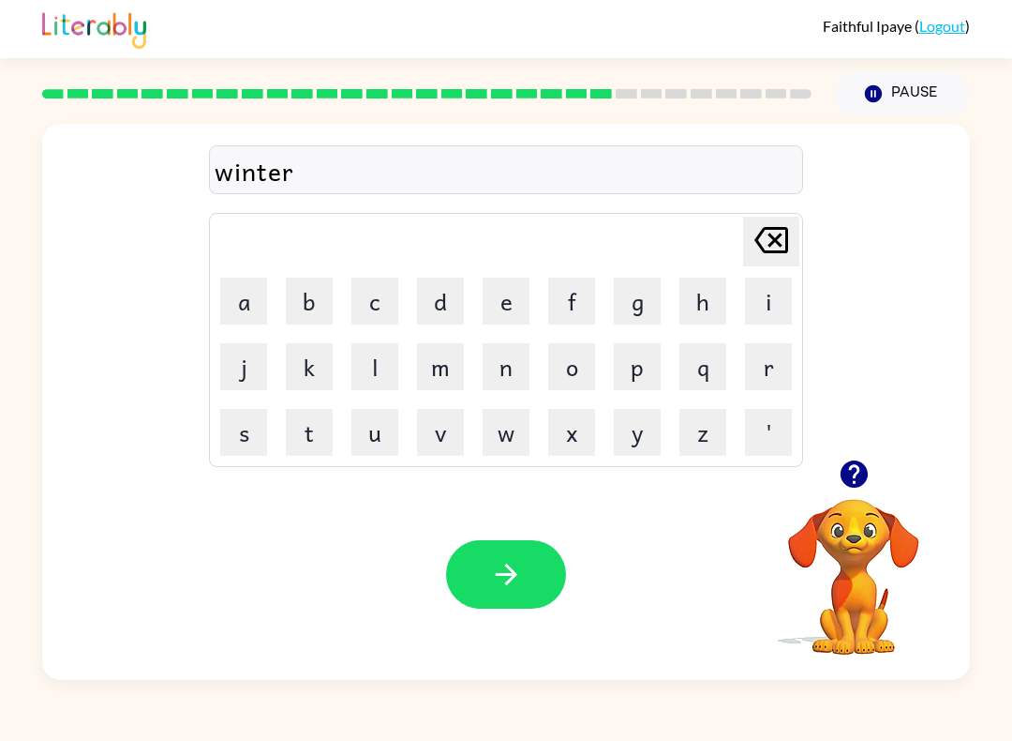
click at [516, 594] on button "button" at bounding box center [506, 574] width 120 height 68
click at [539, 623] on div "Your browser must support playing .mp4 files to use Literably. Please try using…" at bounding box center [506, 574] width 928 height 211
click at [542, 566] on button "button" at bounding box center [506, 574] width 120 height 68
click at [382, 292] on button "c" at bounding box center [375, 300] width 47 height 47
click at [305, 368] on button "k" at bounding box center [309, 366] width 47 height 47
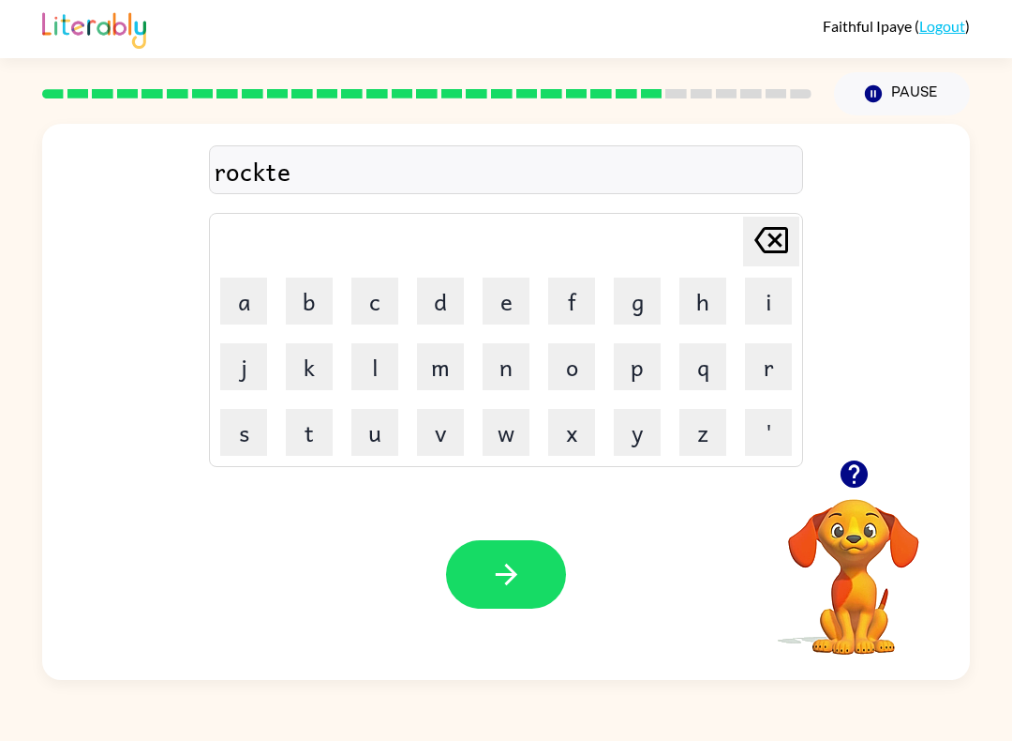
click at [764, 239] on icon "[PERSON_NAME] last character input" at bounding box center [771, 239] width 45 height 45
click at [764, 238] on icon "[PERSON_NAME] last character input" at bounding box center [771, 239] width 45 height 45
click at [511, 554] on button "button" at bounding box center [506, 574] width 120 height 68
click at [844, 453] on button "button" at bounding box center [854, 474] width 48 height 48
click at [523, 580] on button "button" at bounding box center [506, 574] width 120 height 68
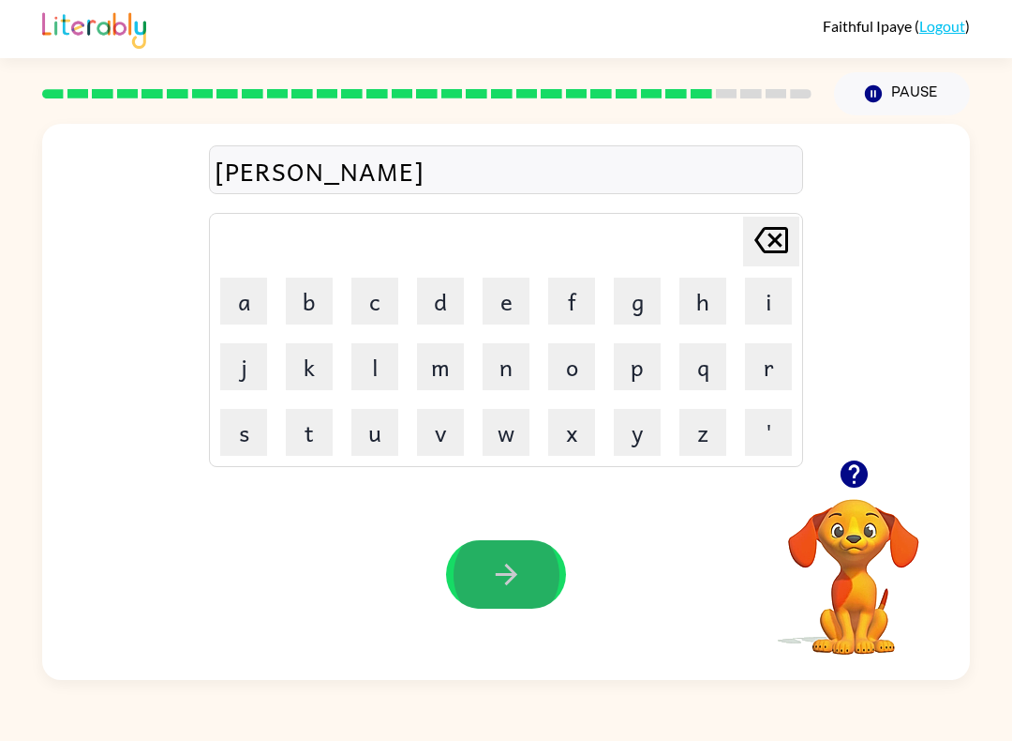
click at [506, 575] on button "button" at bounding box center [506, 574] width 120 height 68
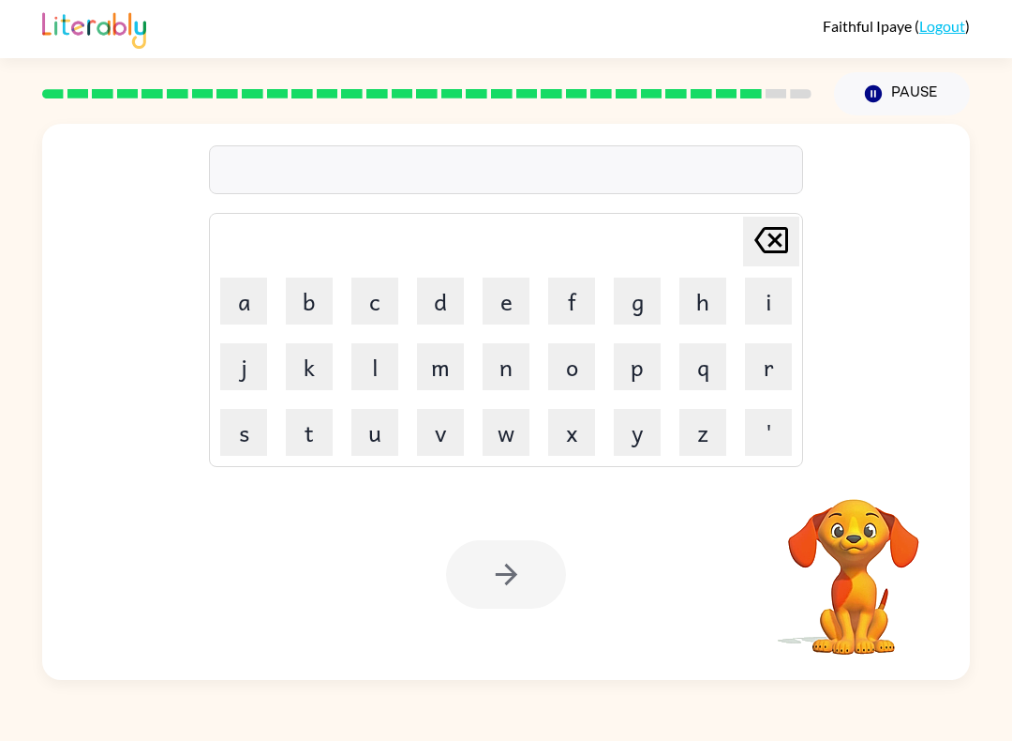
click at [917, 82] on button "Pause Pause" at bounding box center [902, 93] width 136 height 43
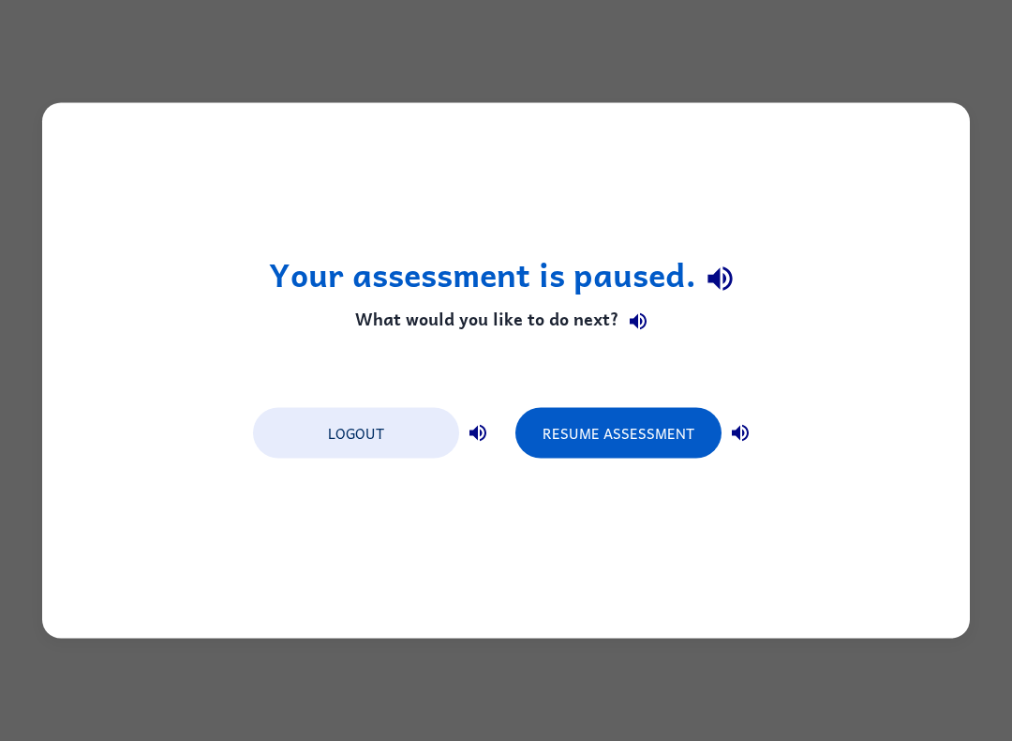
click at [681, 448] on button "Resume Assessment" at bounding box center [619, 433] width 206 height 51
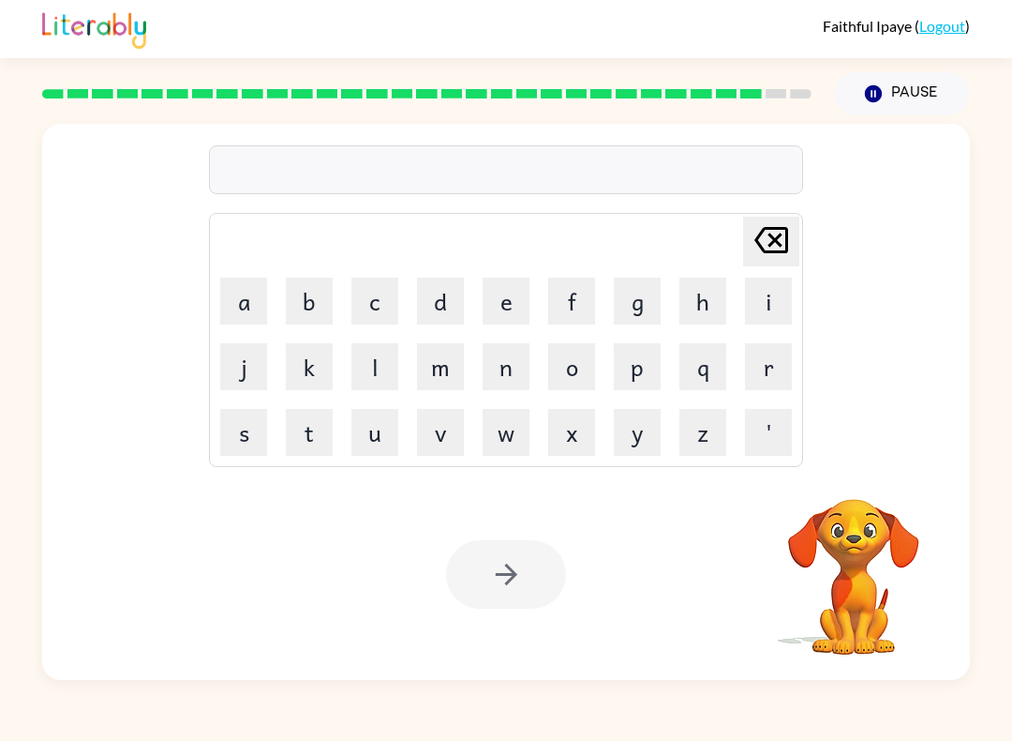
click at [885, 389] on div "[PERSON_NAME] last character input a b c d e f g h i j k l m n o p q r s t u v …" at bounding box center [506, 292] width 928 height 336
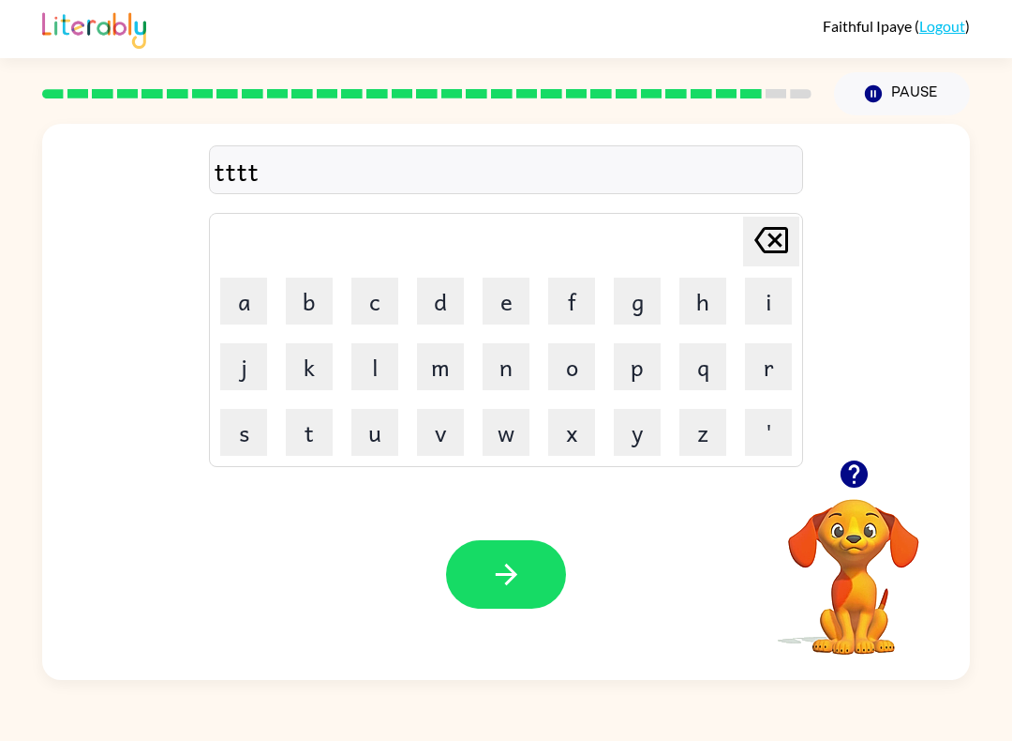
click at [766, 258] on icon "[PERSON_NAME] last character input" at bounding box center [771, 239] width 45 height 45
click at [753, 261] on icon "[PERSON_NAME] last character input" at bounding box center [771, 239] width 45 height 45
click at [753, 260] on icon "[PERSON_NAME] last character input" at bounding box center [771, 239] width 45 height 45
click at [293, 180] on div "fingernail" at bounding box center [506, 170] width 583 height 39
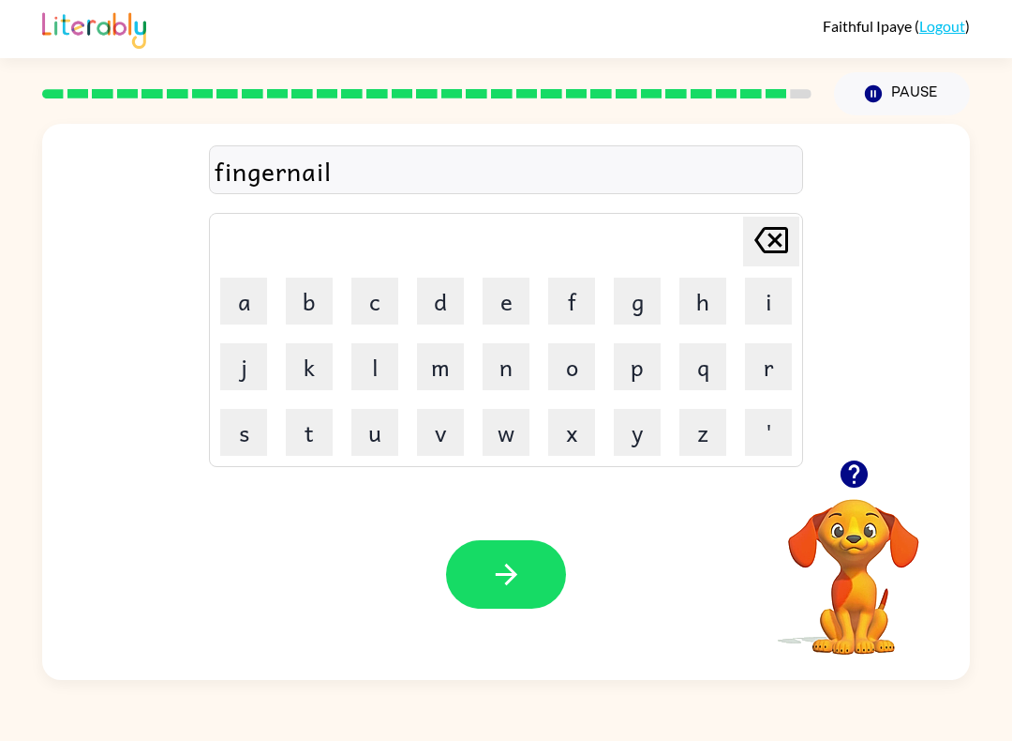
click at [321, 144] on div "fingernail Delete Delete last character input a b c d e f g h i j k l m n o p q…" at bounding box center [506, 292] width 594 height 350
click at [783, 240] on icon at bounding box center [772, 240] width 34 height 26
click at [506, 575] on button "button" at bounding box center [506, 574] width 120 height 68
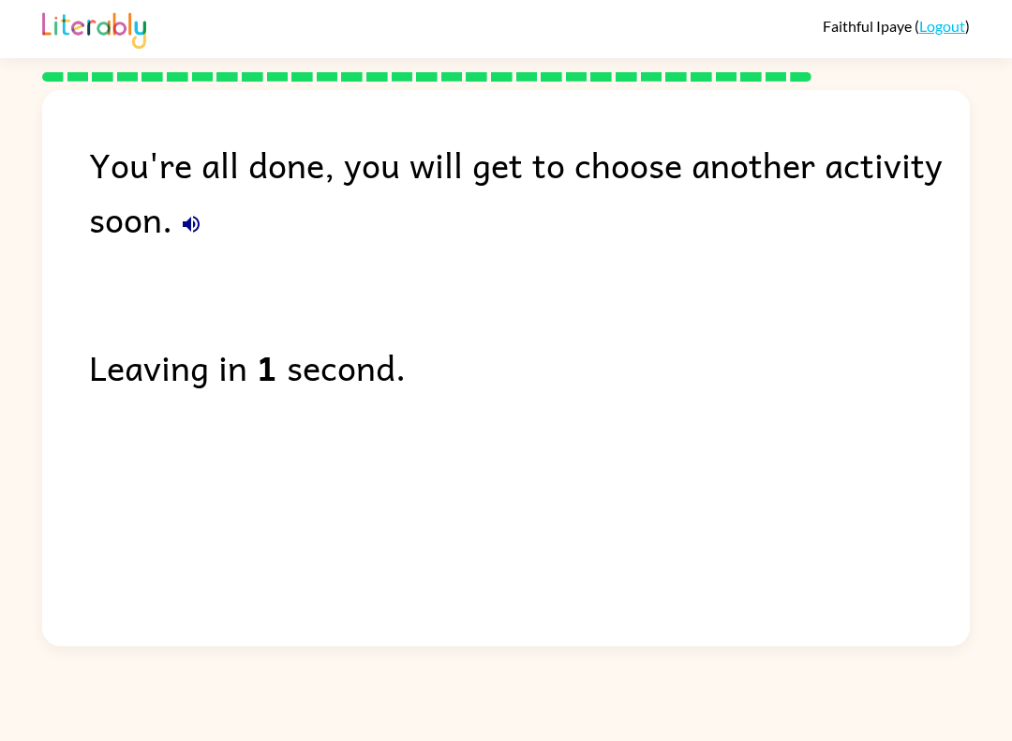
click at [225, 220] on div "You're all done, you will get to choose another activity soon." at bounding box center [529, 191] width 881 height 109
